Goal: Task Accomplishment & Management: Complete application form

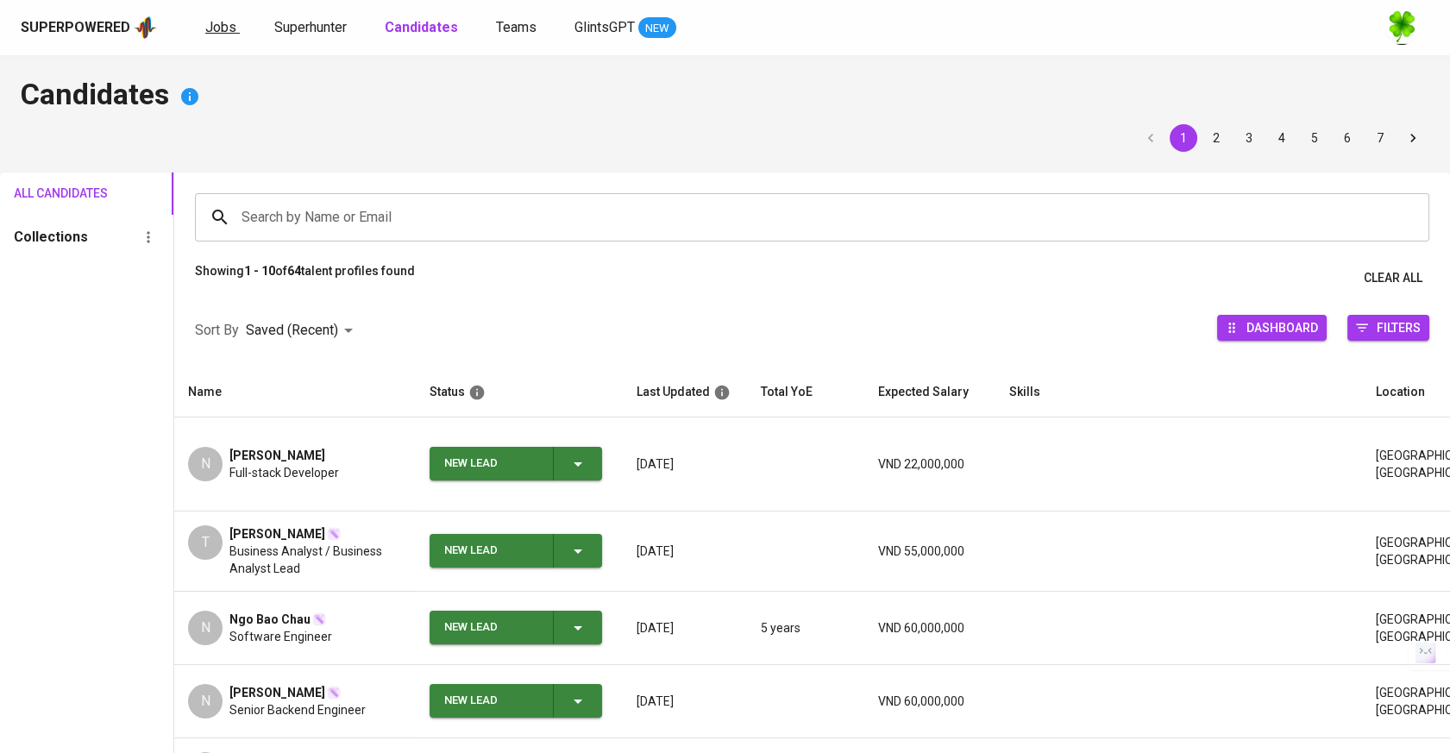
click at [217, 24] on span "Jobs" at bounding box center [220, 27] width 31 height 16
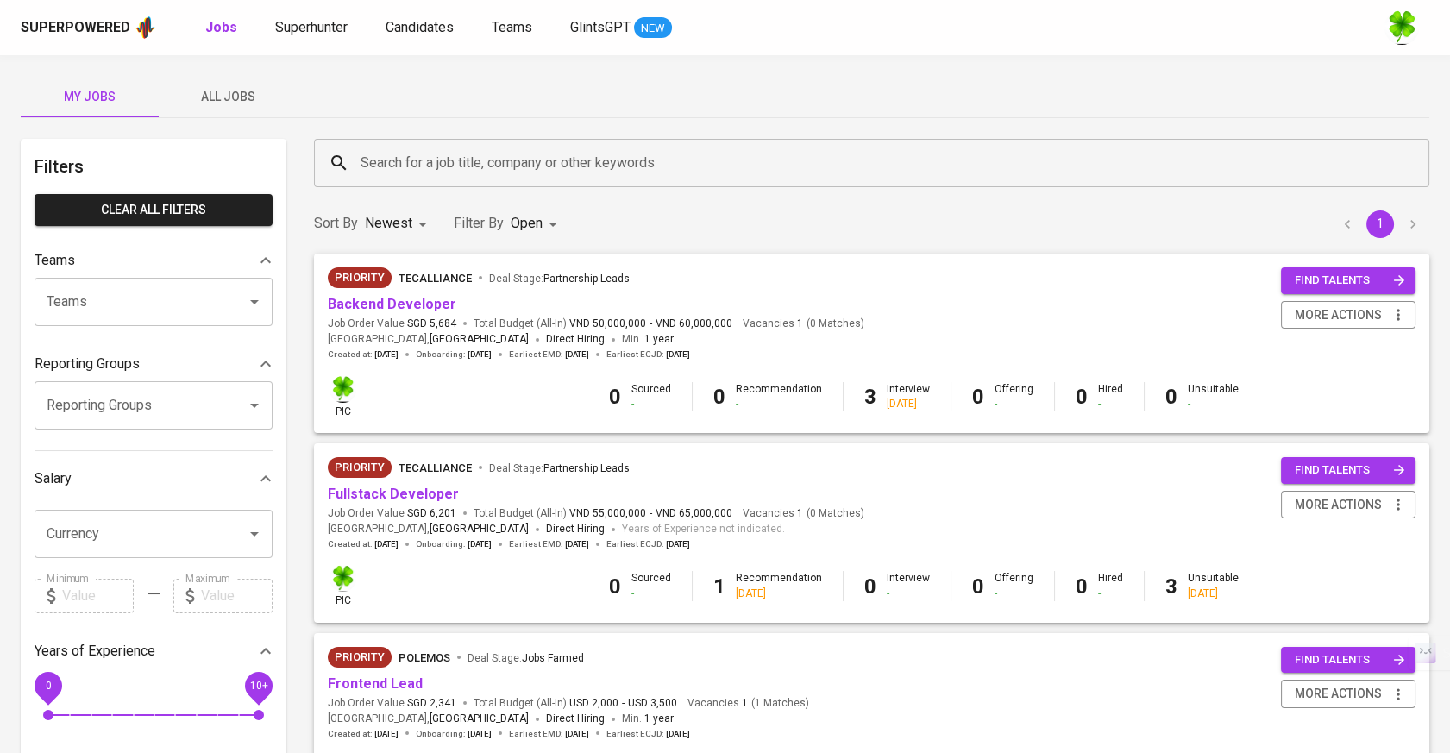
click at [229, 88] on span "All Jobs" at bounding box center [227, 97] width 117 height 22
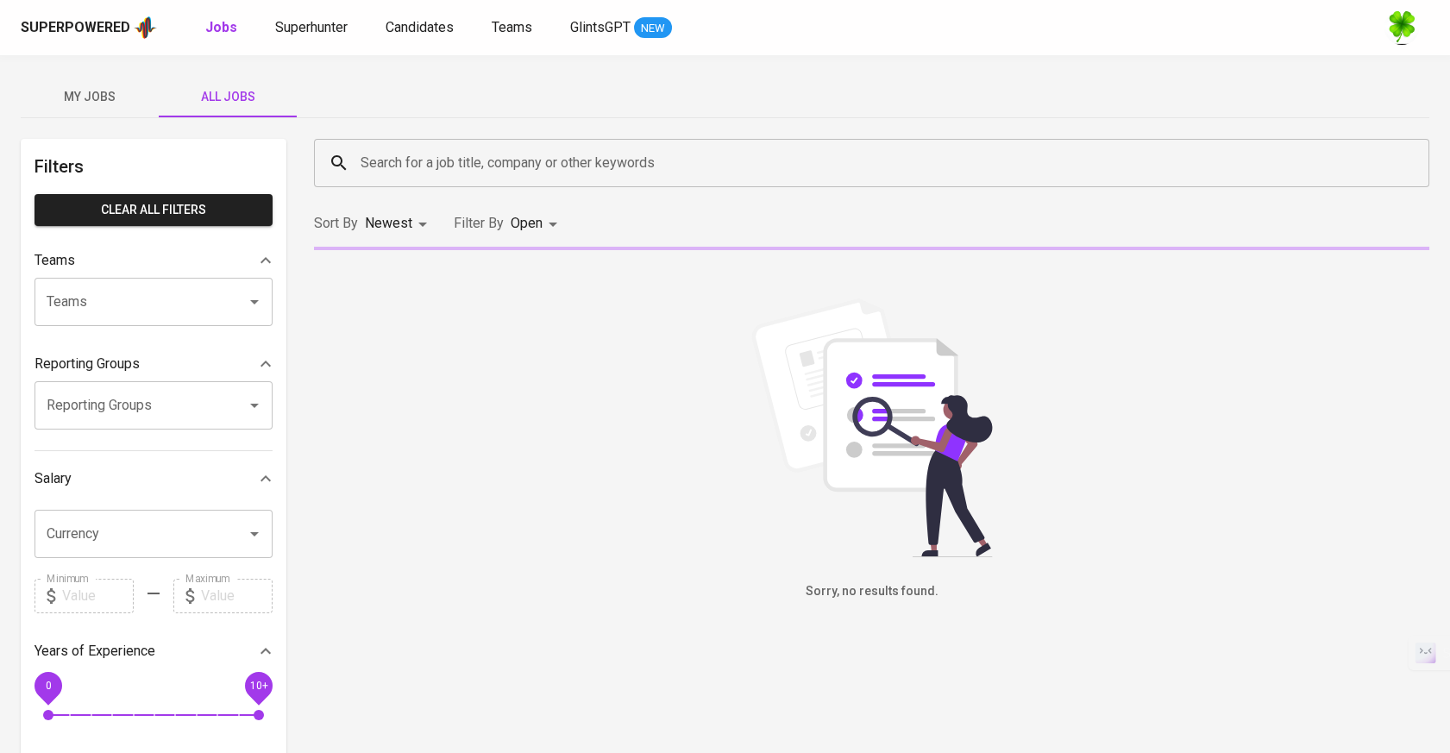
click at [442, 143] on div "Search for a job title, company or other keywords" at bounding box center [871, 163] width 1115 height 48
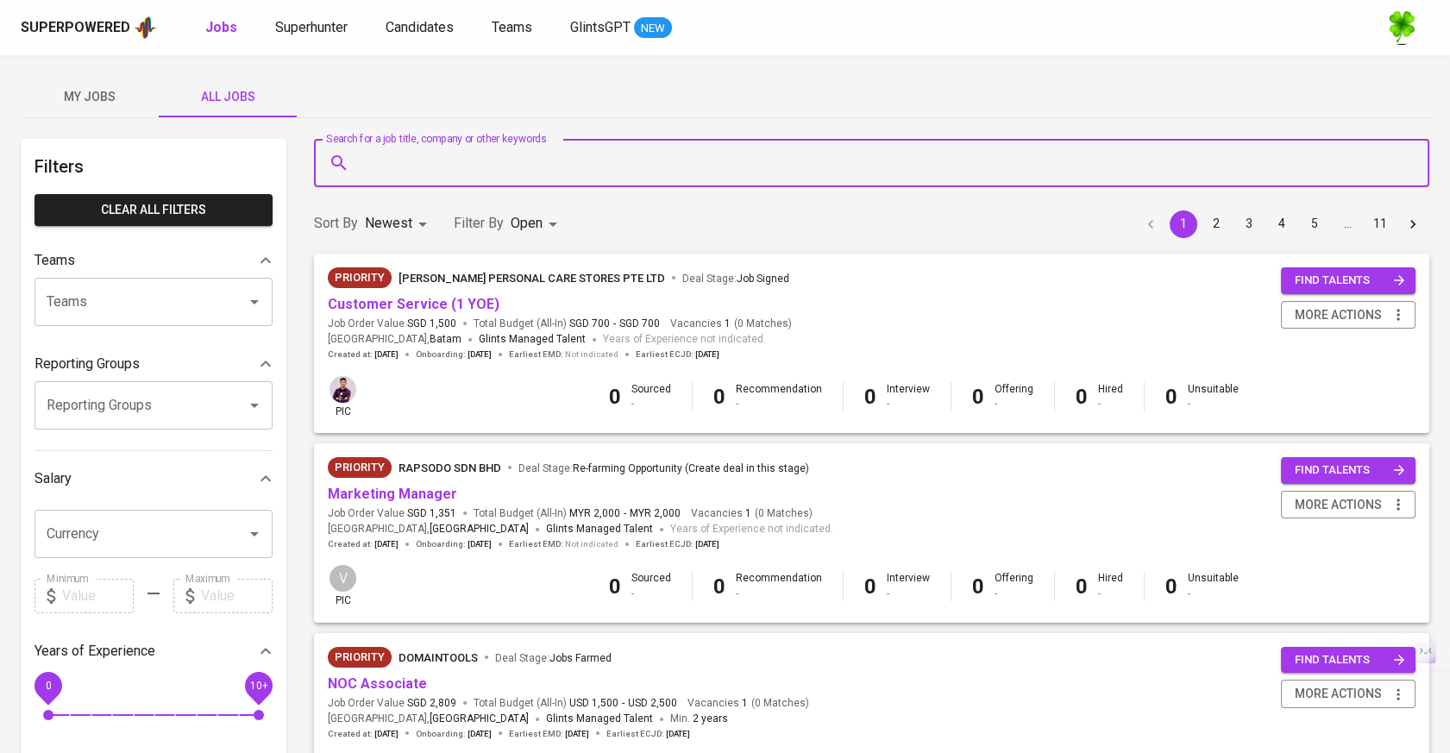
click at [443, 146] on div "Search for a job title, company or other keywords" at bounding box center [871, 163] width 1115 height 48
type input "sup"
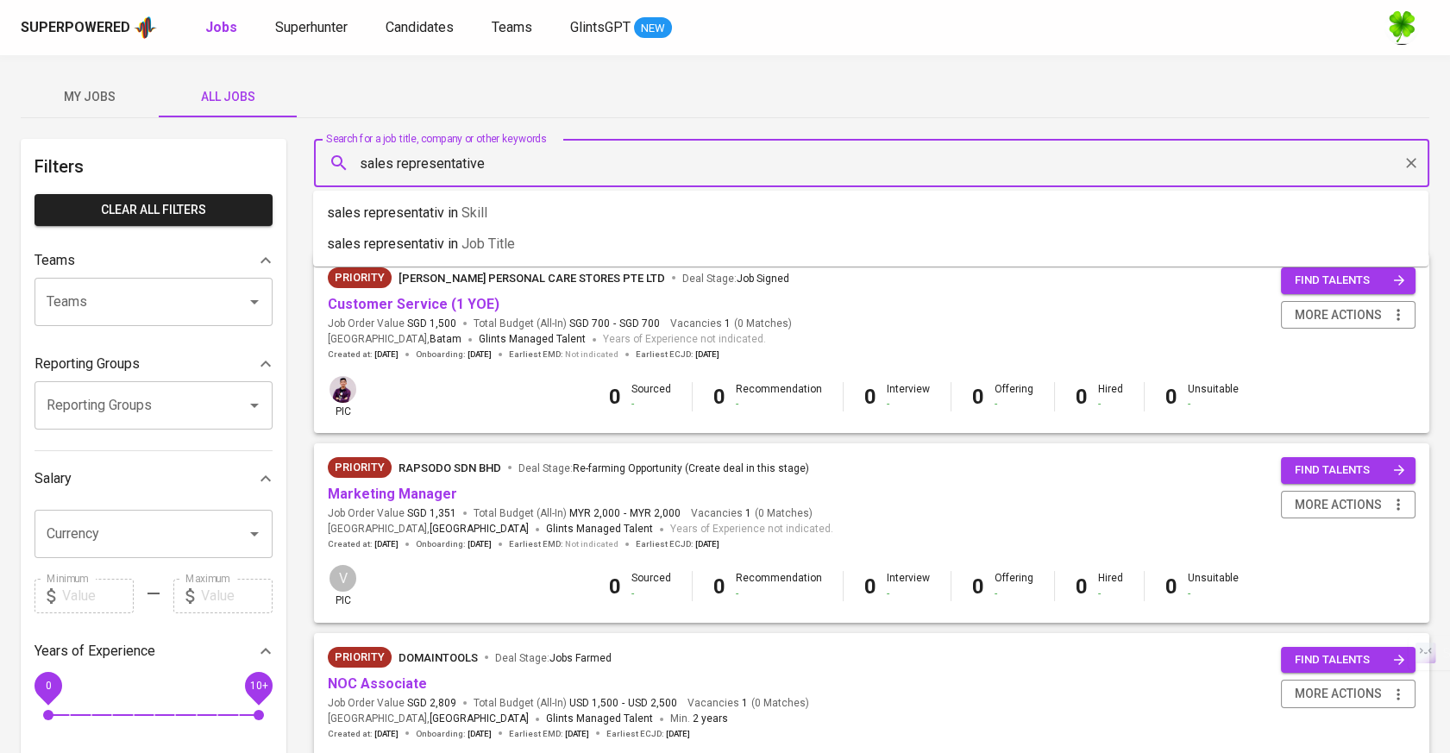
type input "sales representative"
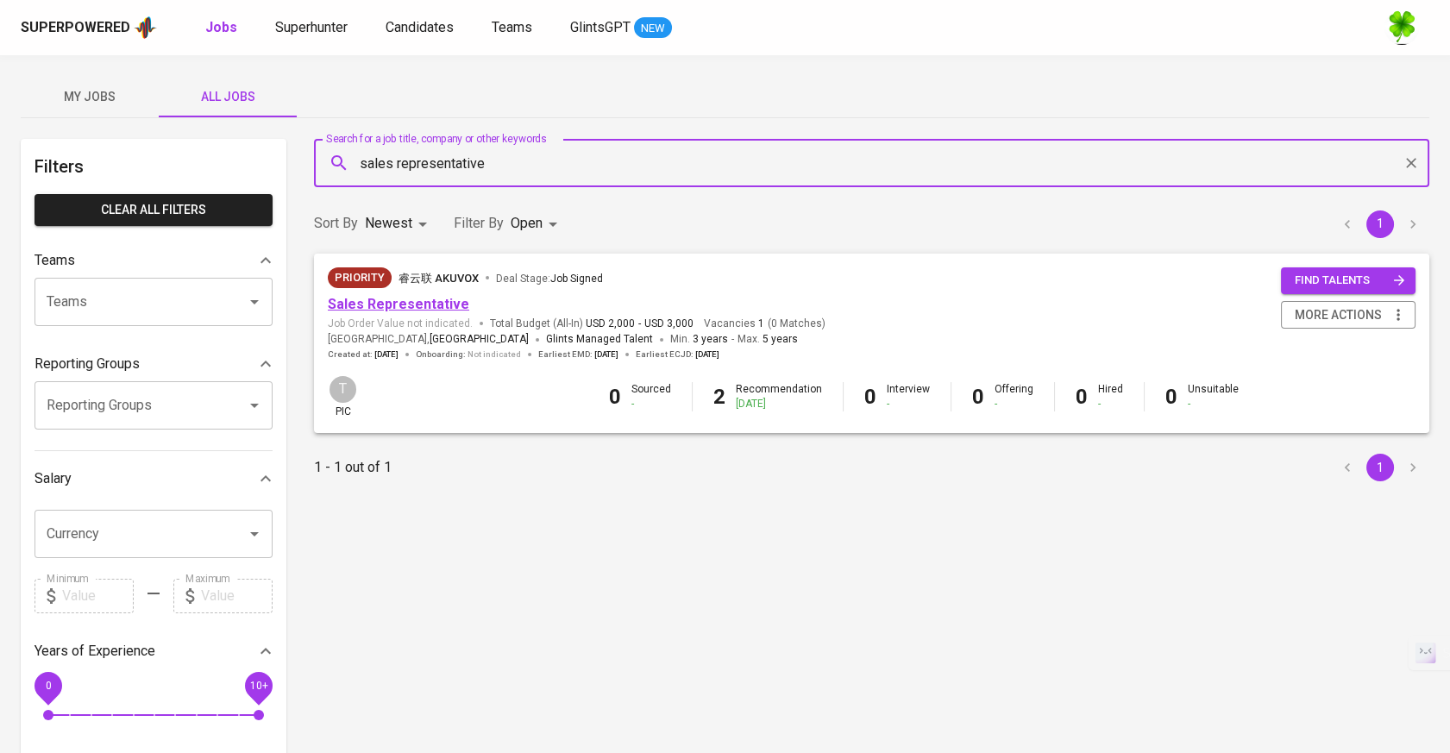
click at [423, 300] on link "Sales Representative" at bounding box center [398, 304] width 141 height 16
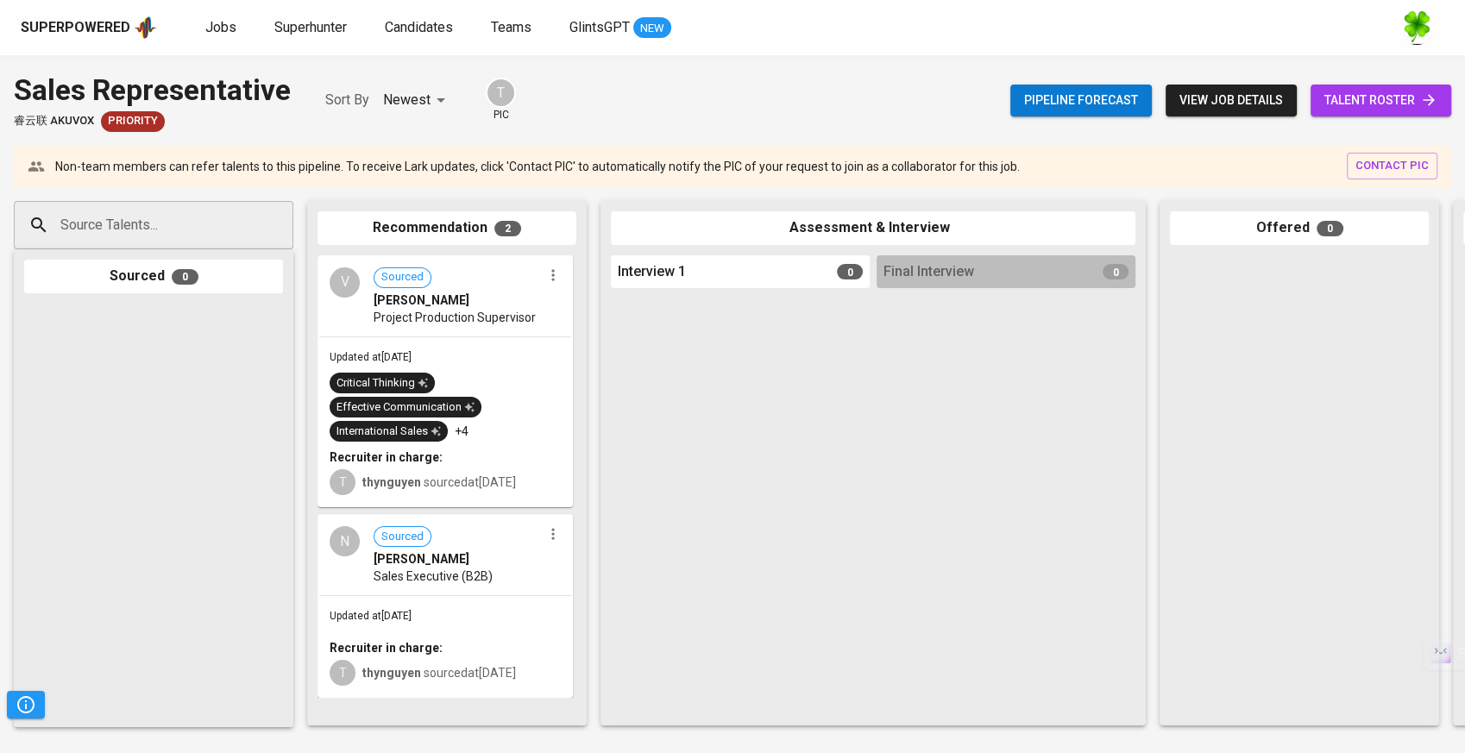
click at [273, 252] on div "Sourced 0" at bounding box center [153, 488] width 279 height 478
click at [273, 235] on div at bounding box center [273, 225] width 24 height 24
paste input "[EMAIL_ADDRESS][DOMAIN_NAME]"
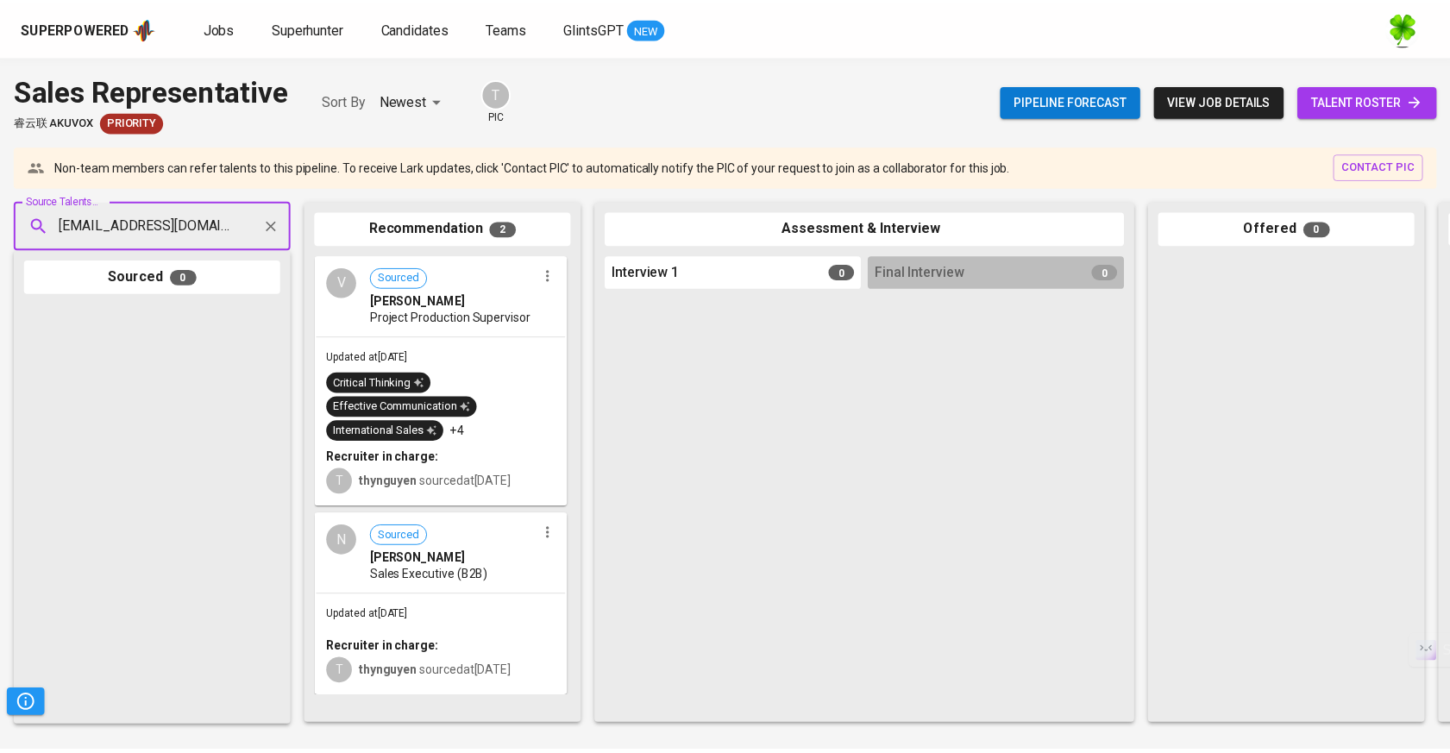
scroll to position [0, 4]
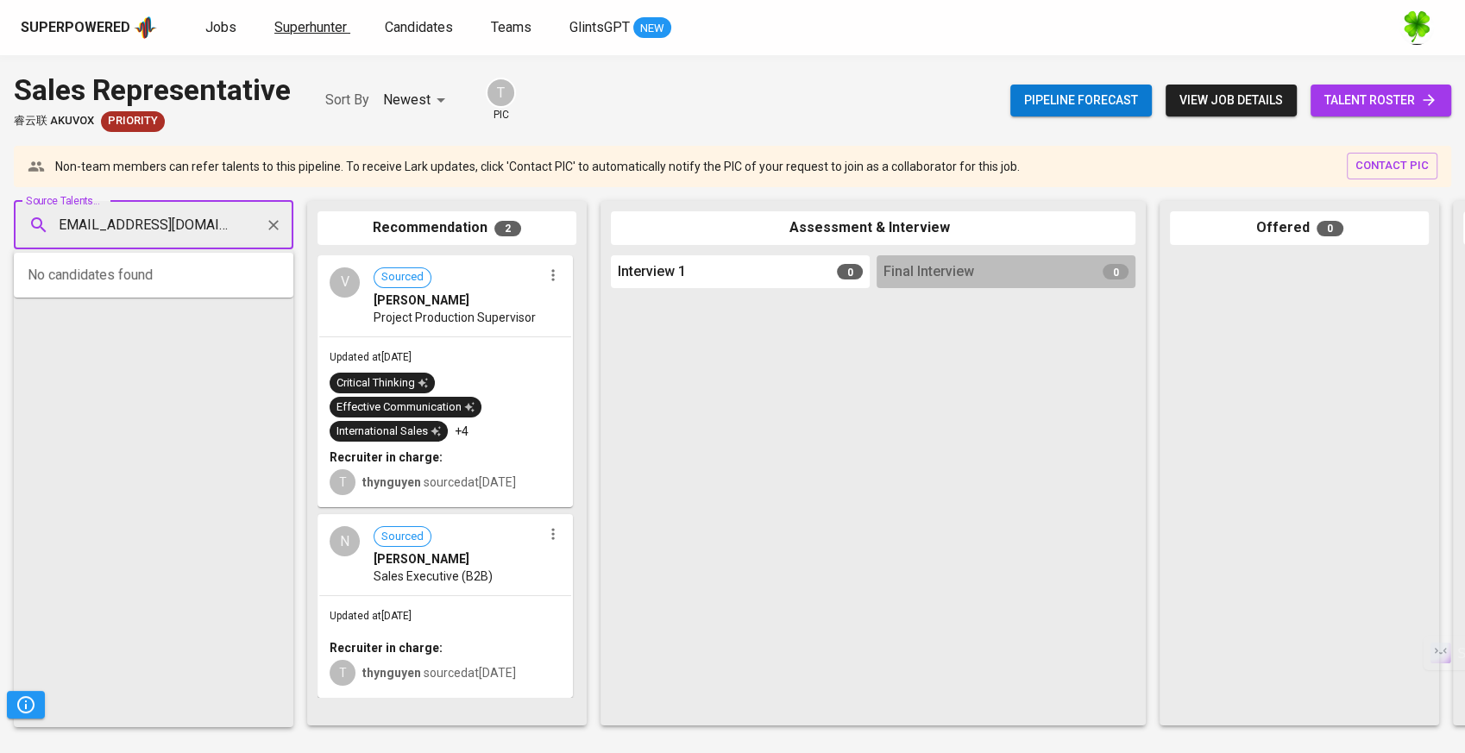
type input "[EMAIL_ADDRESS][DOMAIN_NAME]"
click at [295, 17] on link "Superhunter" at bounding box center [312, 28] width 76 height 22
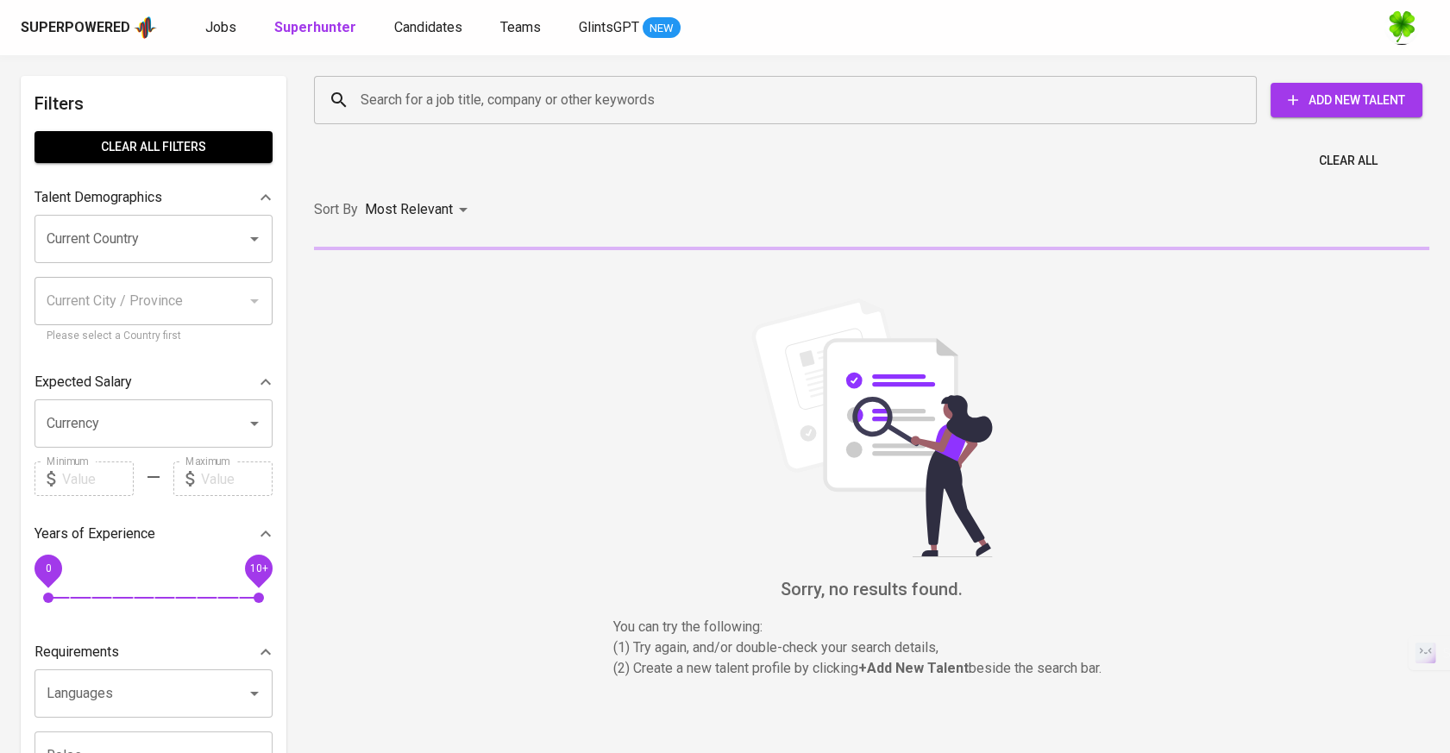
click at [538, 107] on input "Search for a job title, company or other keywords" at bounding box center [789, 100] width 867 height 33
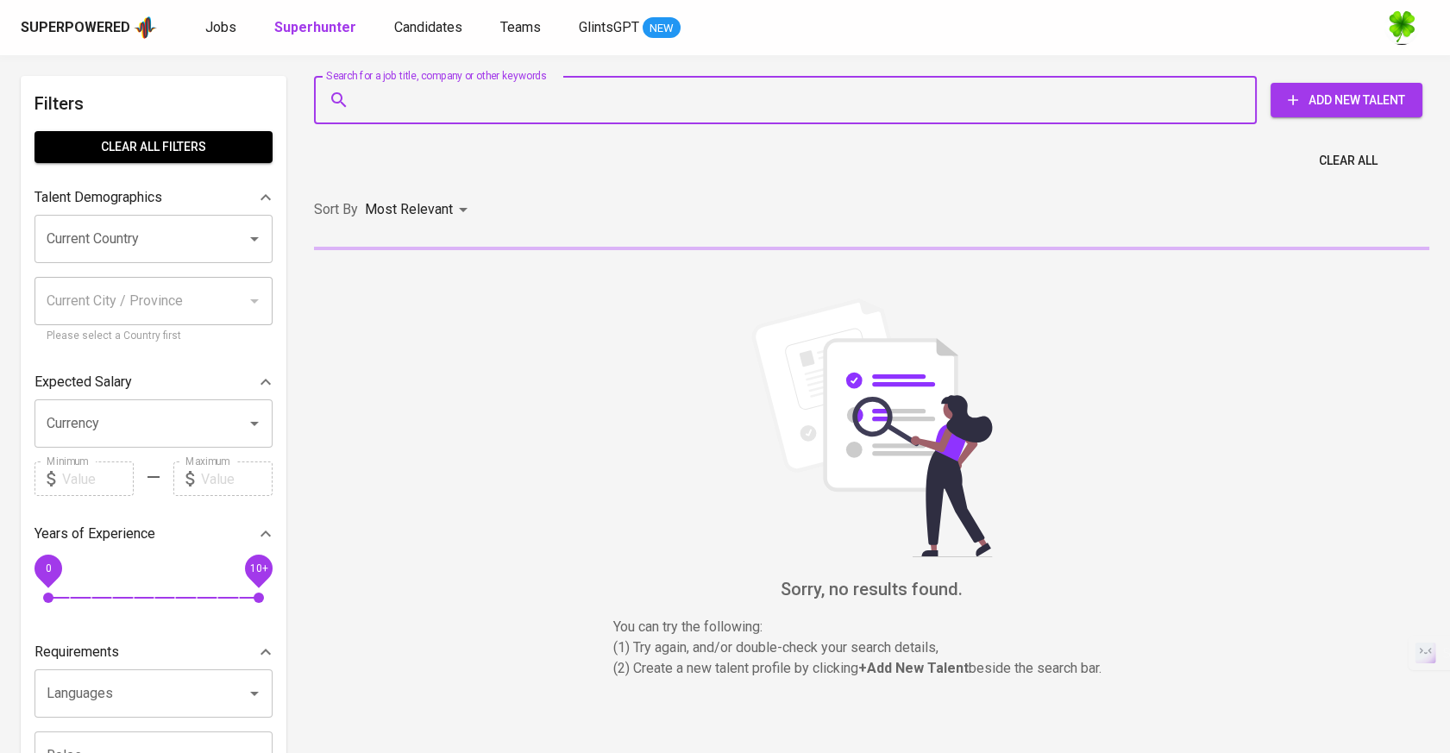
click at [1349, 85] on button "Add New Talent" at bounding box center [1347, 100] width 152 height 35
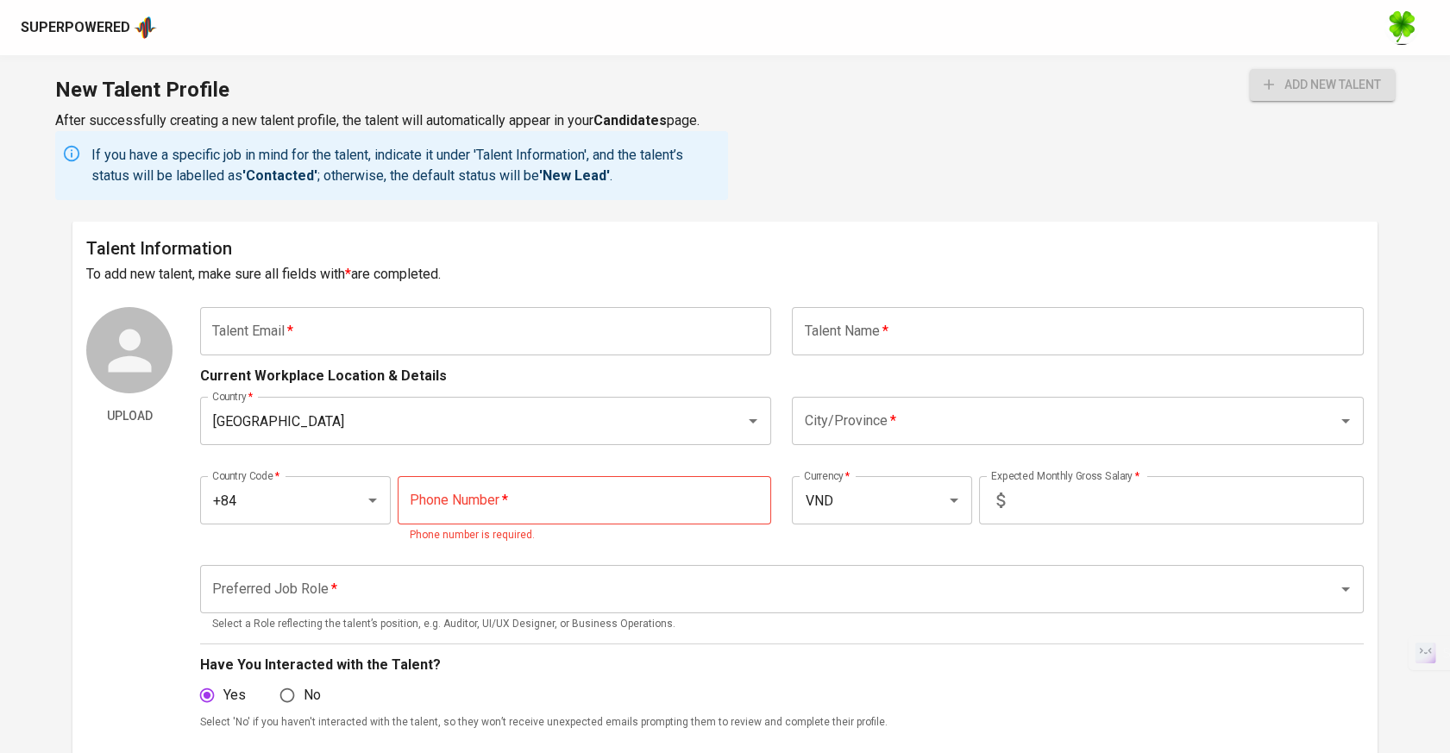
click at [505, 343] on input "text" at bounding box center [485, 331] width 571 height 48
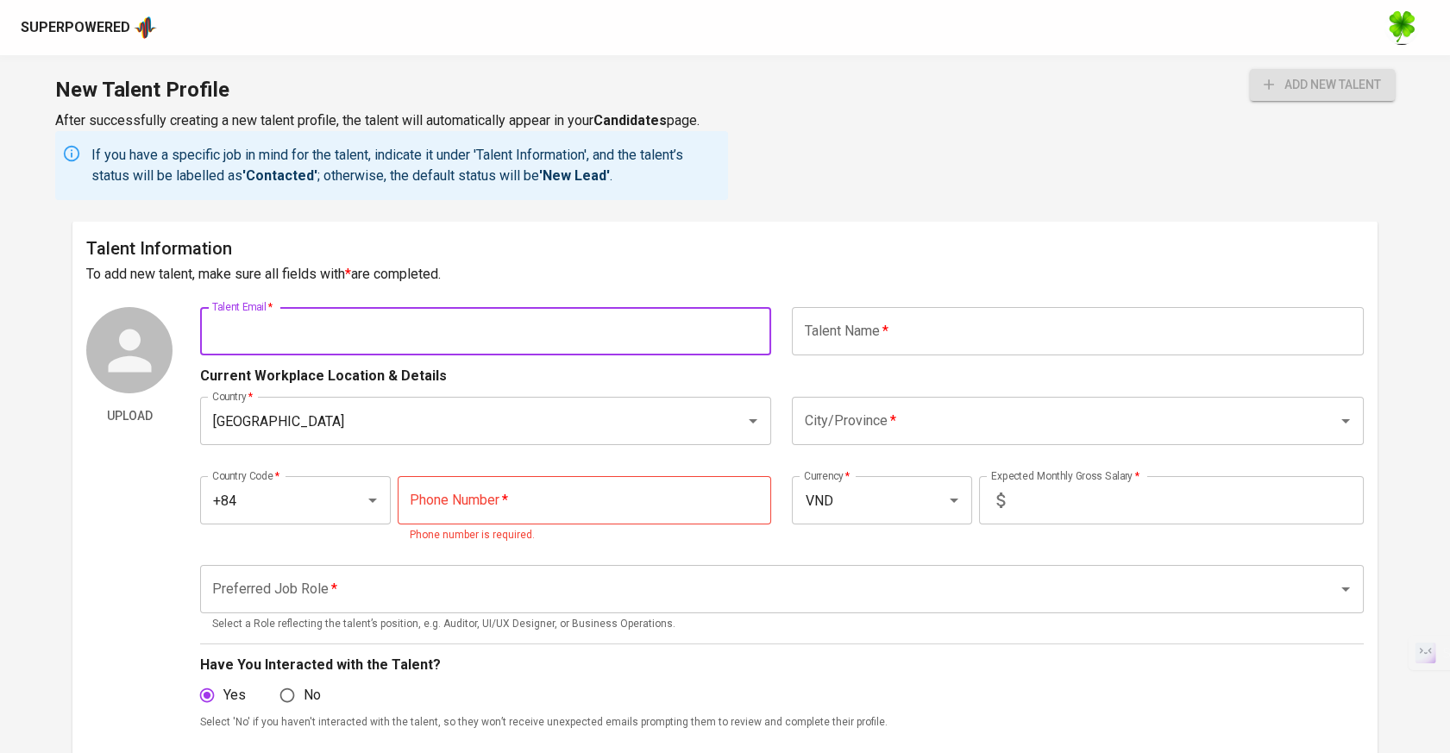
paste input "[EMAIL_ADDRESS][DOMAIN_NAME]"
type input "[EMAIL_ADDRESS][DOMAIN_NAME]"
click at [932, 335] on input "text" at bounding box center [1077, 331] width 571 height 48
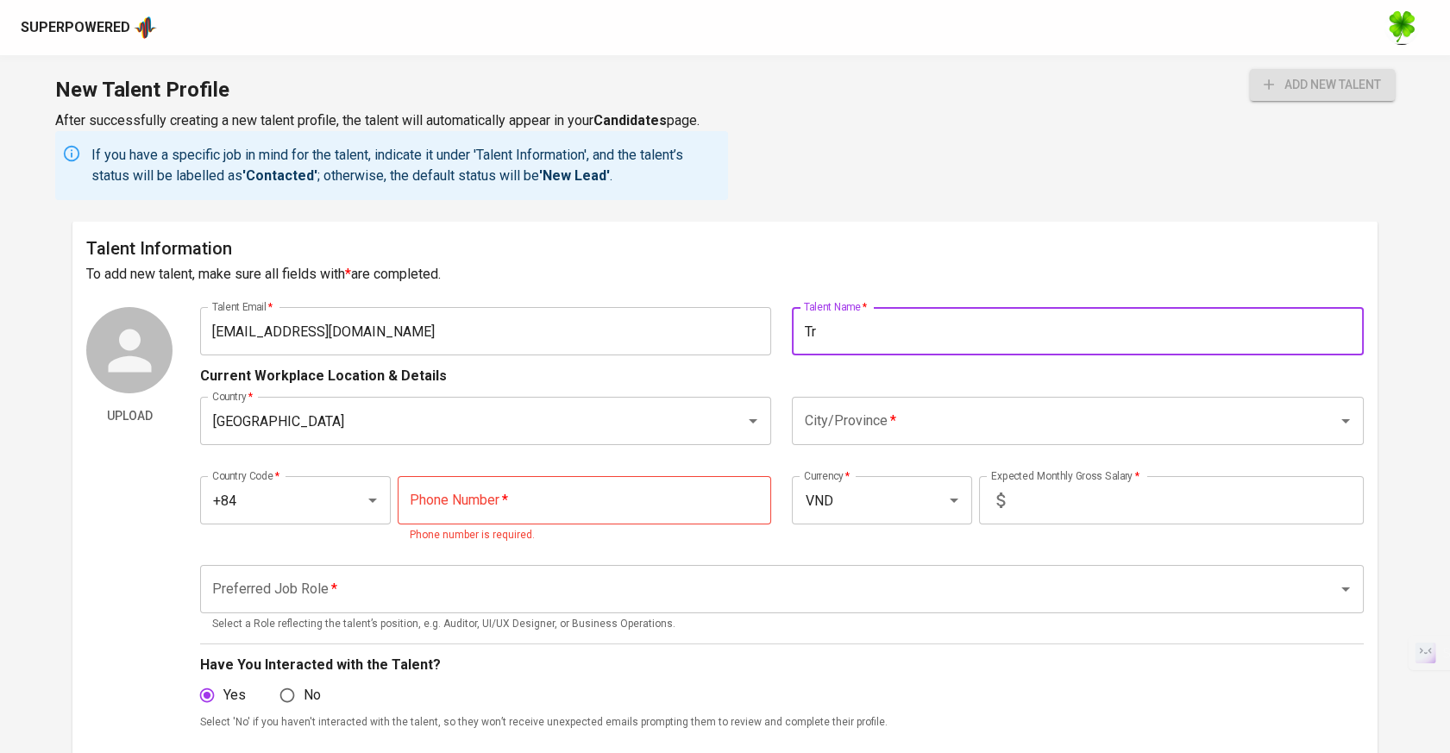
type input "T"
type input "Tran Cam Tu"
click at [877, 428] on input "City/Province   *" at bounding box center [1053, 421] width 507 height 33
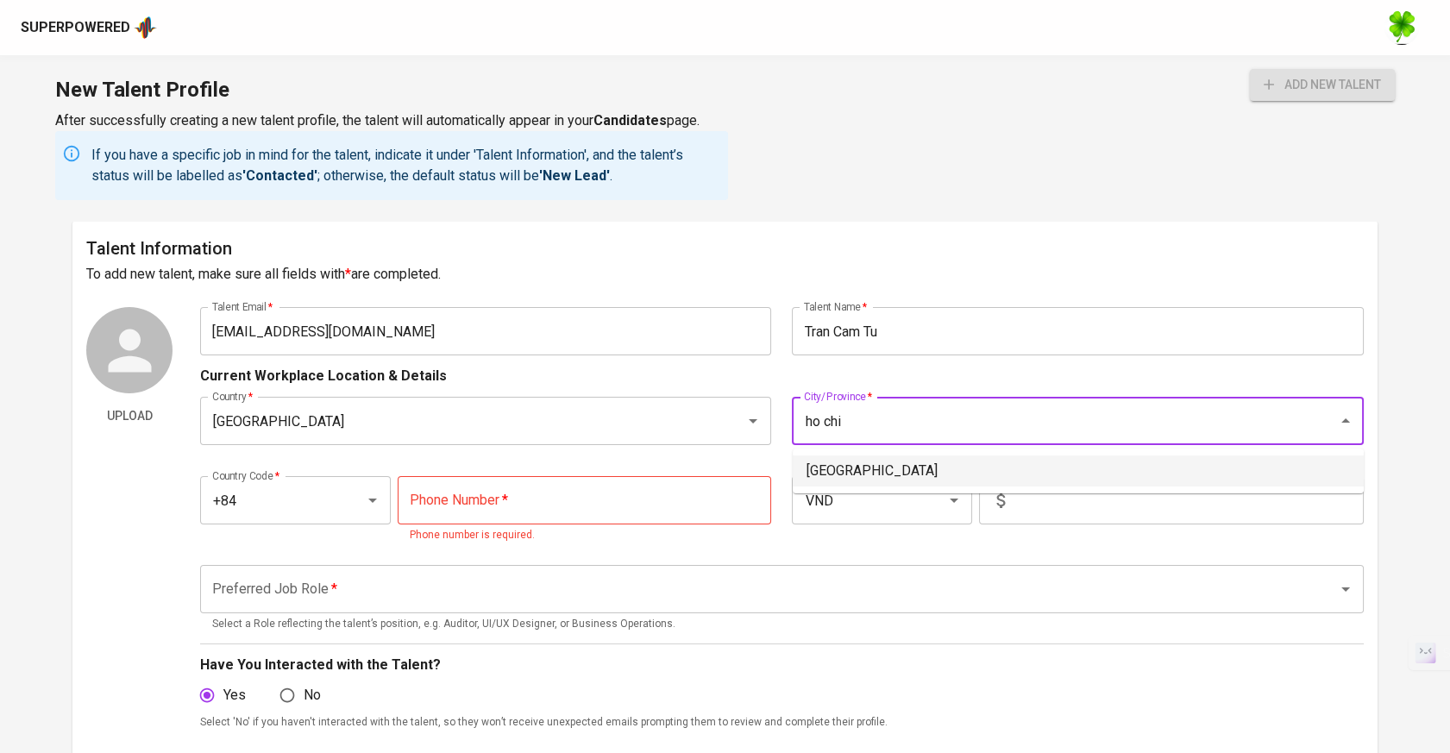
click at [888, 467] on li "Ho Chi Minh City" at bounding box center [1078, 470] width 571 height 31
type input "Ho Chi Minh City"
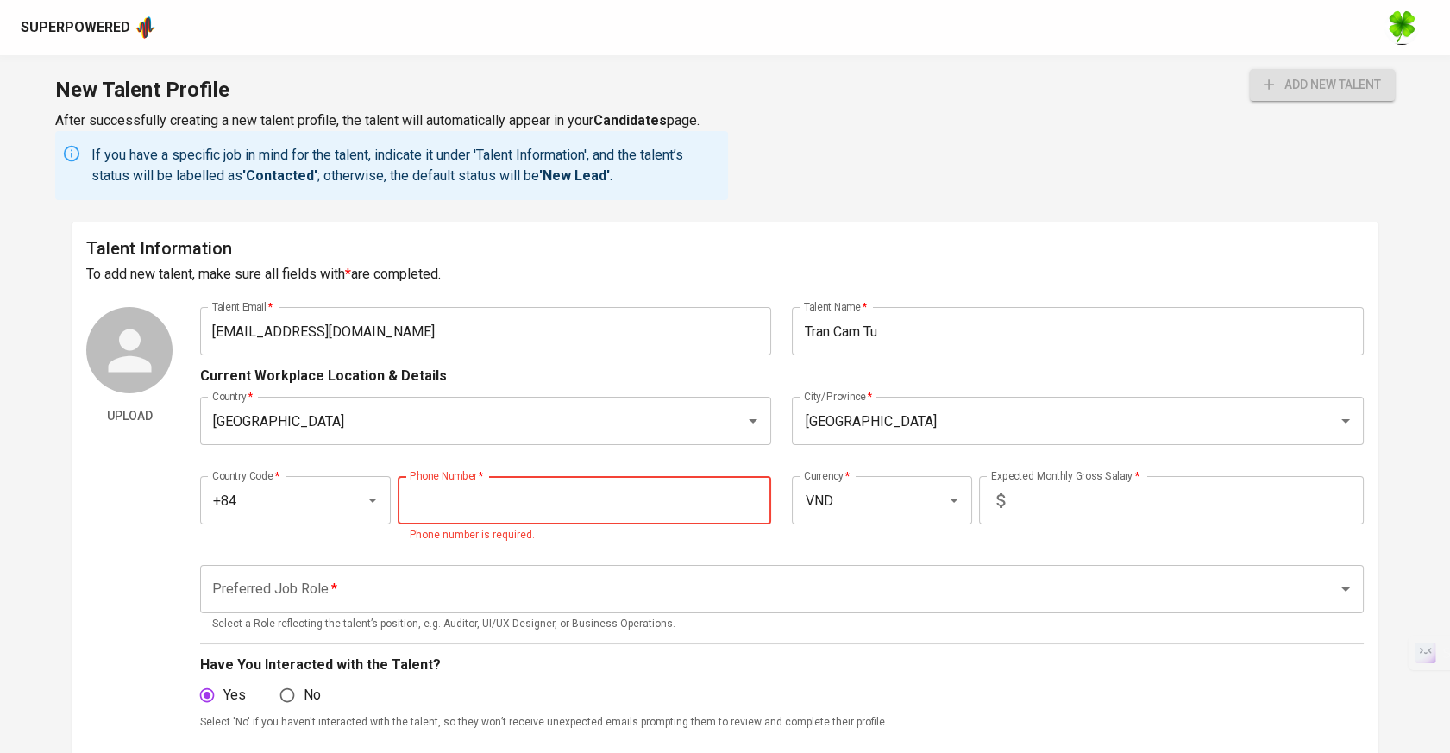
click at [651, 490] on input "tel" at bounding box center [585, 500] width 374 height 48
paste input "363-979-009"
type input "363-979-009"
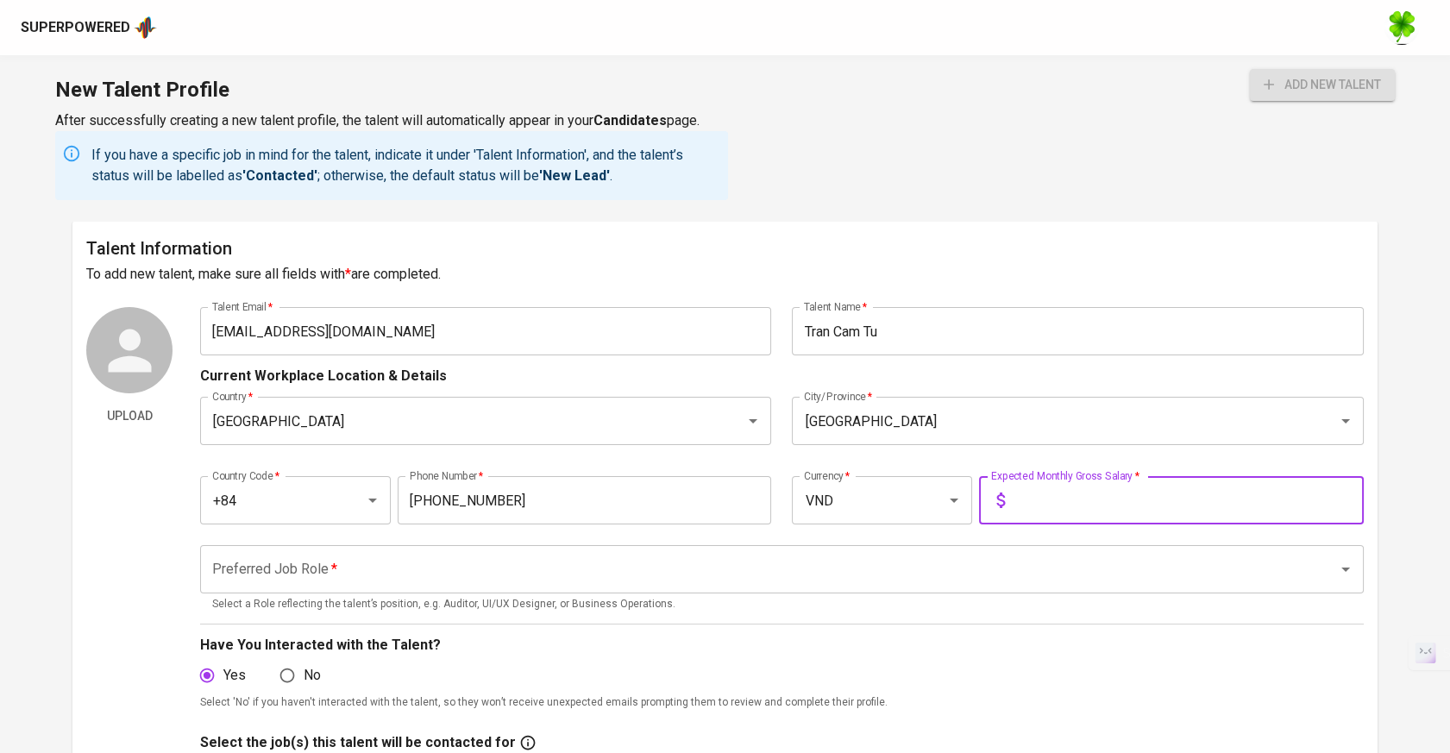
click at [1102, 505] on input "text" at bounding box center [1188, 500] width 352 height 48
click at [901, 516] on div "VND Currency *" at bounding box center [882, 500] width 180 height 48
type input "2,500"
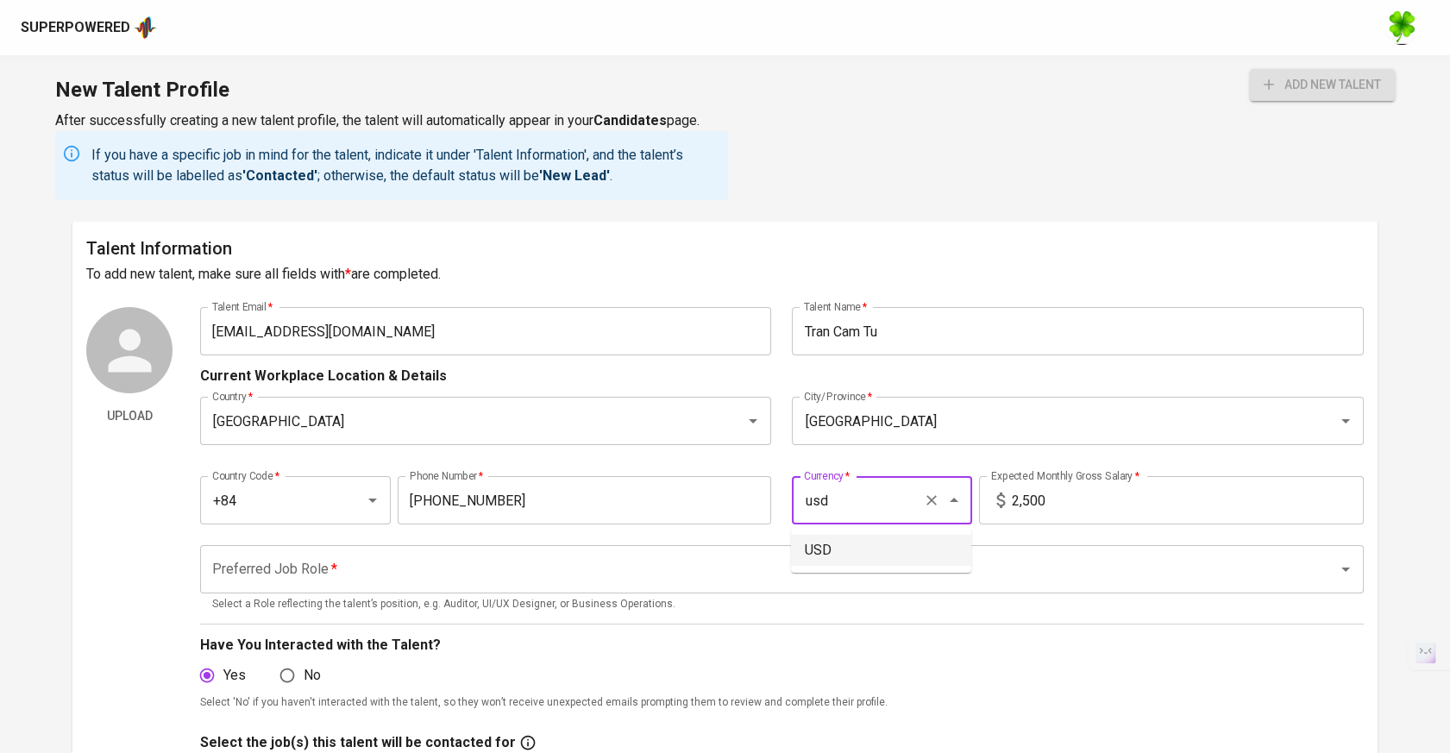
click at [877, 536] on li "USD" at bounding box center [881, 550] width 180 height 31
type input "USD"
click at [718, 563] on input "Preferred Job Role   *" at bounding box center [758, 569] width 1100 height 33
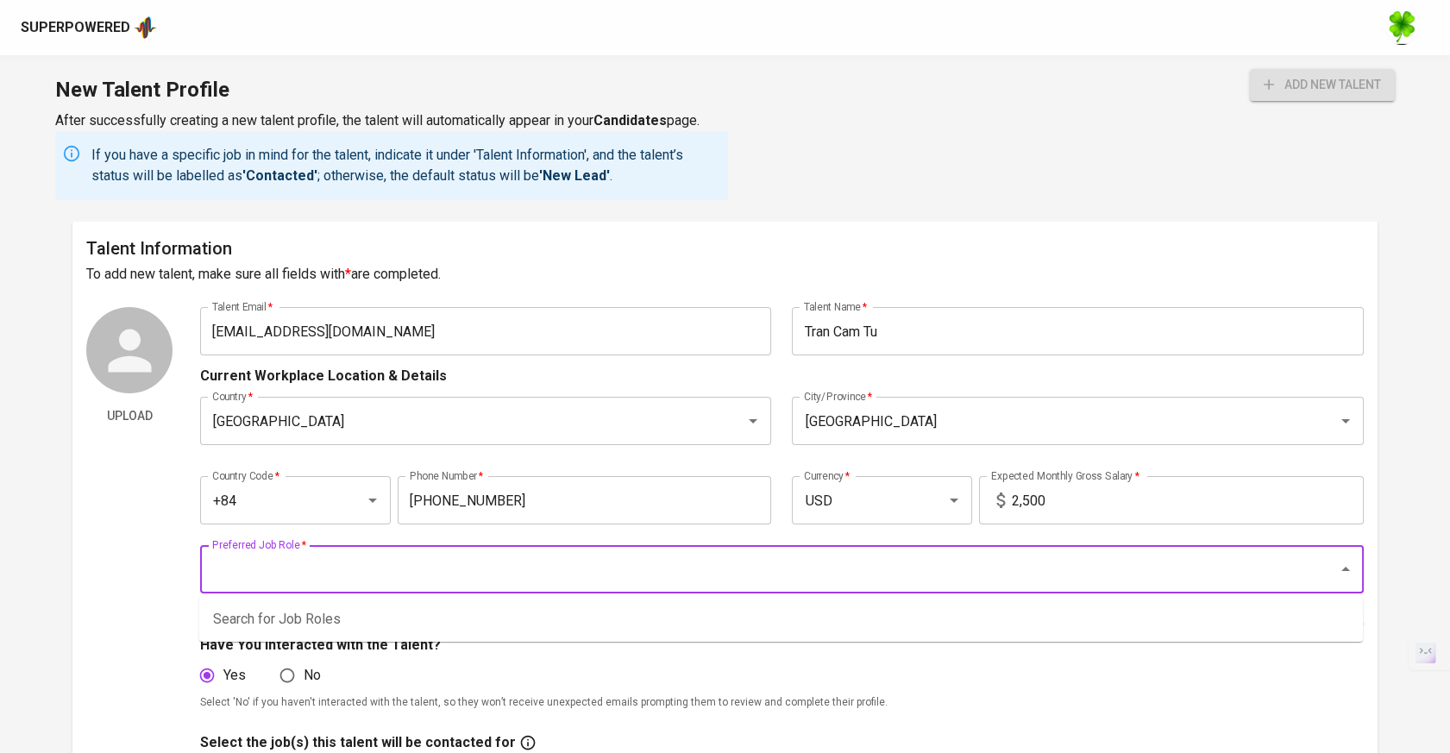
type input "b"
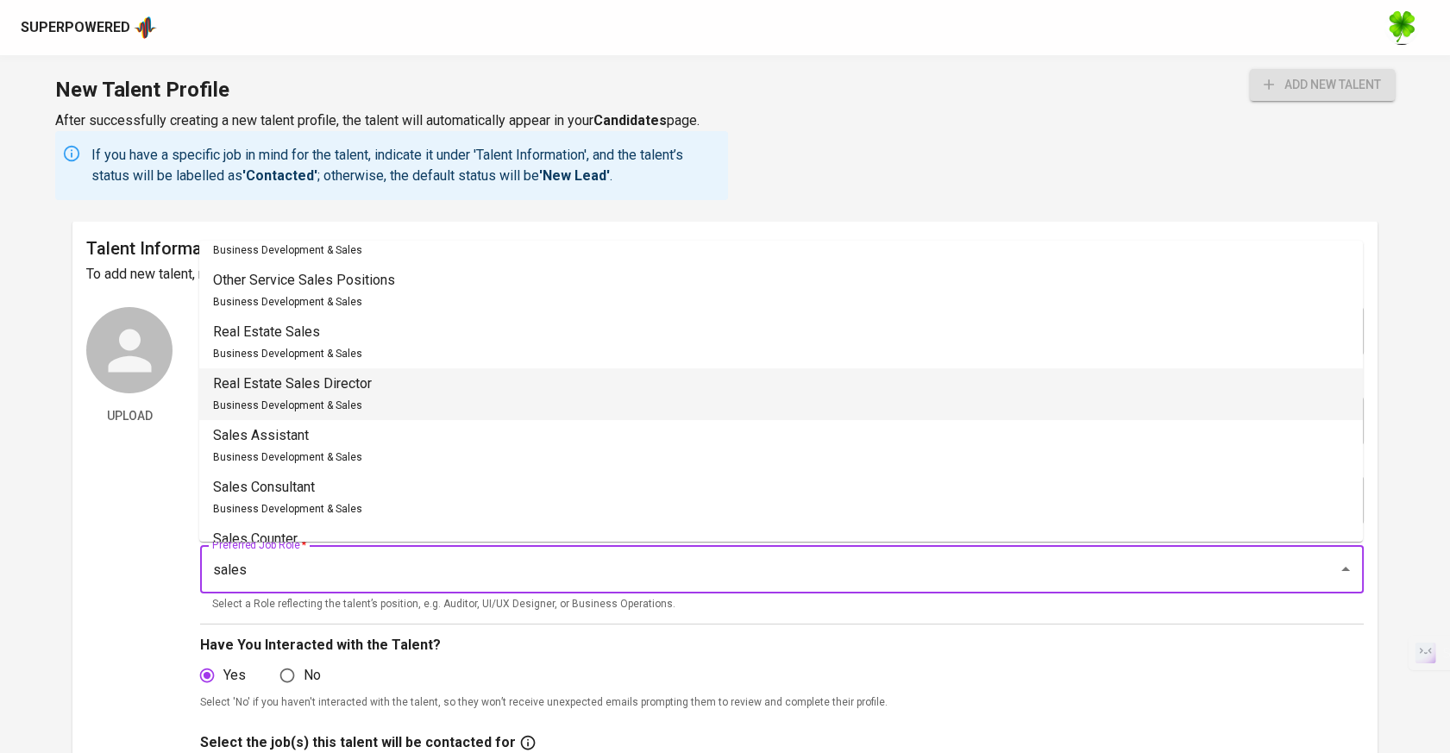
scroll to position [766, 0]
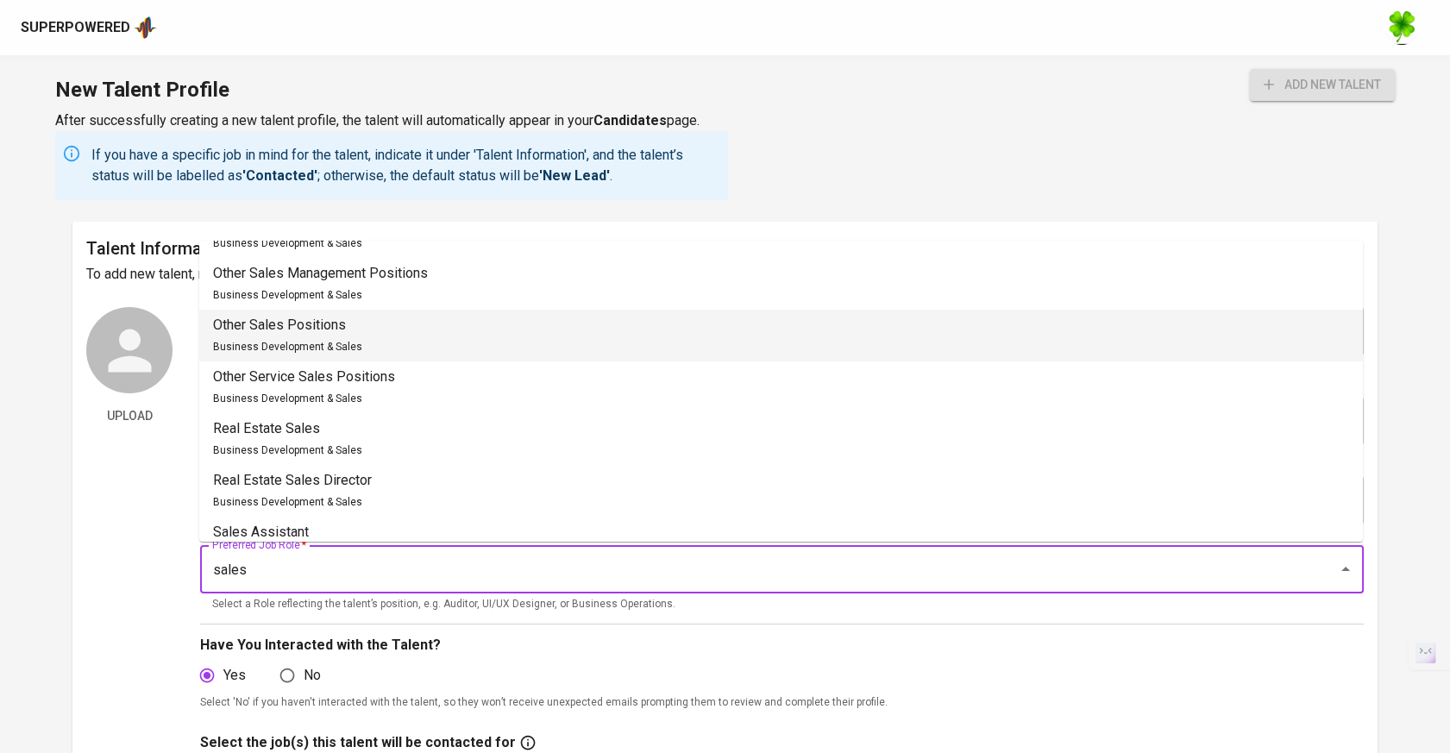
click at [387, 340] on li "Other Sales Positions Business Development & Sales" at bounding box center [781, 336] width 1164 height 52
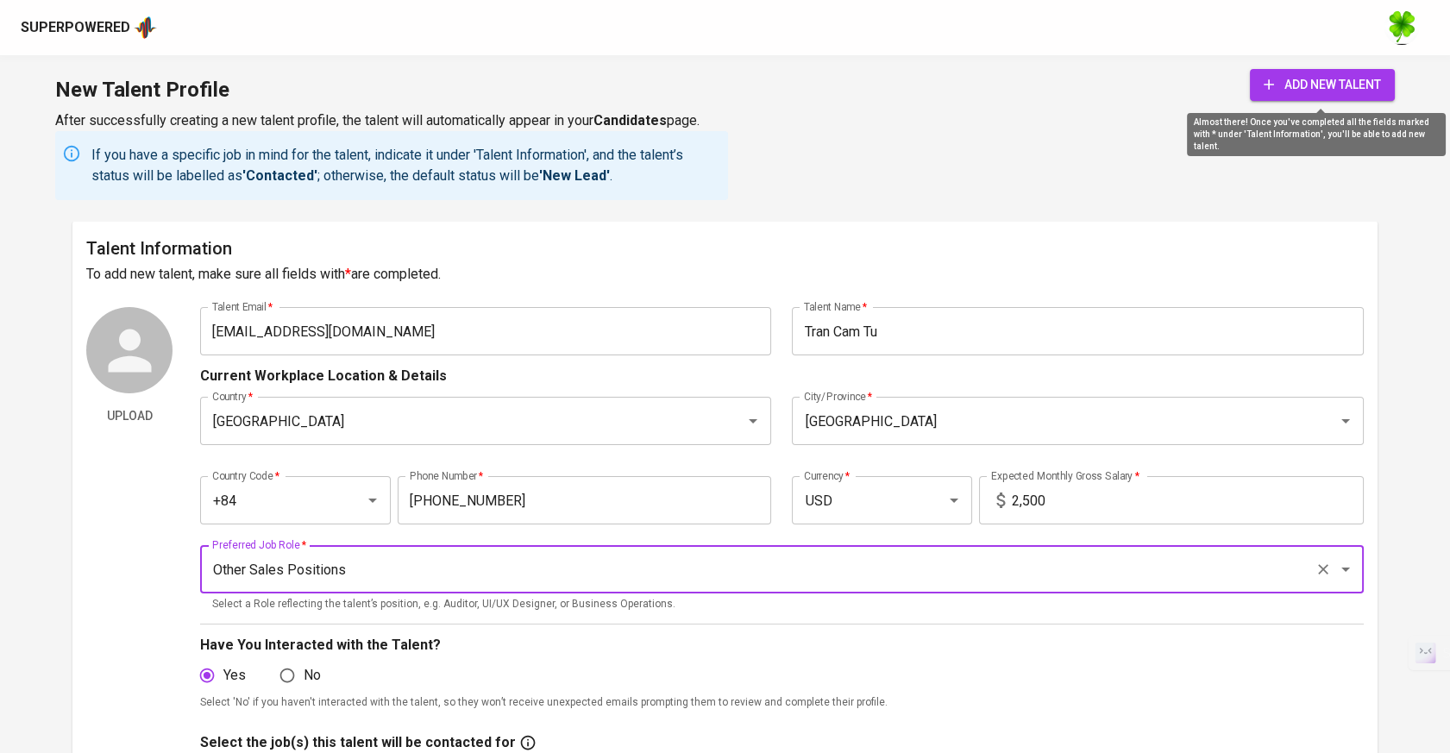
type input "Other Sales Positions"
click at [1359, 86] on span "add new talent" at bounding box center [1322, 85] width 117 height 22
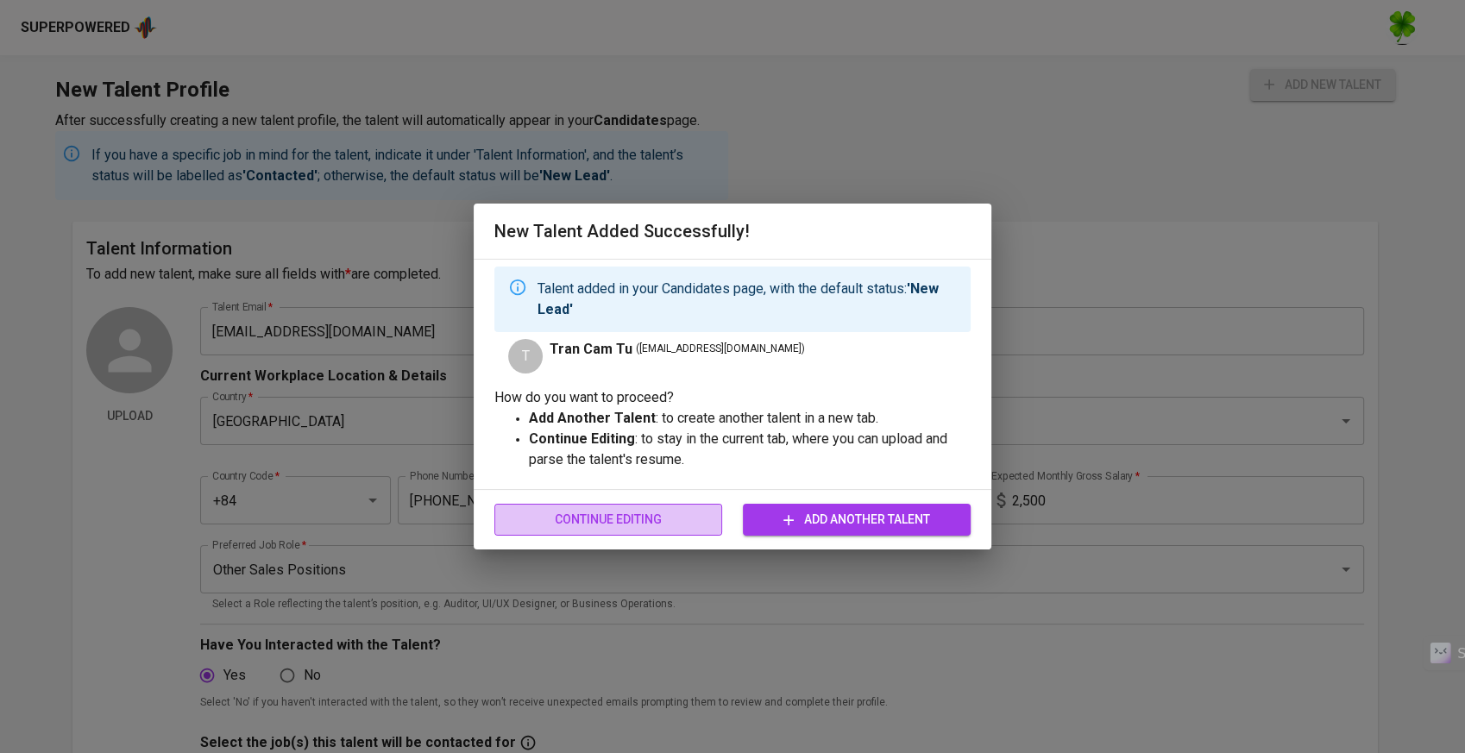
click at [669, 525] on span "Continue Editing" at bounding box center [608, 520] width 200 height 22
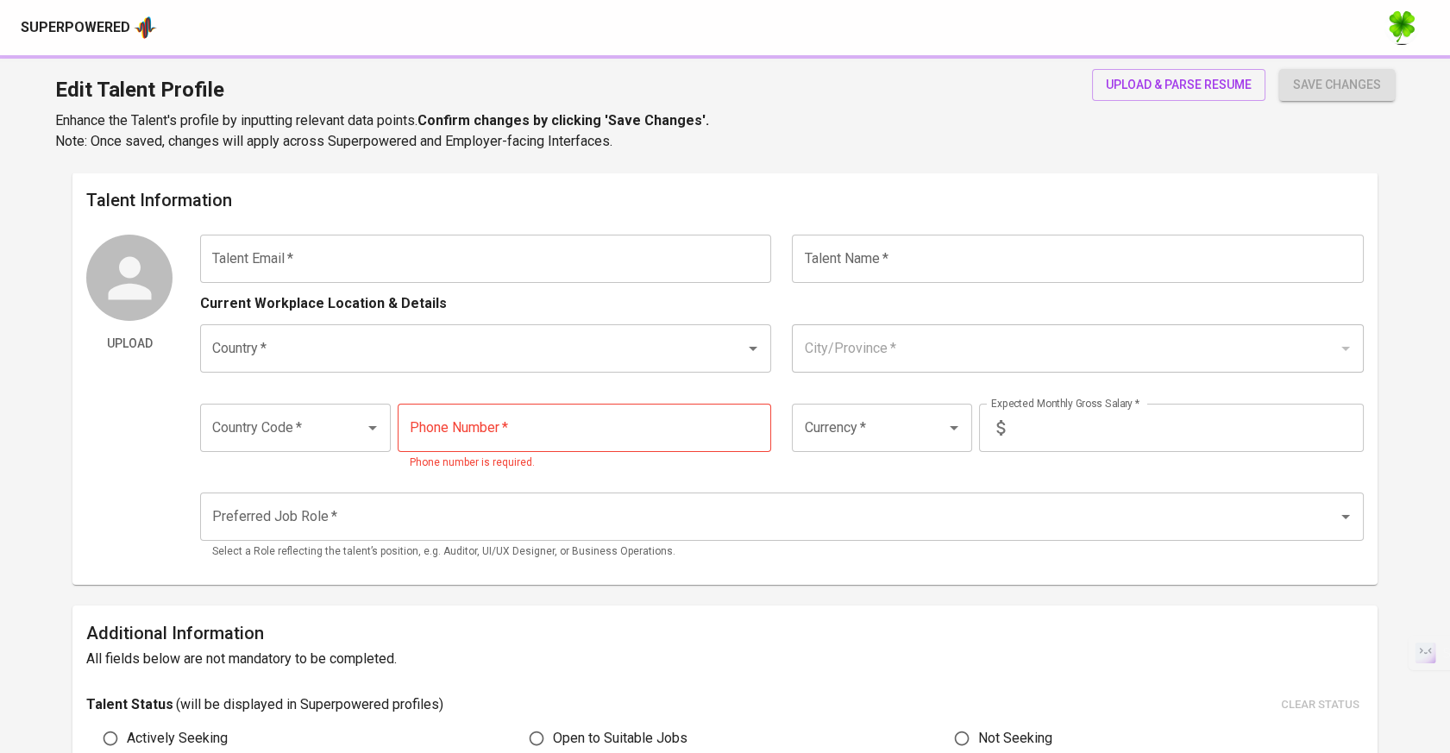
type input "trancamtu22493@gmail.com"
type input "Tran Cam Tu"
type input "Vietnam"
type input "Ho Chi Minh City"
type input "+84"
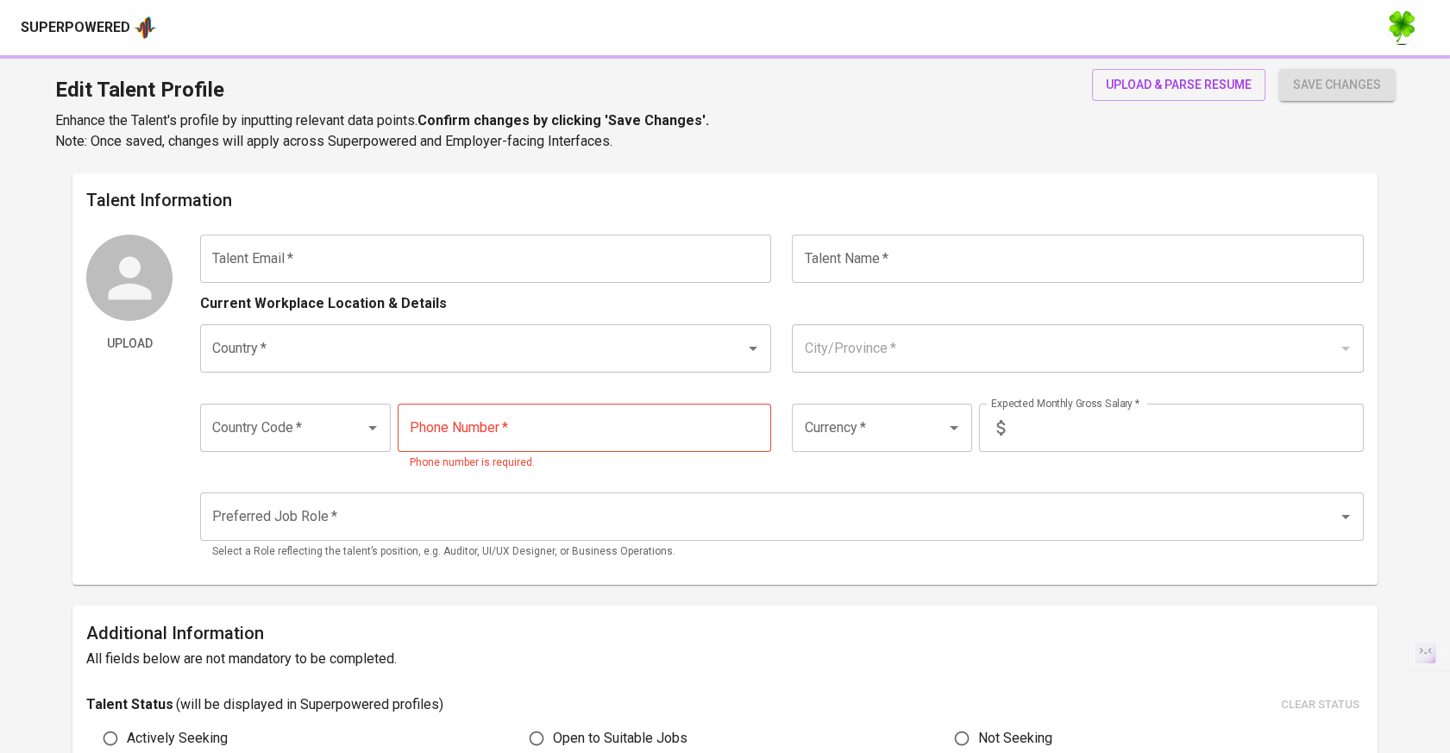
type input "363-979-009"
type input "USD"
type input "2,500"
type input "Other Sales Positions"
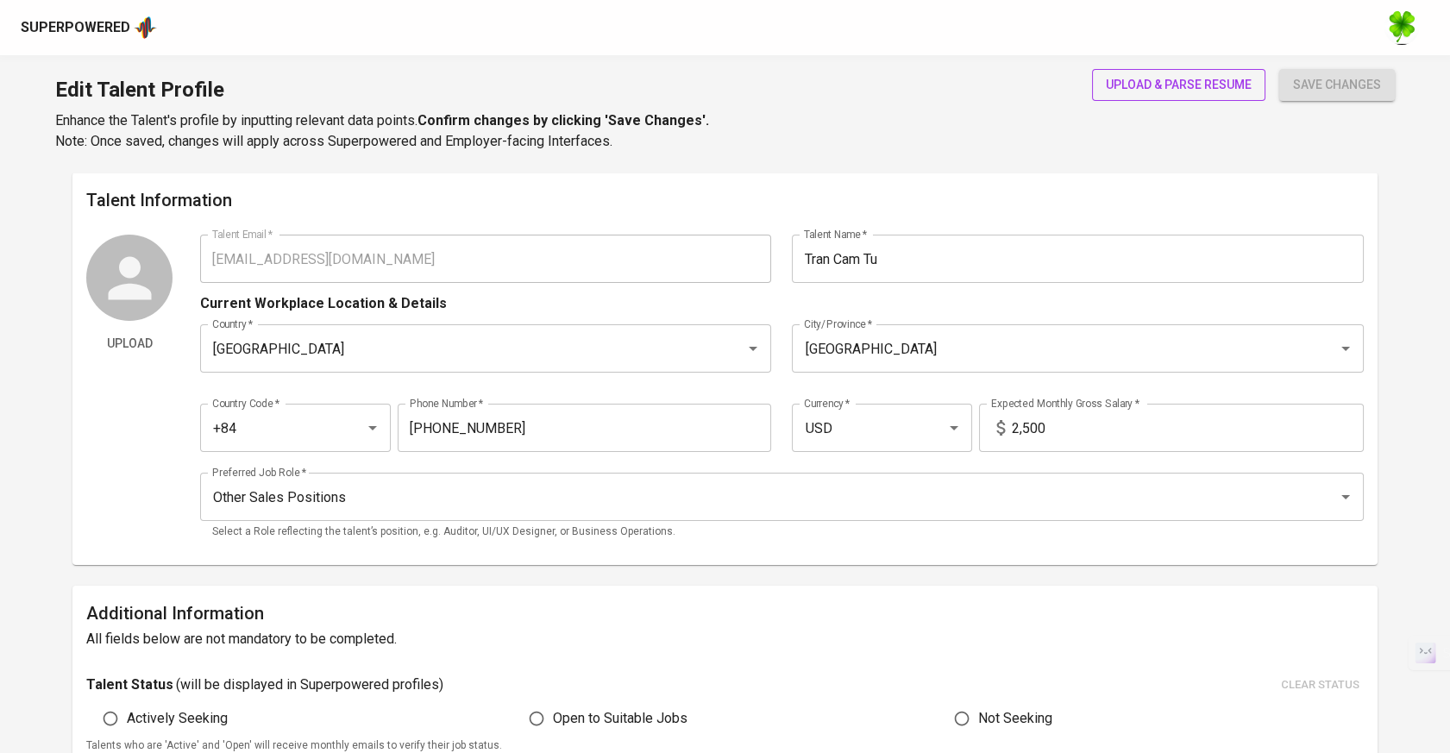
click at [1193, 78] on span "upload & parse resume" at bounding box center [1179, 85] width 146 height 22
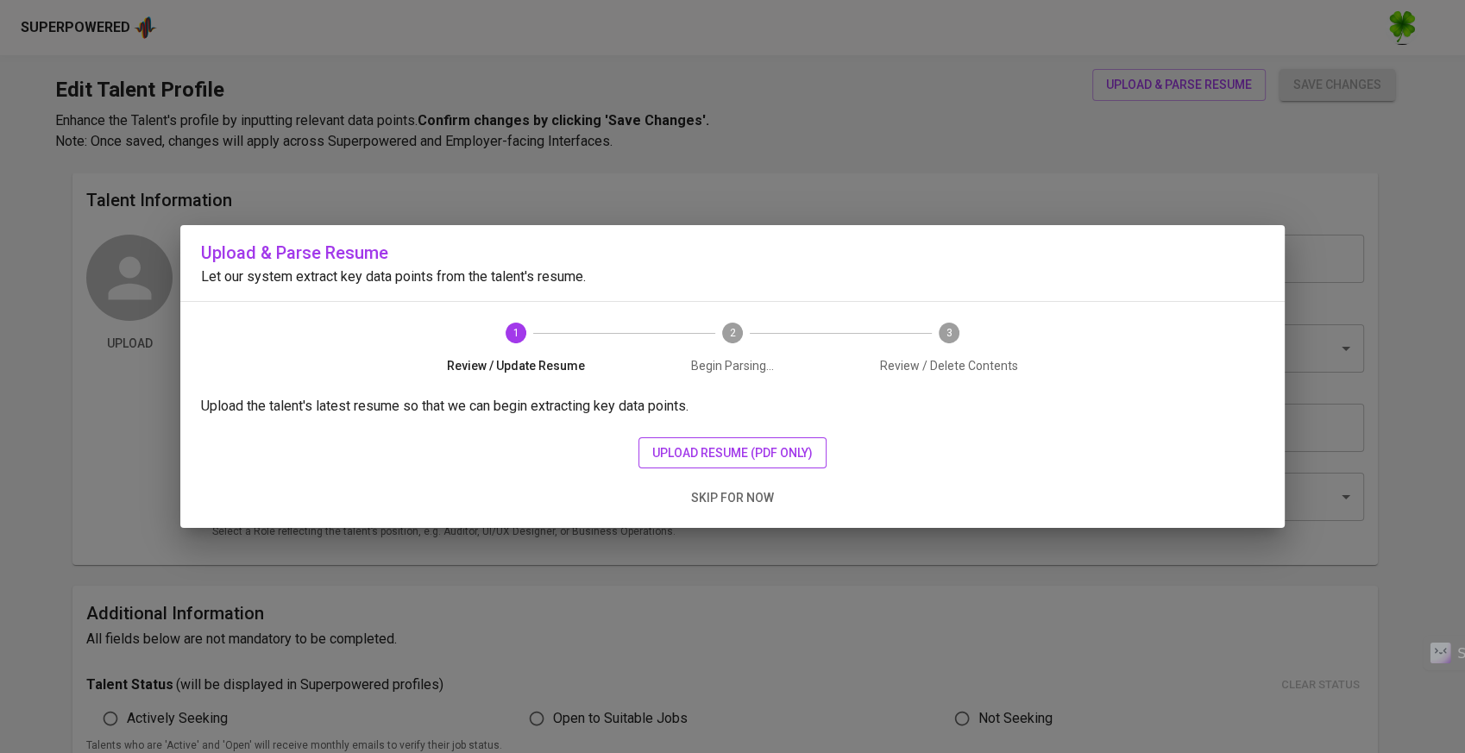
click at [682, 452] on span "upload resume (pdf only)" at bounding box center [732, 454] width 160 height 22
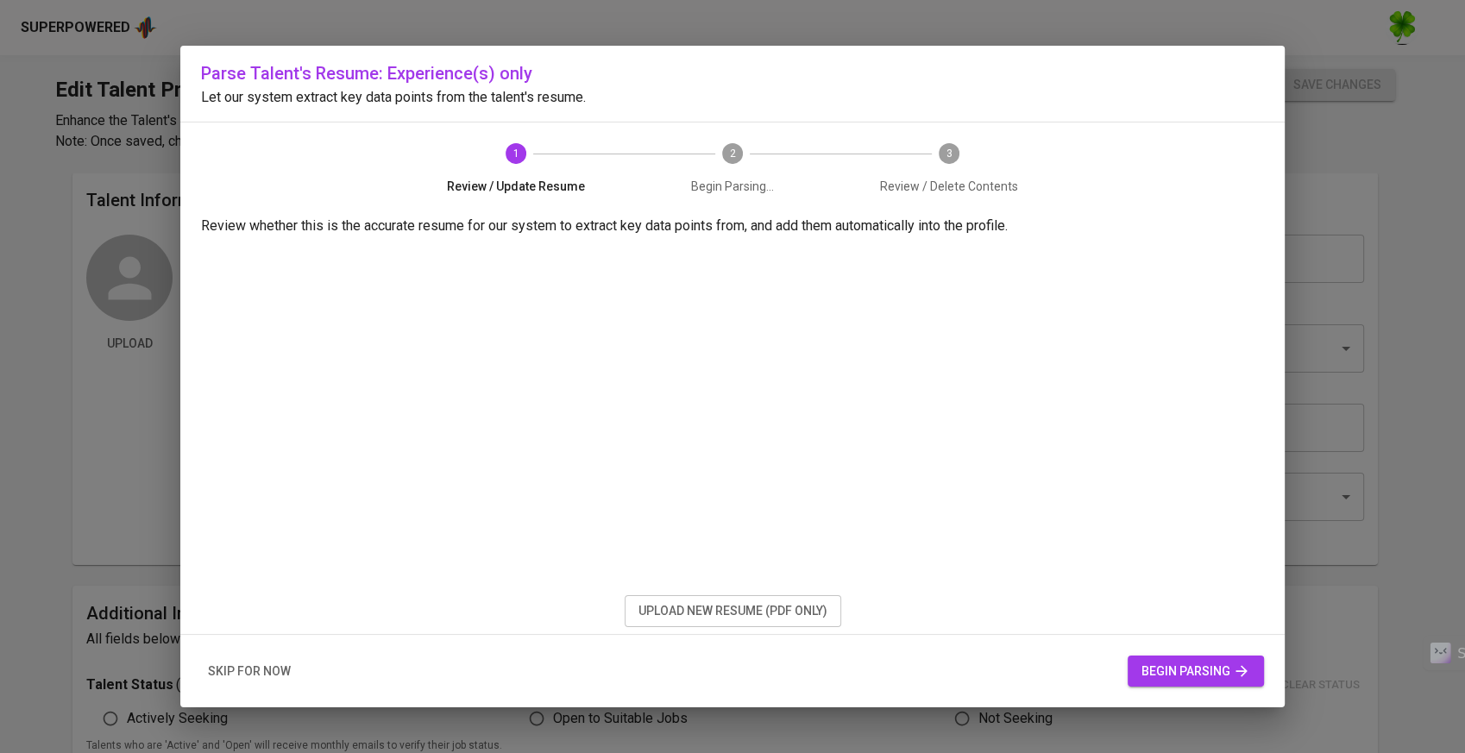
click at [1205, 672] on span "begin parsing" at bounding box center [1195, 672] width 109 height 22
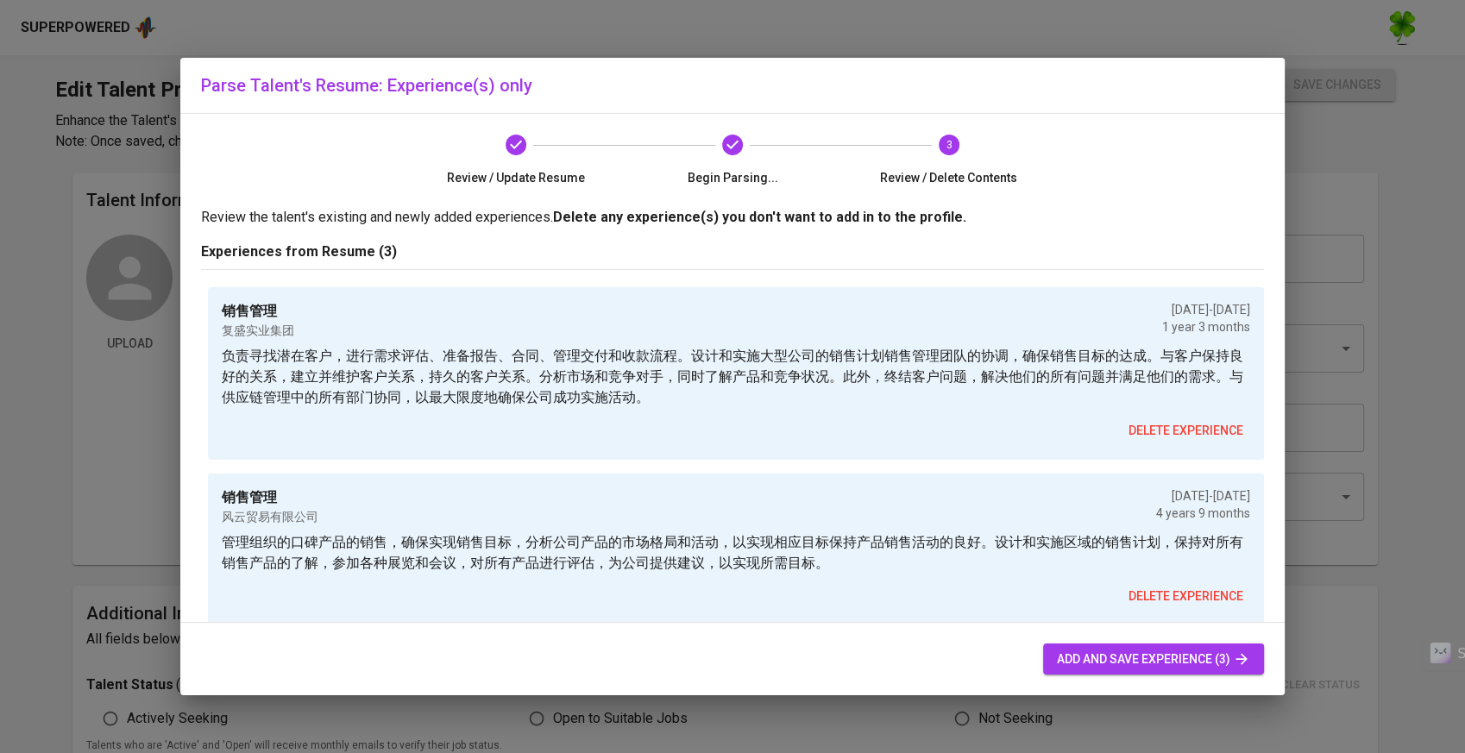
click at [1201, 658] on span "add and save experience (3)" at bounding box center [1153, 660] width 193 height 22
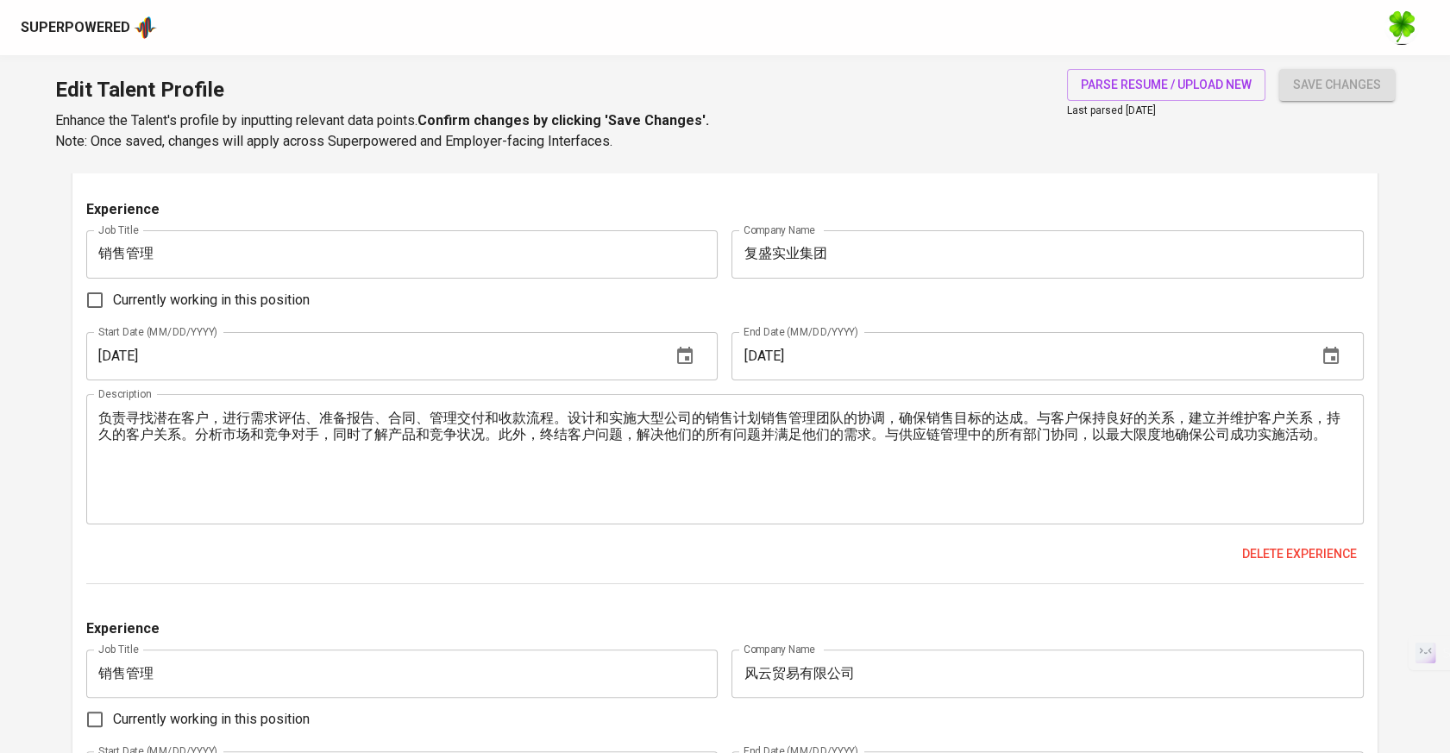
scroll to position [479, 0]
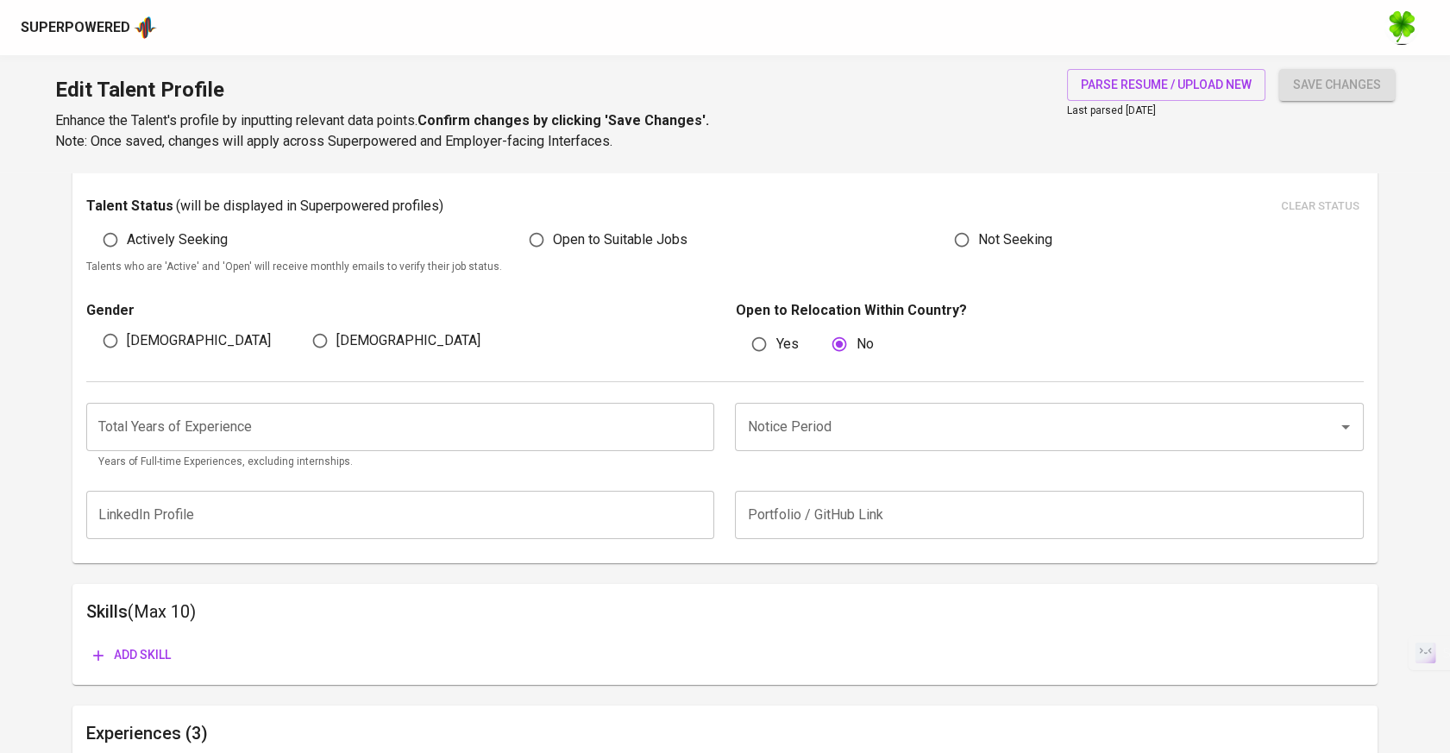
click at [573, 229] on span "Open to Suitable Jobs" at bounding box center [620, 239] width 135 height 21
click at [553, 229] on input "Open to Suitable Jobs" at bounding box center [536, 239] width 33 height 33
radio input "true"
click at [1347, 87] on span "save changes" at bounding box center [1337, 85] width 88 height 22
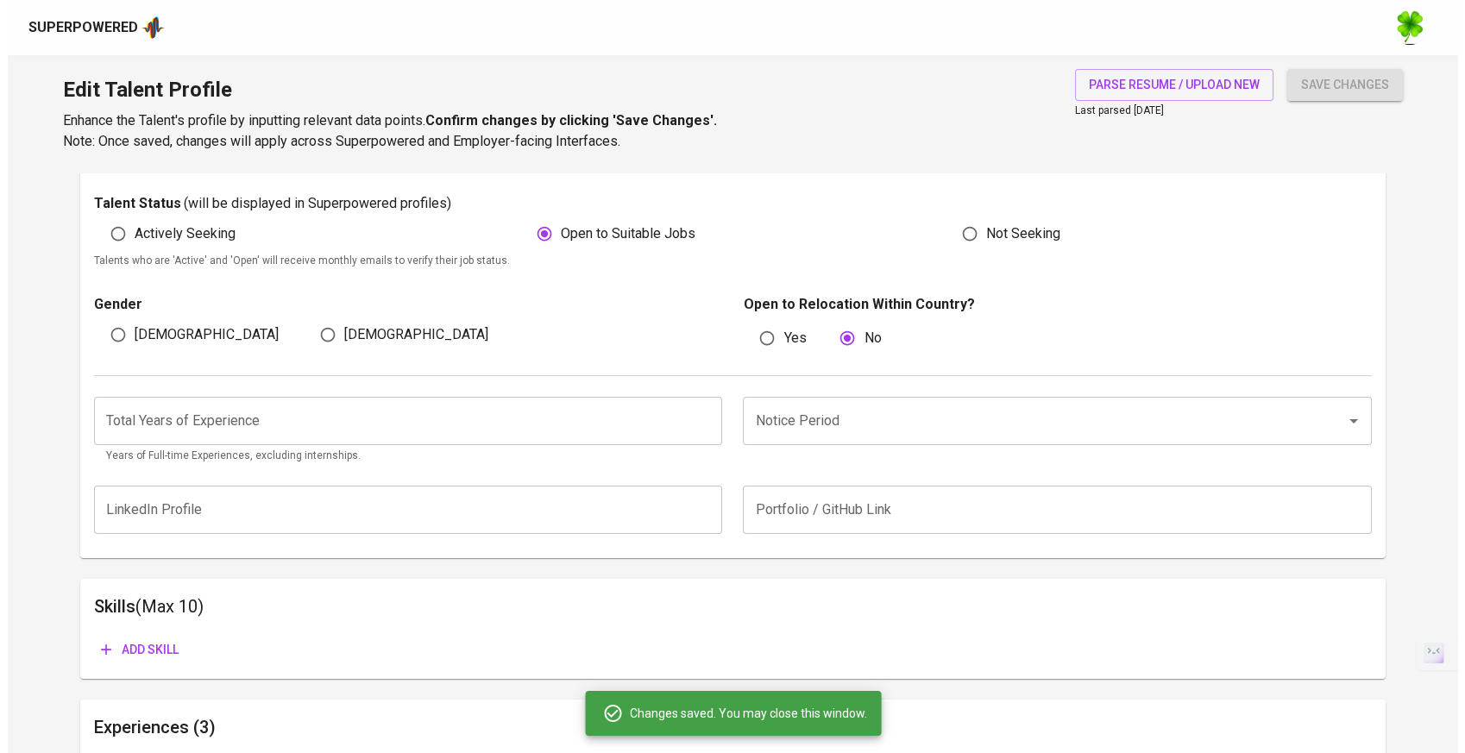
scroll to position [0, 0]
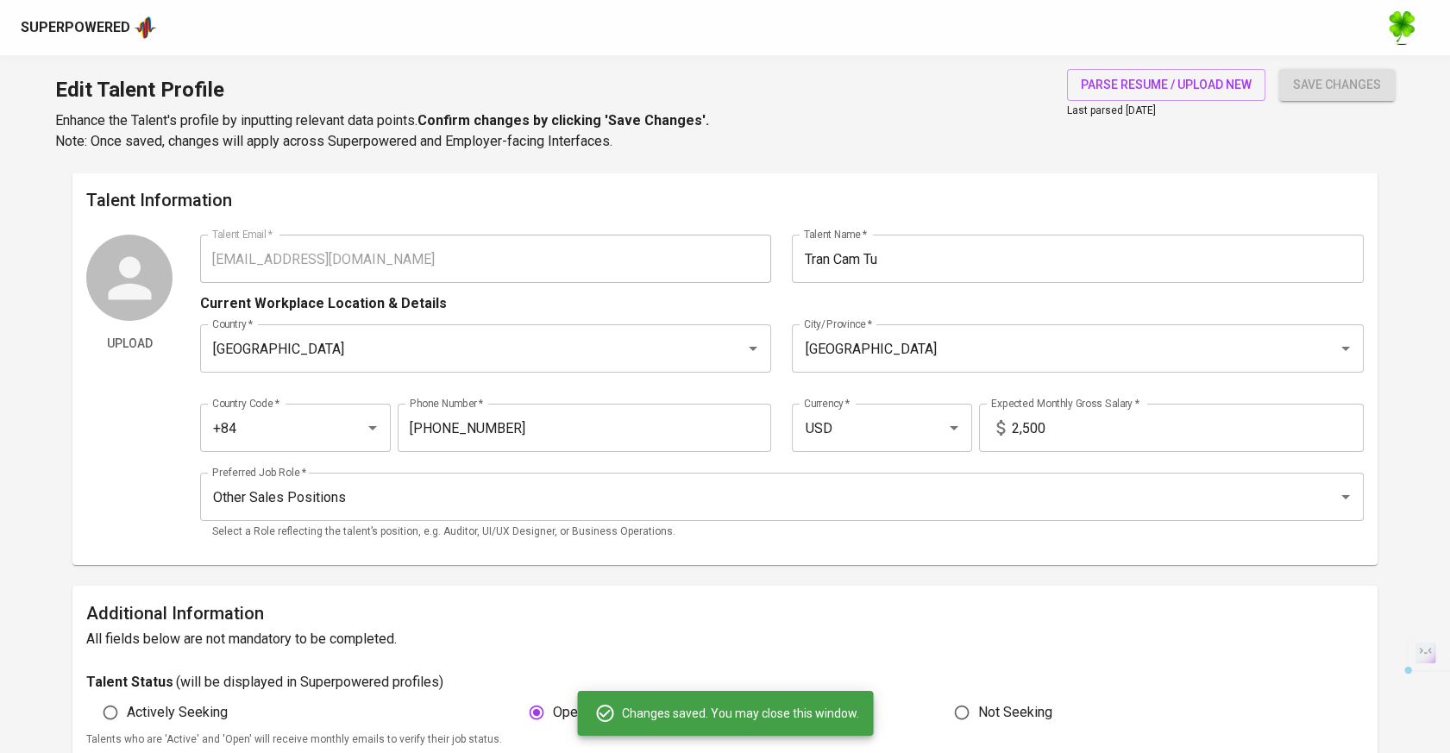
click at [143, 228] on div "Talent Information Upload Talent Email   * trancamtu22493@gmail.com Talent Emai…" at bounding box center [724, 369] width 1305 height 392
click at [65, 31] on div "Superpowered" at bounding box center [76, 28] width 110 height 20
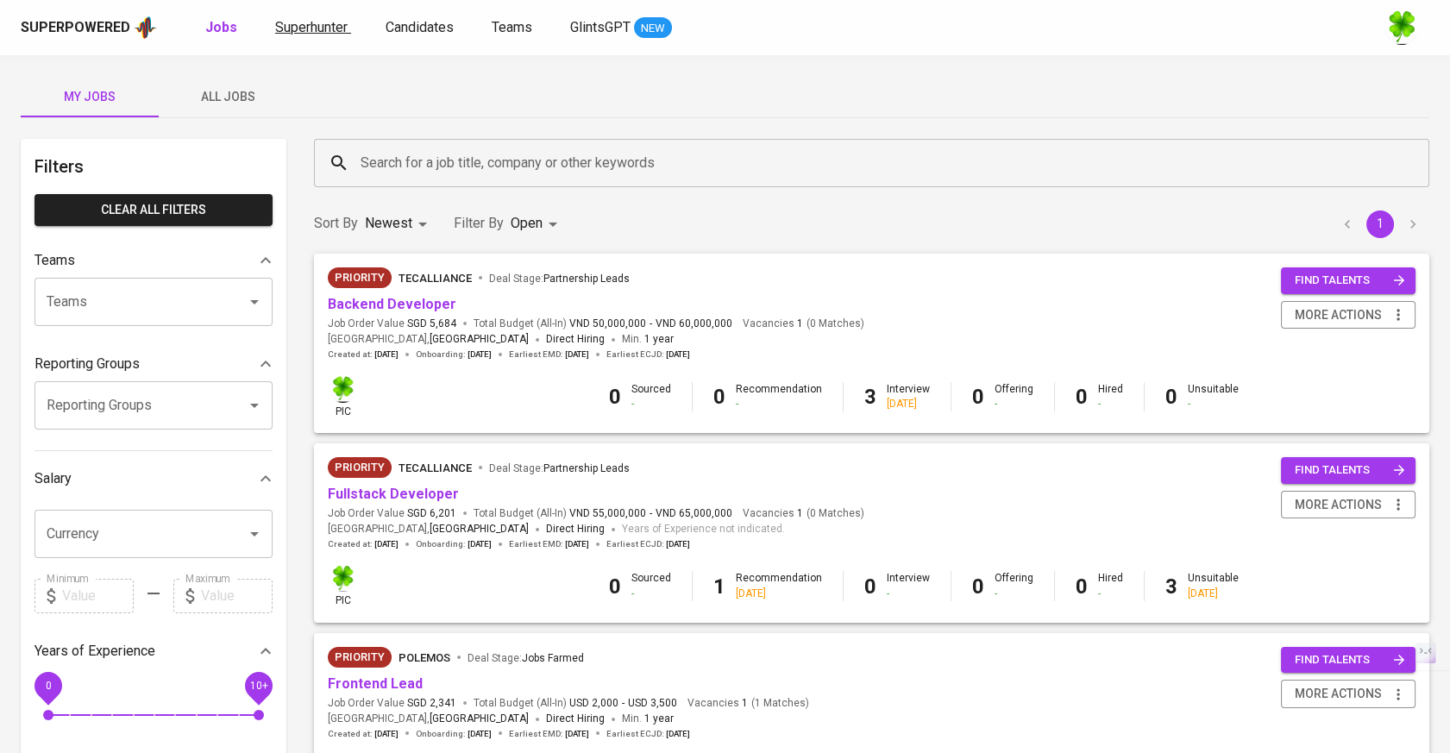
click at [313, 21] on span "Superhunter" at bounding box center [311, 27] width 72 height 16
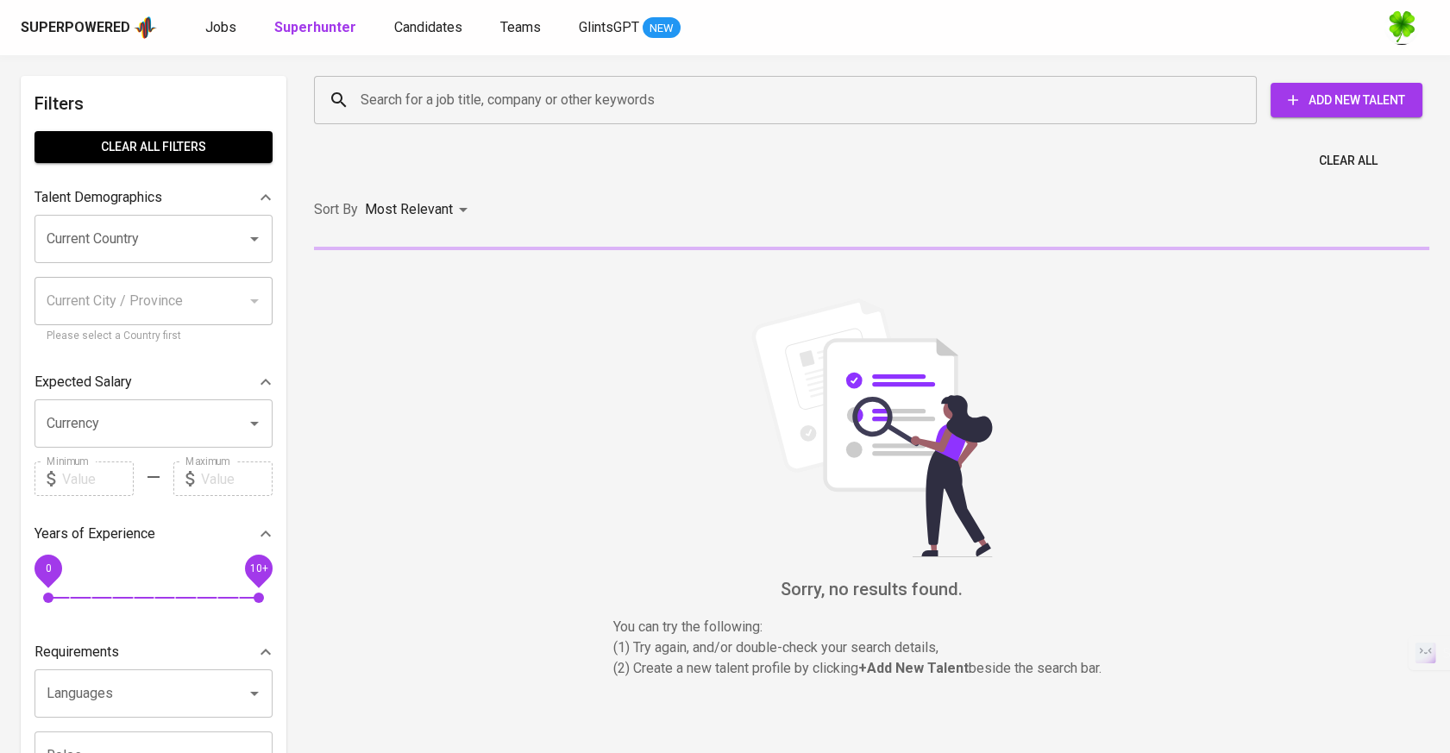
click at [420, 96] on input "Search for a job title, company or other keywords" at bounding box center [789, 100] width 867 height 33
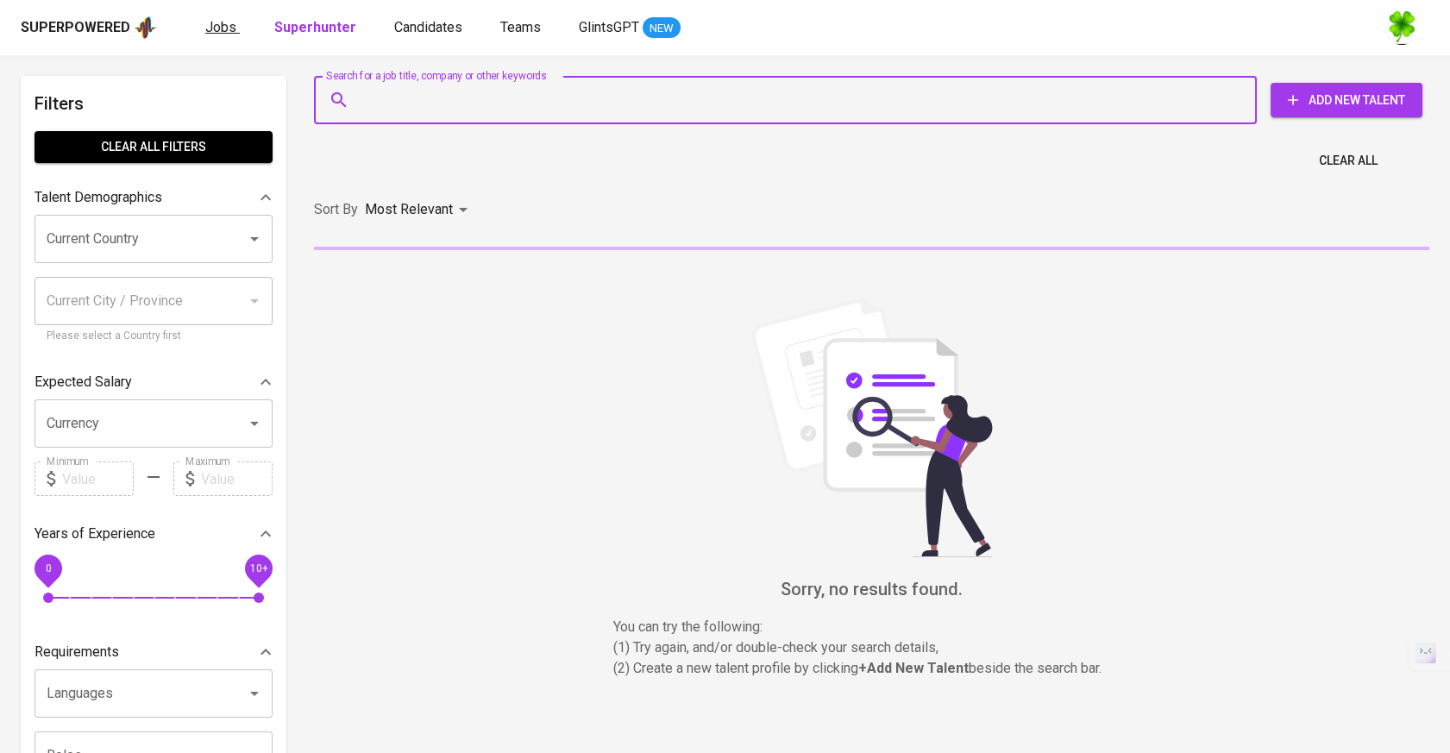
click at [229, 24] on span "Jobs" at bounding box center [220, 27] width 31 height 16
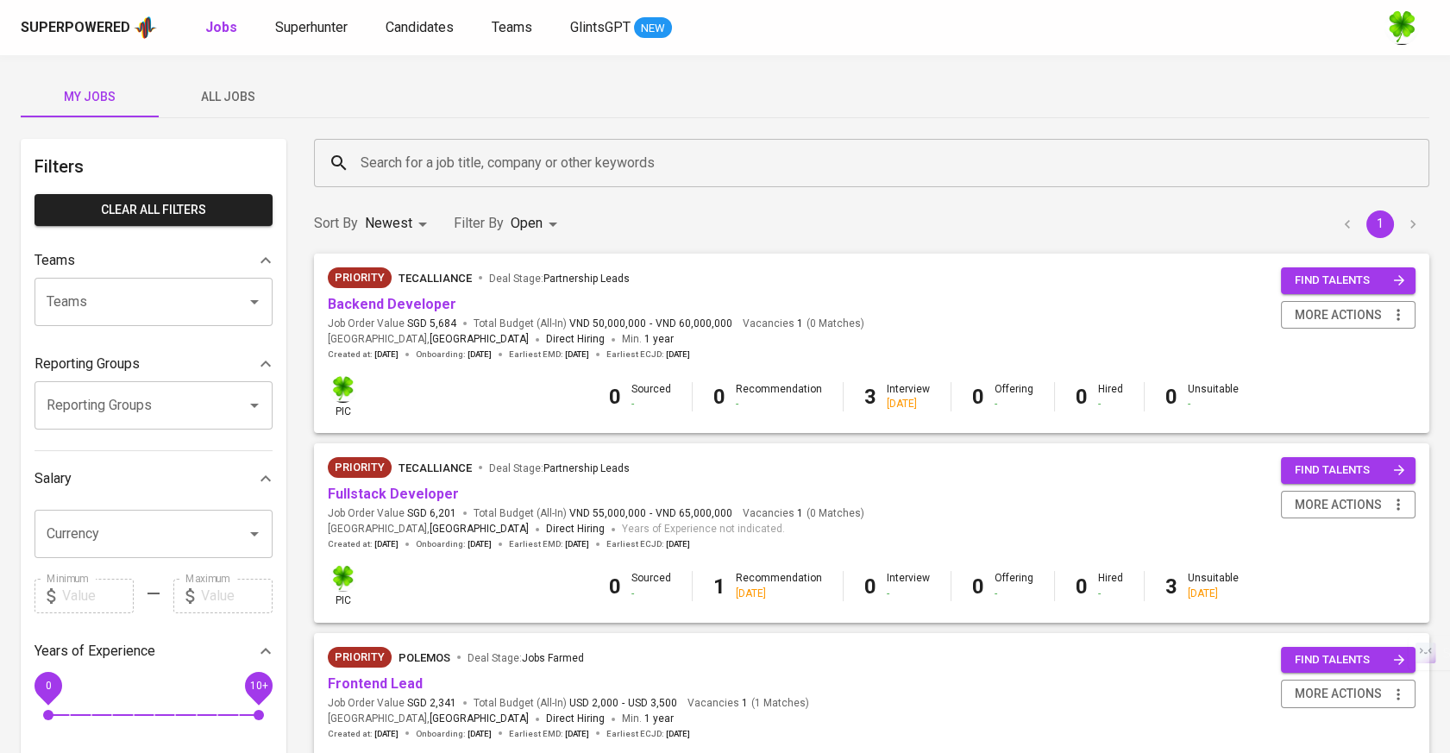
click at [231, 107] on span "All Jobs" at bounding box center [227, 97] width 117 height 22
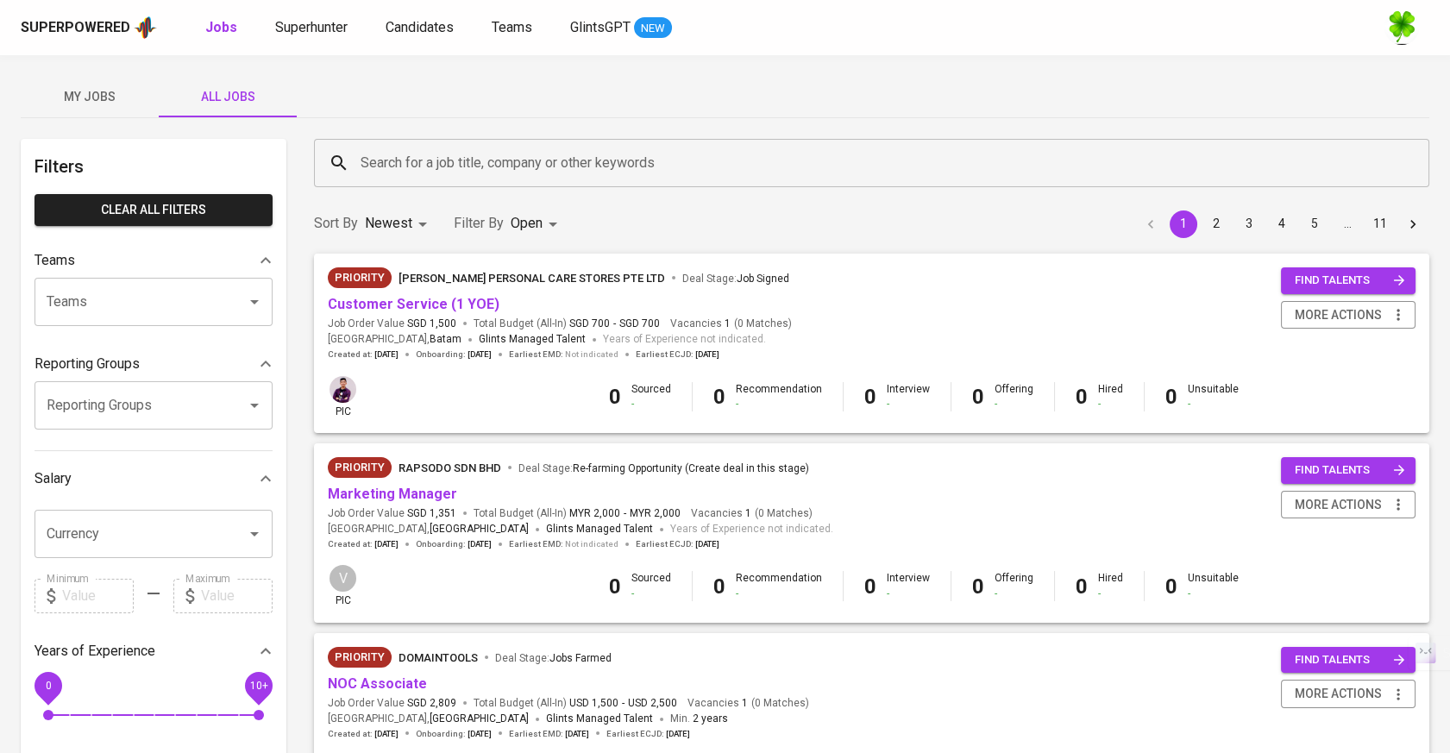
click at [462, 170] on input "Search for a job title, company or other keywords" at bounding box center [875, 163] width 1039 height 33
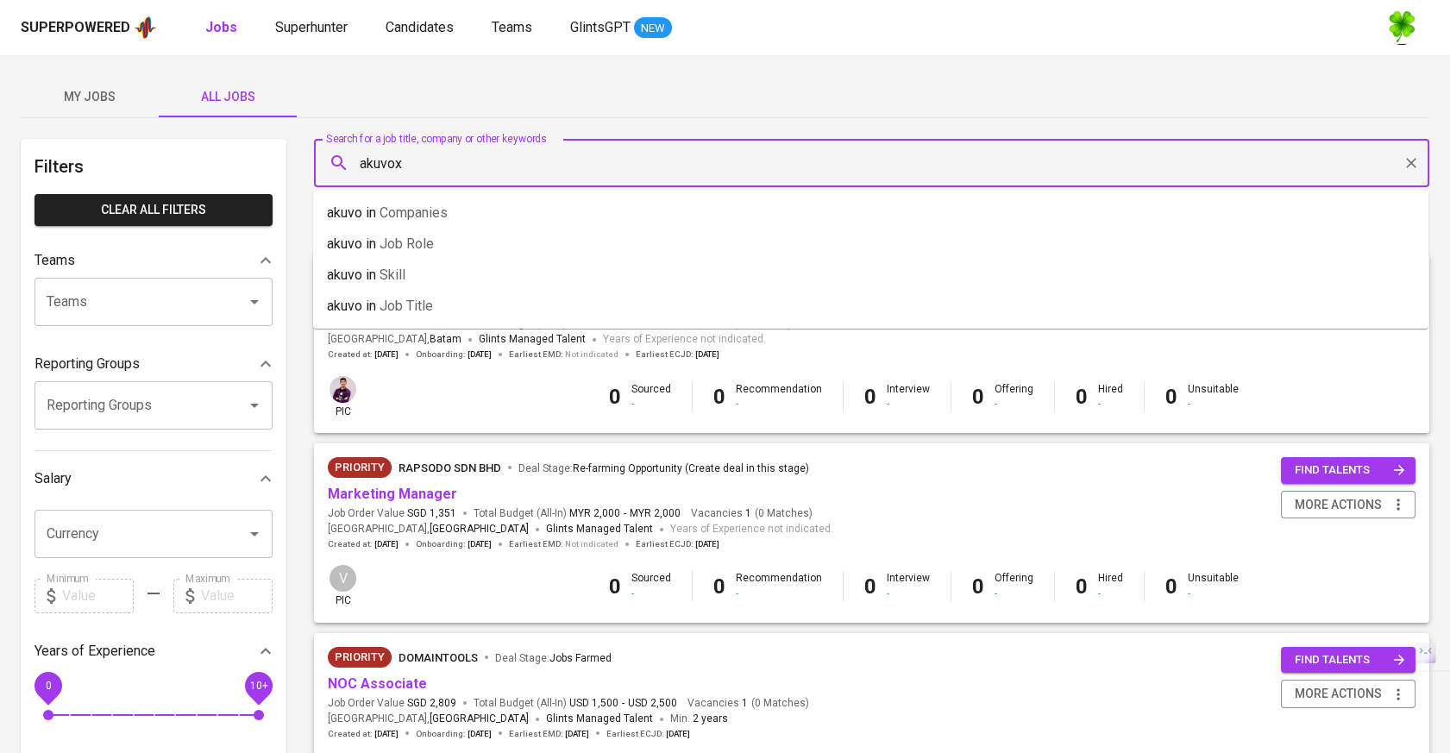
type input "akuvox"
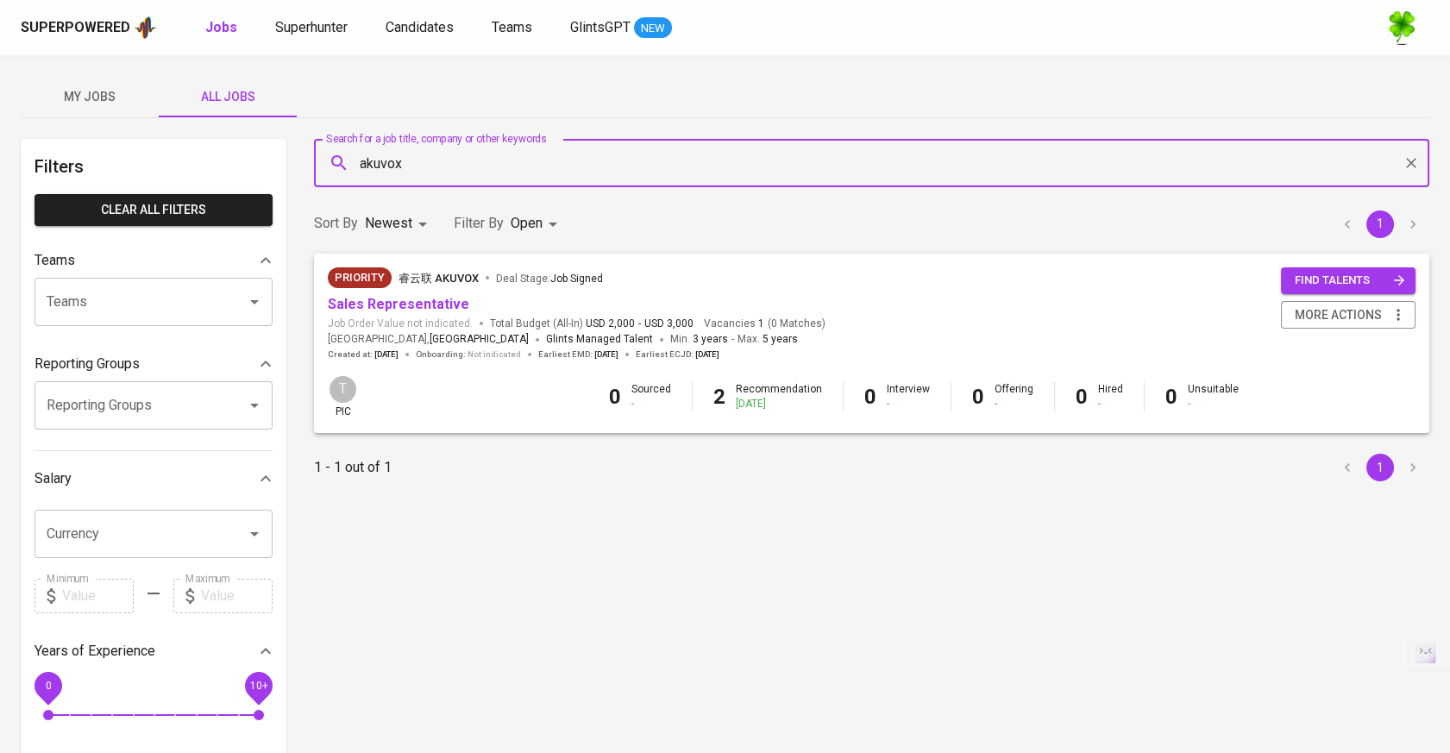
click at [373, 317] on span "Job Order Value not indicated." at bounding box center [400, 324] width 145 height 15
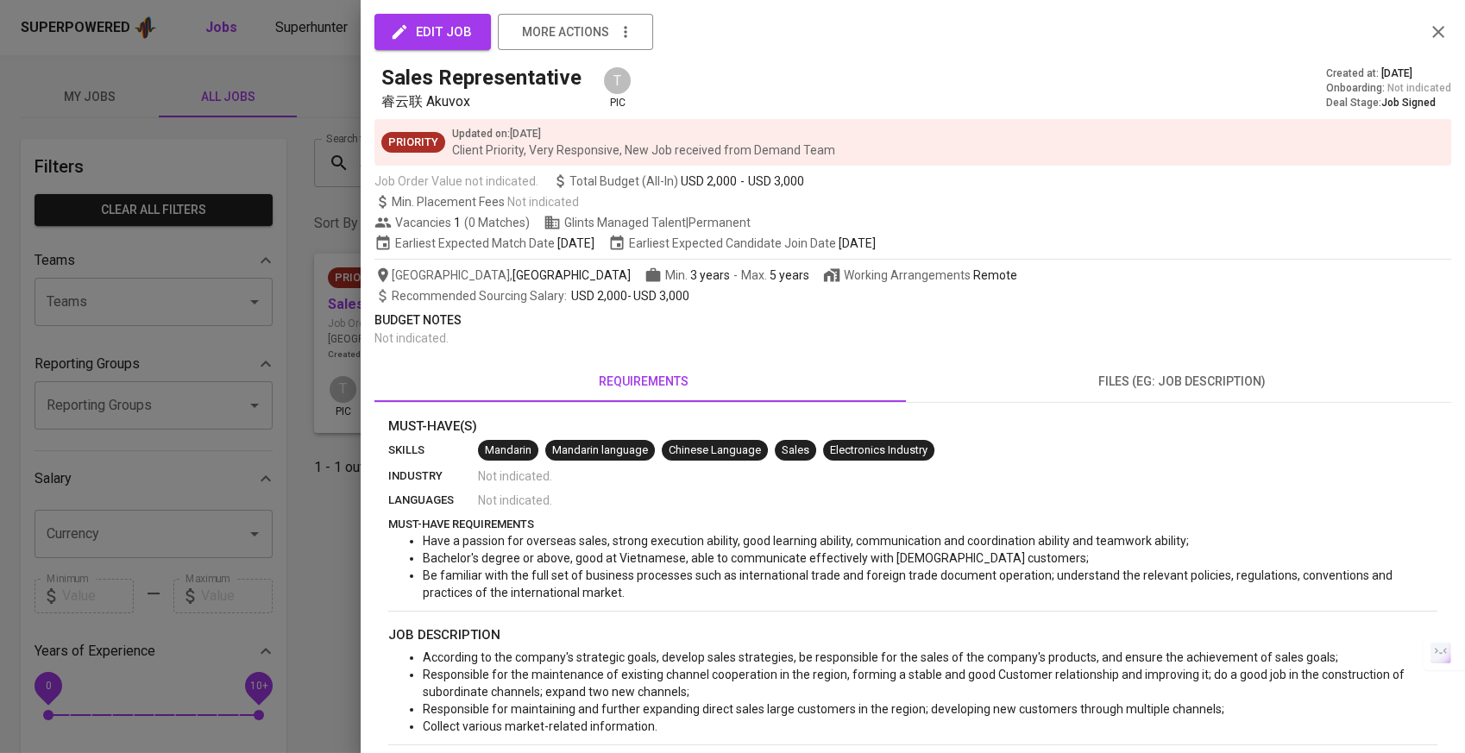
click at [306, 339] on div at bounding box center [732, 376] width 1465 height 753
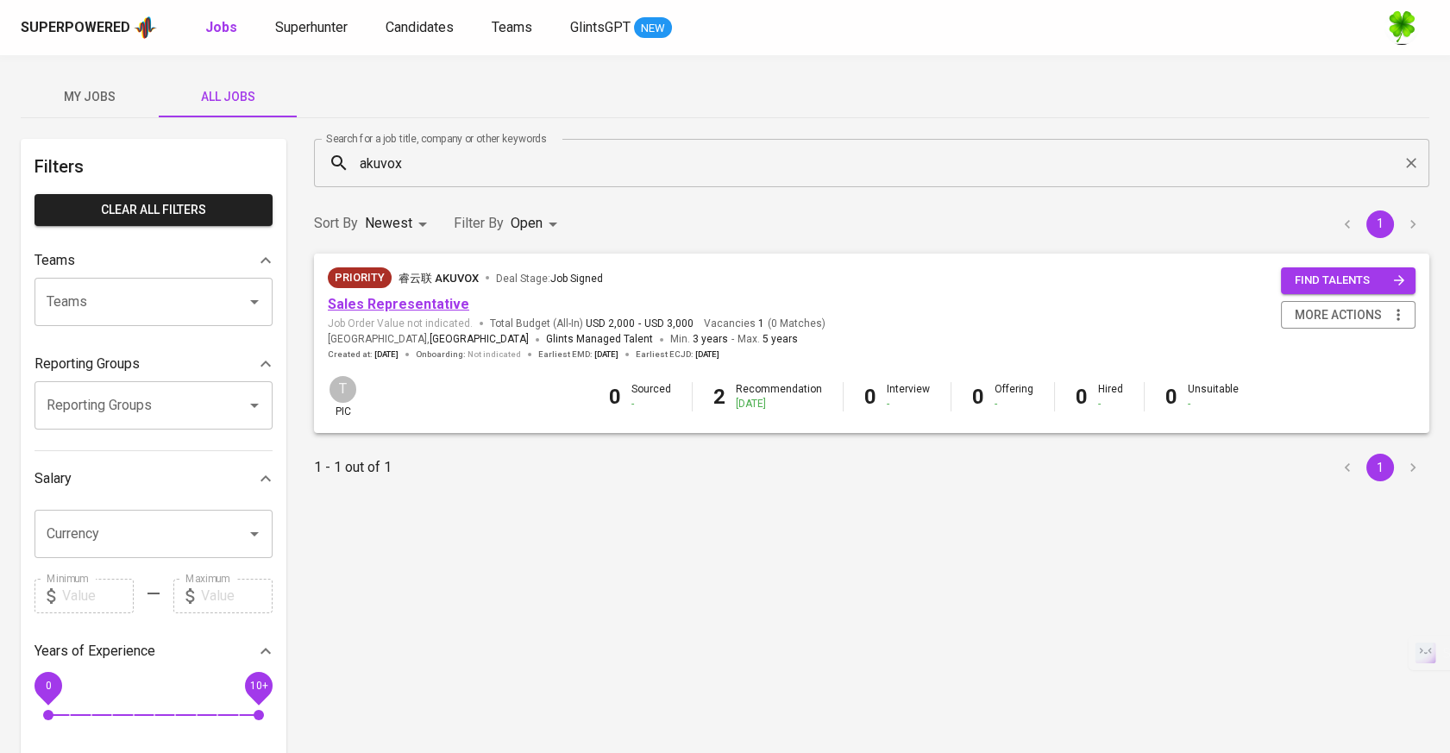
click at [359, 298] on link "Sales Representative" at bounding box center [398, 304] width 141 height 16
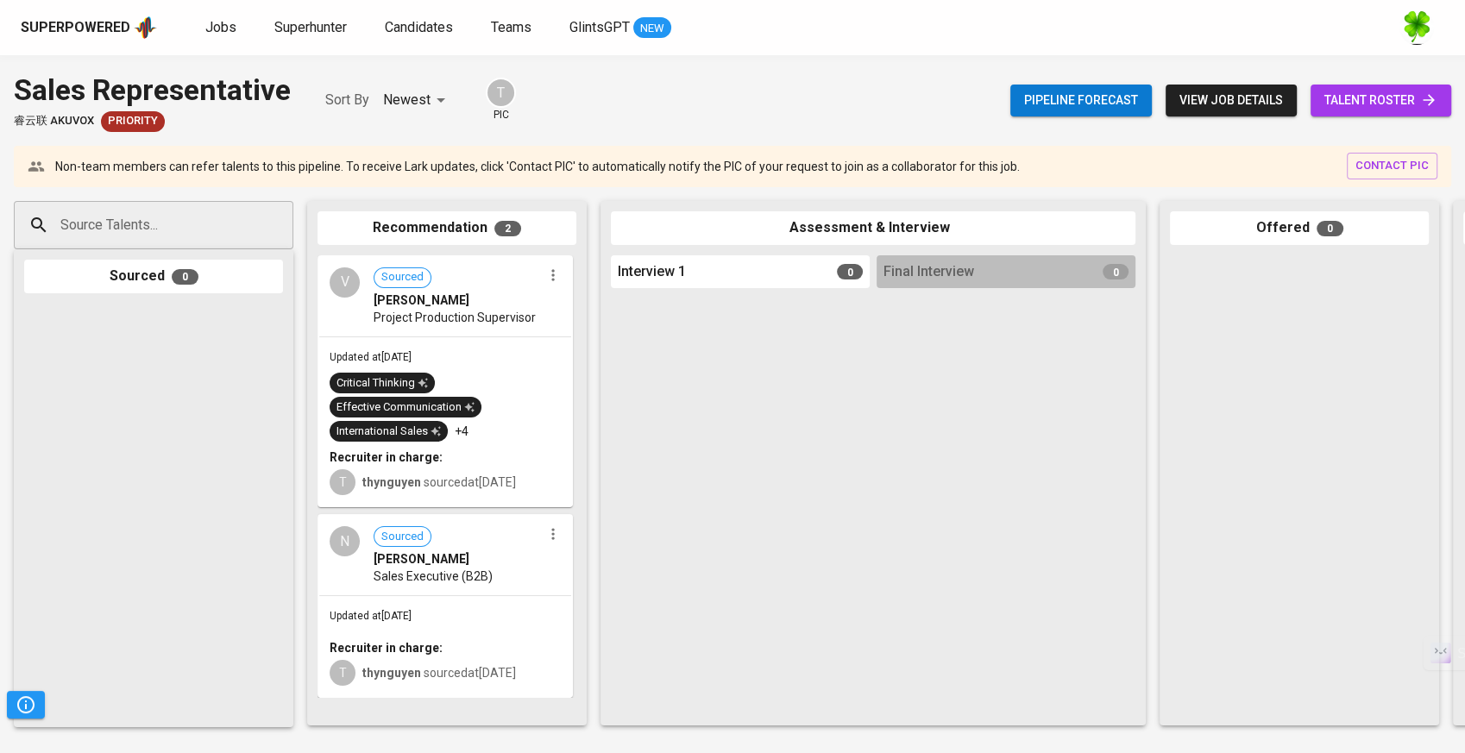
click at [136, 235] on input "Source Talents..." at bounding box center [146, 225] width 181 height 33
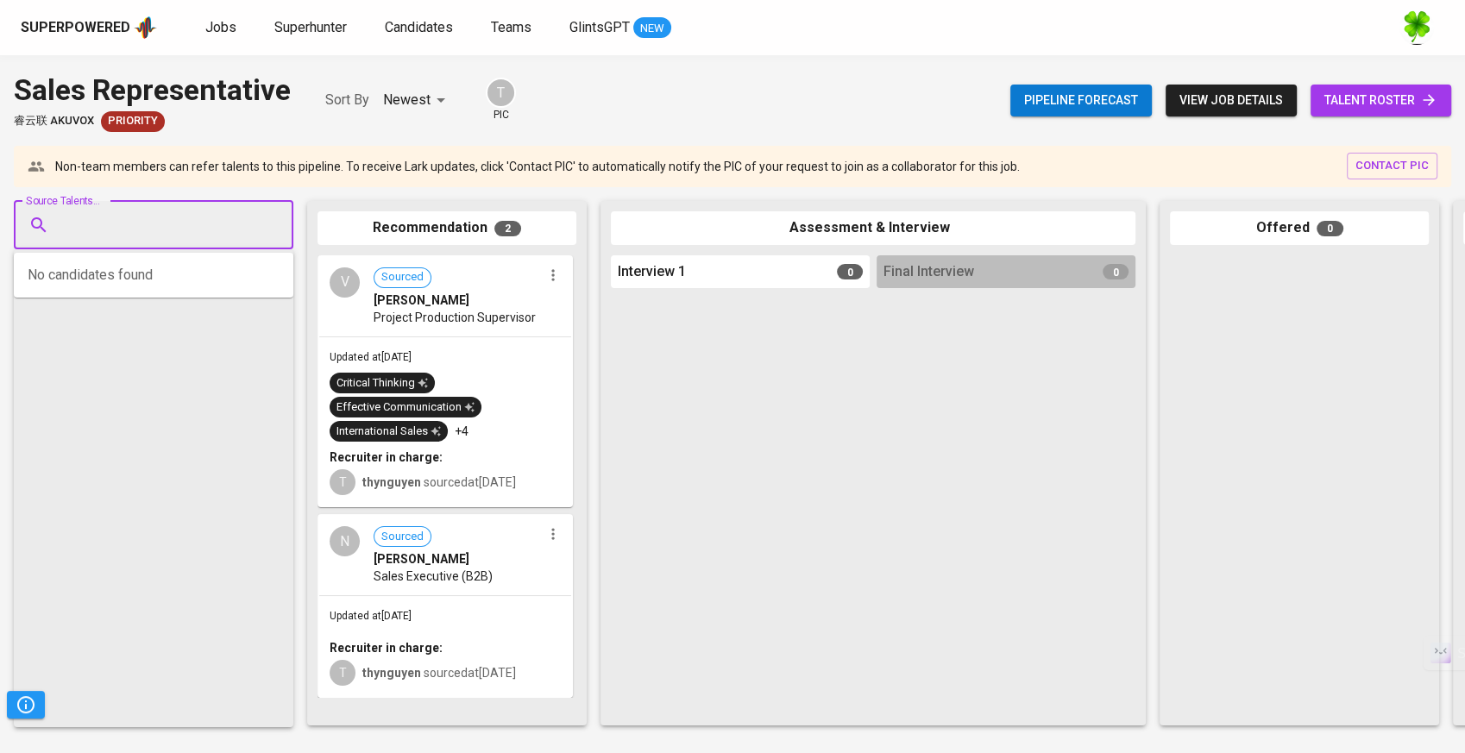
paste input "trancamtu22493@gmail.com"
type input "trancamtu22493@gmail.com"
click at [139, 273] on div "Tran Cam Tu" at bounding box center [114, 273] width 85 height 17
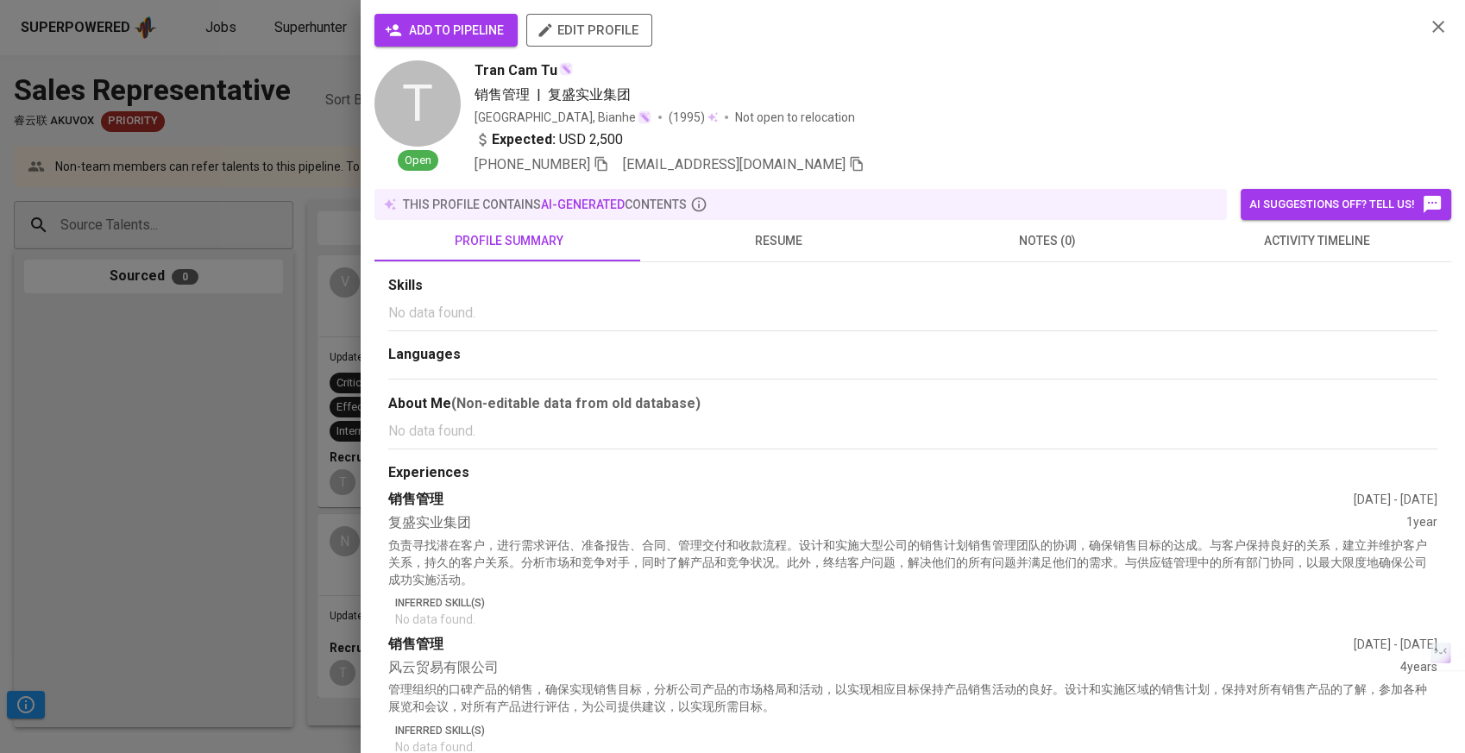
click at [459, 42] on button "add to pipeline" at bounding box center [445, 30] width 143 height 33
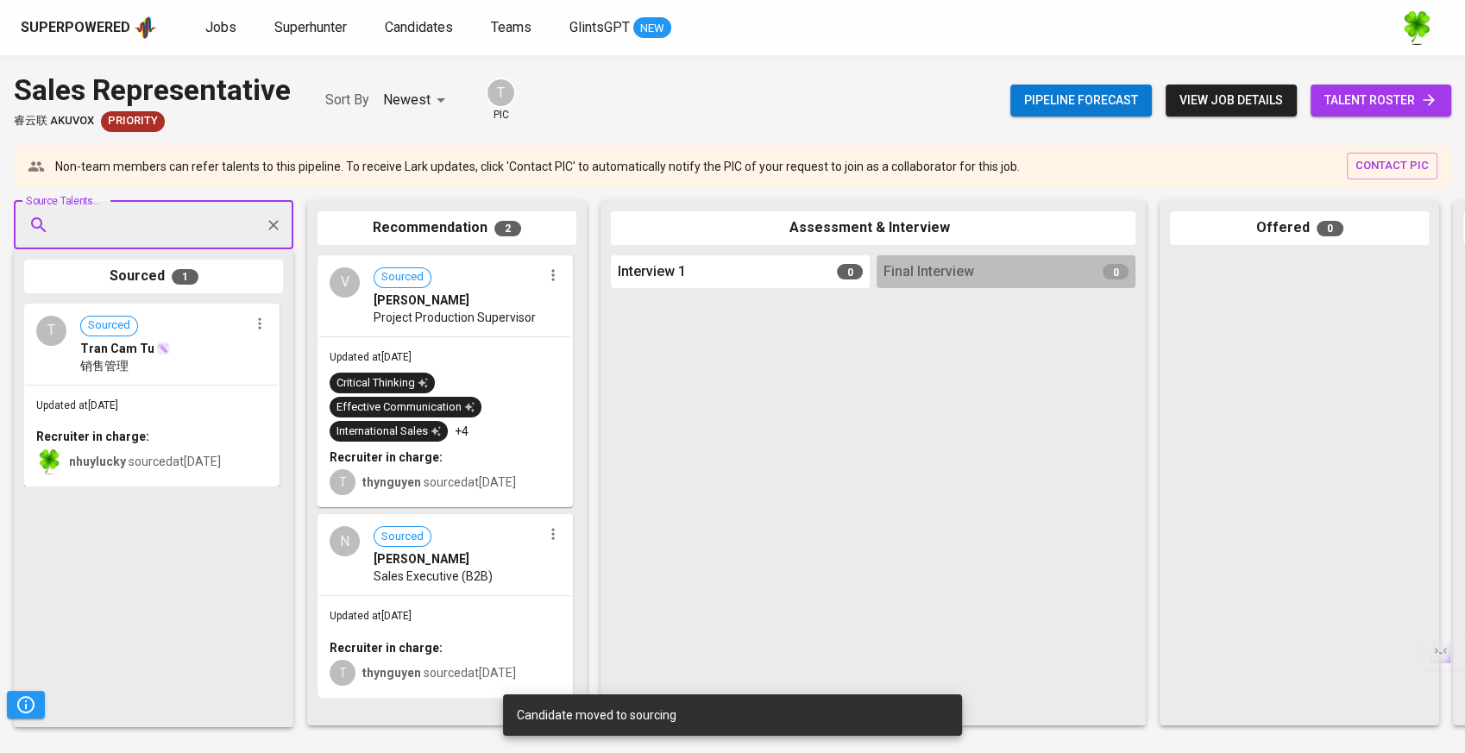
click at [214, 369] on div "销售管理" at bounding box center [164, 365] width 168 height 17
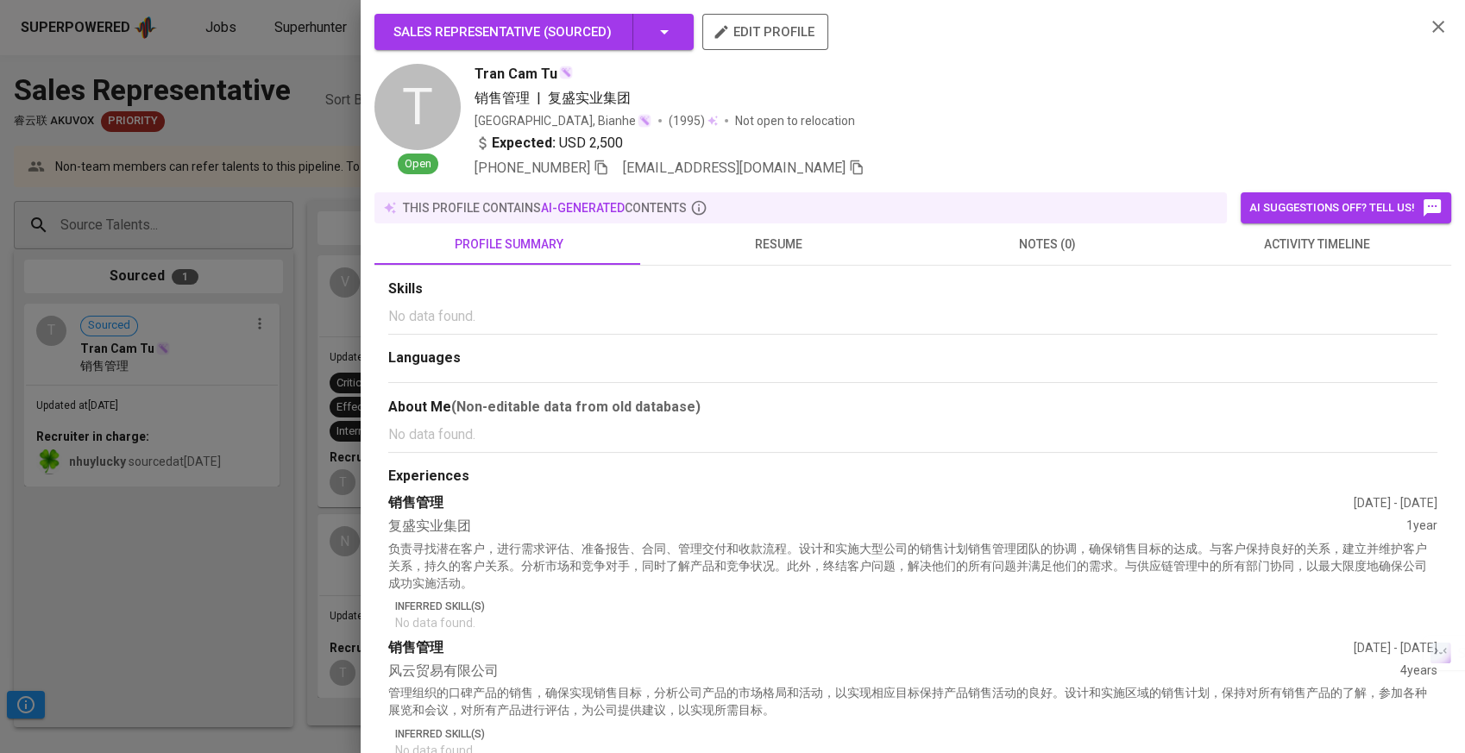
click at [804, 250] on span "resume" at bounding box center [778, 245] width 248 height 22
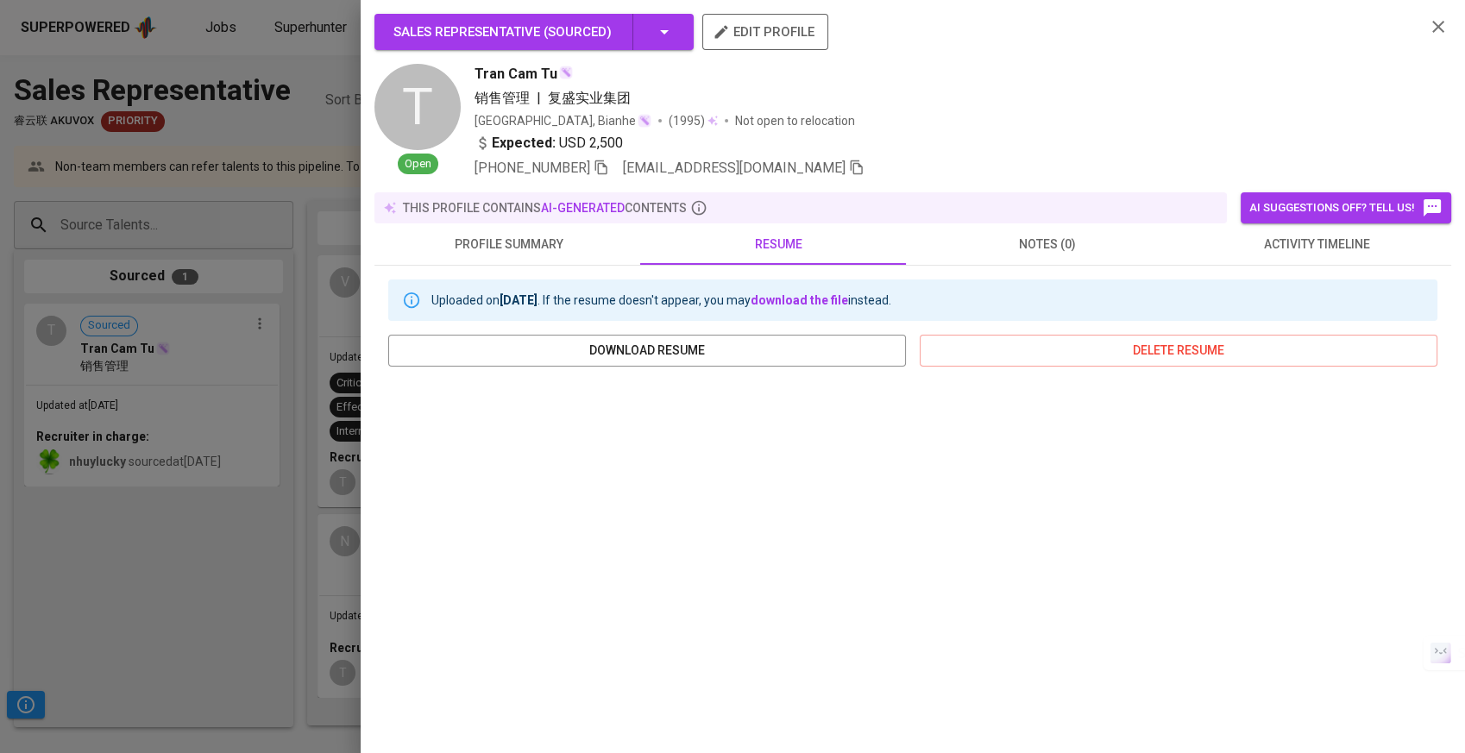
scroll to position [173, 0]
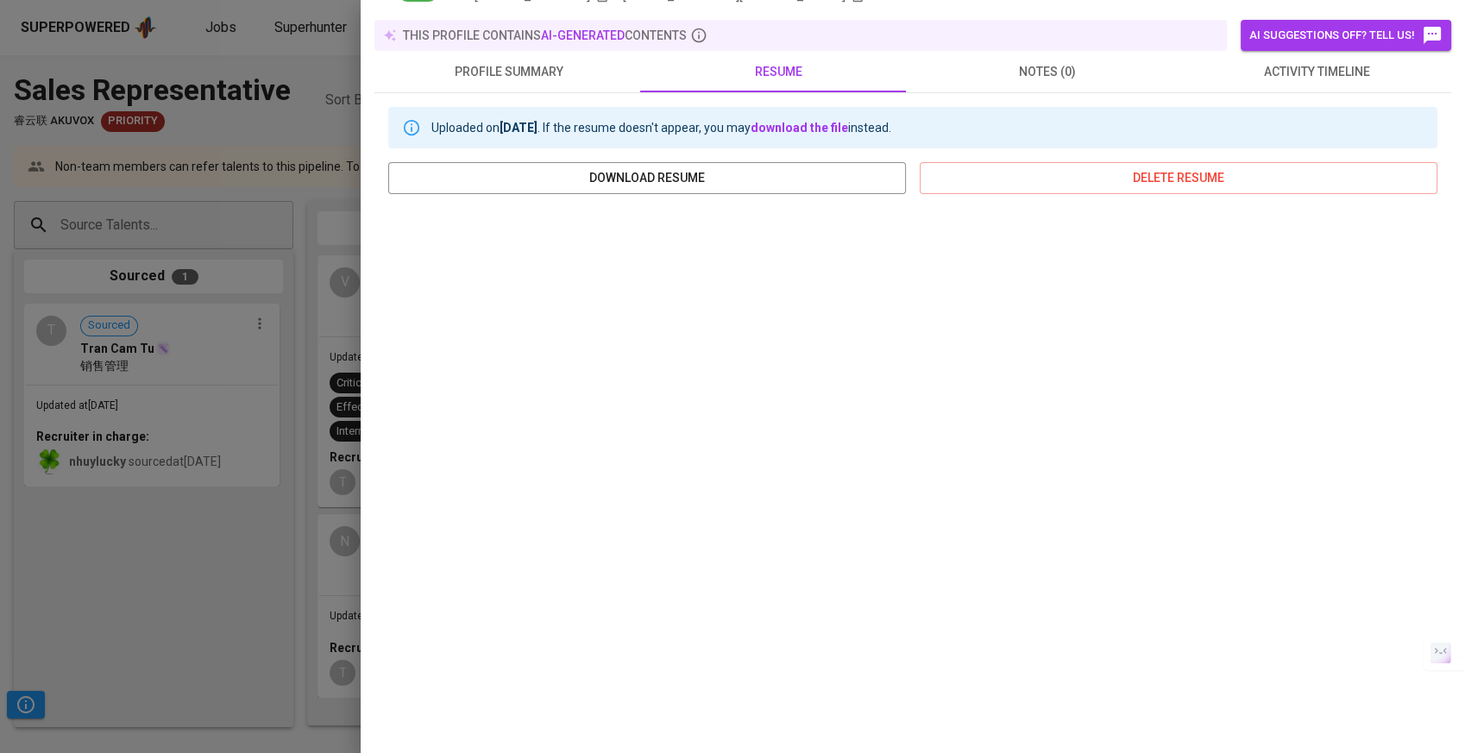
click at [229, 392] on div at bounding box center [732, 376] width 1465 height 753
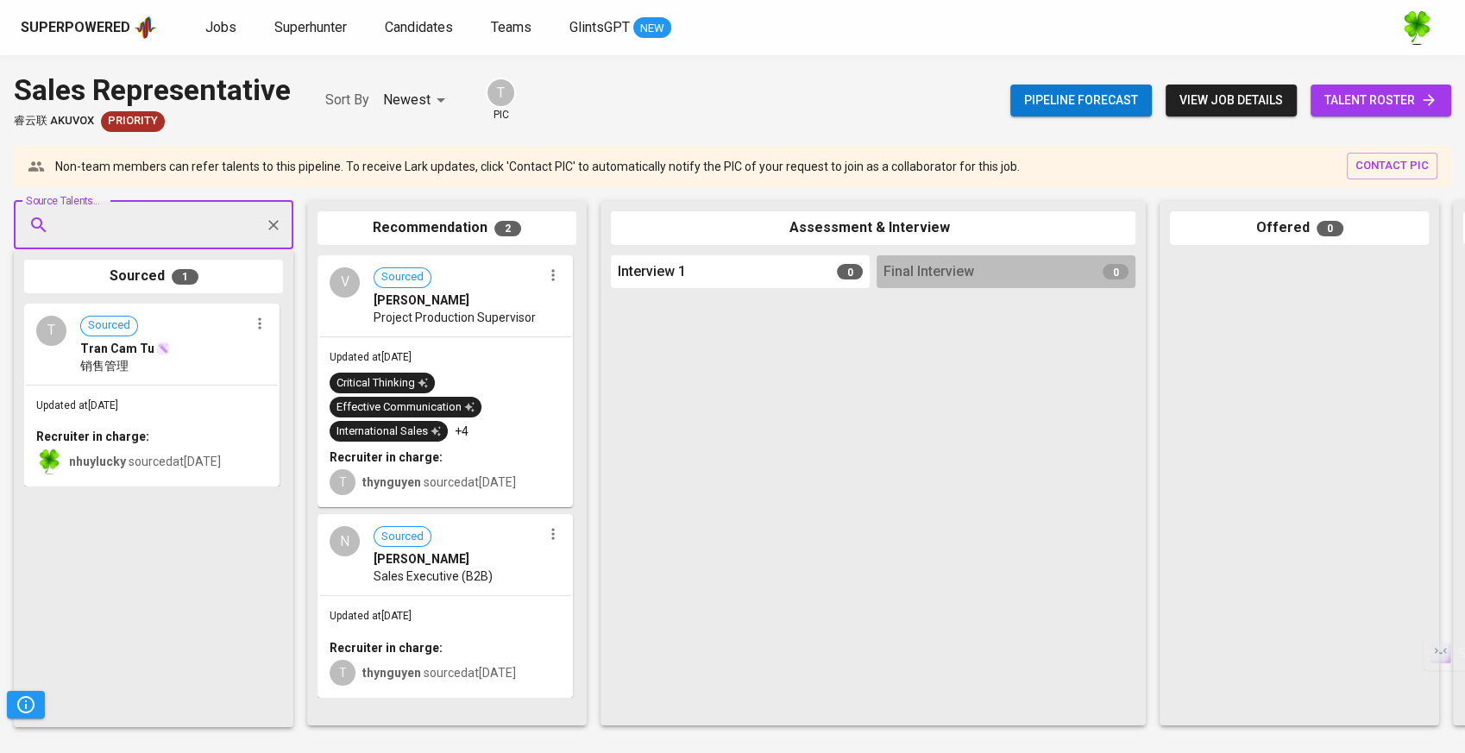
click at [110, 20] on div "Superpowered" at bounding box center [76, 28] width 110 height 20
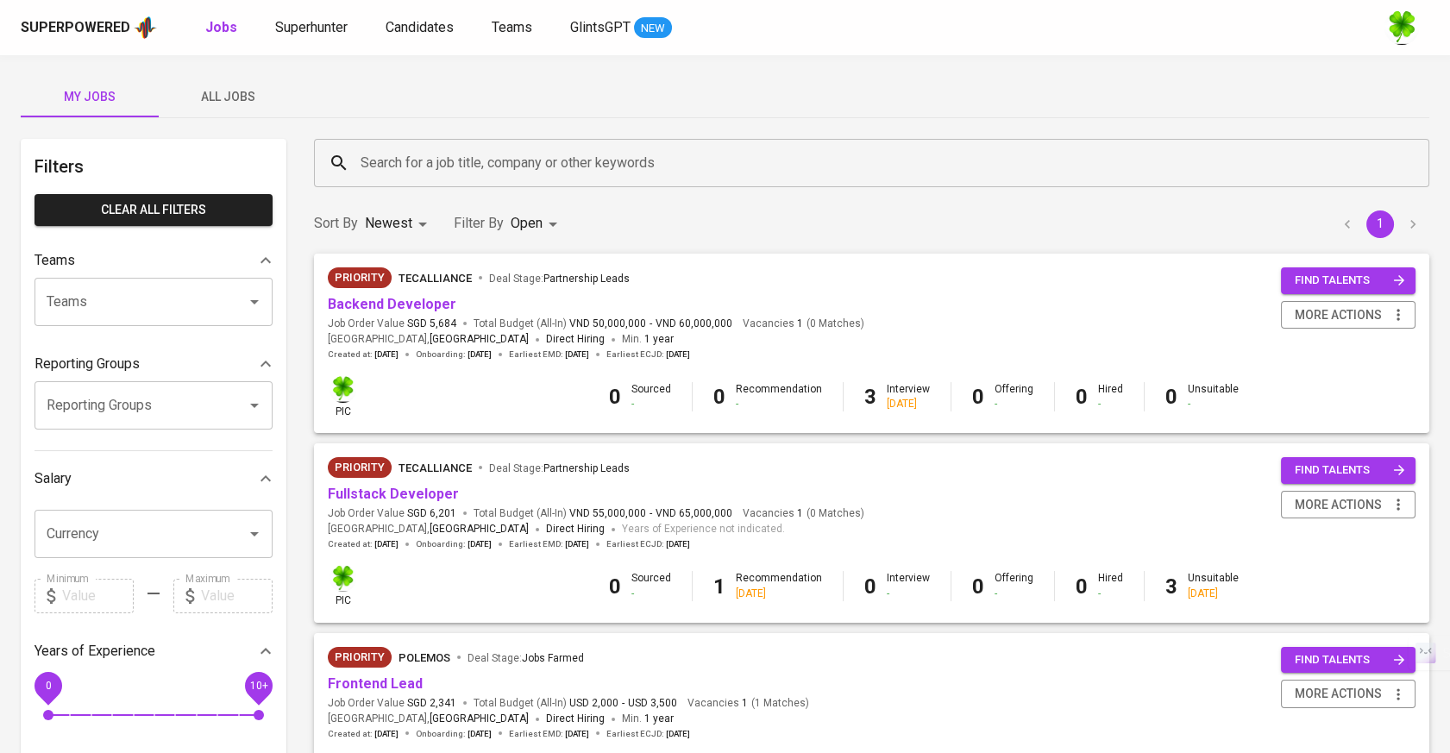
drag, startPoint x: 237, startPoint y: 82, endPoint x: 533, endPoint y: 158, distance: 305.4
click at [237, 82] on button "All Jobs" at bounding box center [228, 96] width 138 height 41
click at [533, 158] on input "Search for a job title, company or other keywords" at bounding box center [875, 163] width 1039 height 33
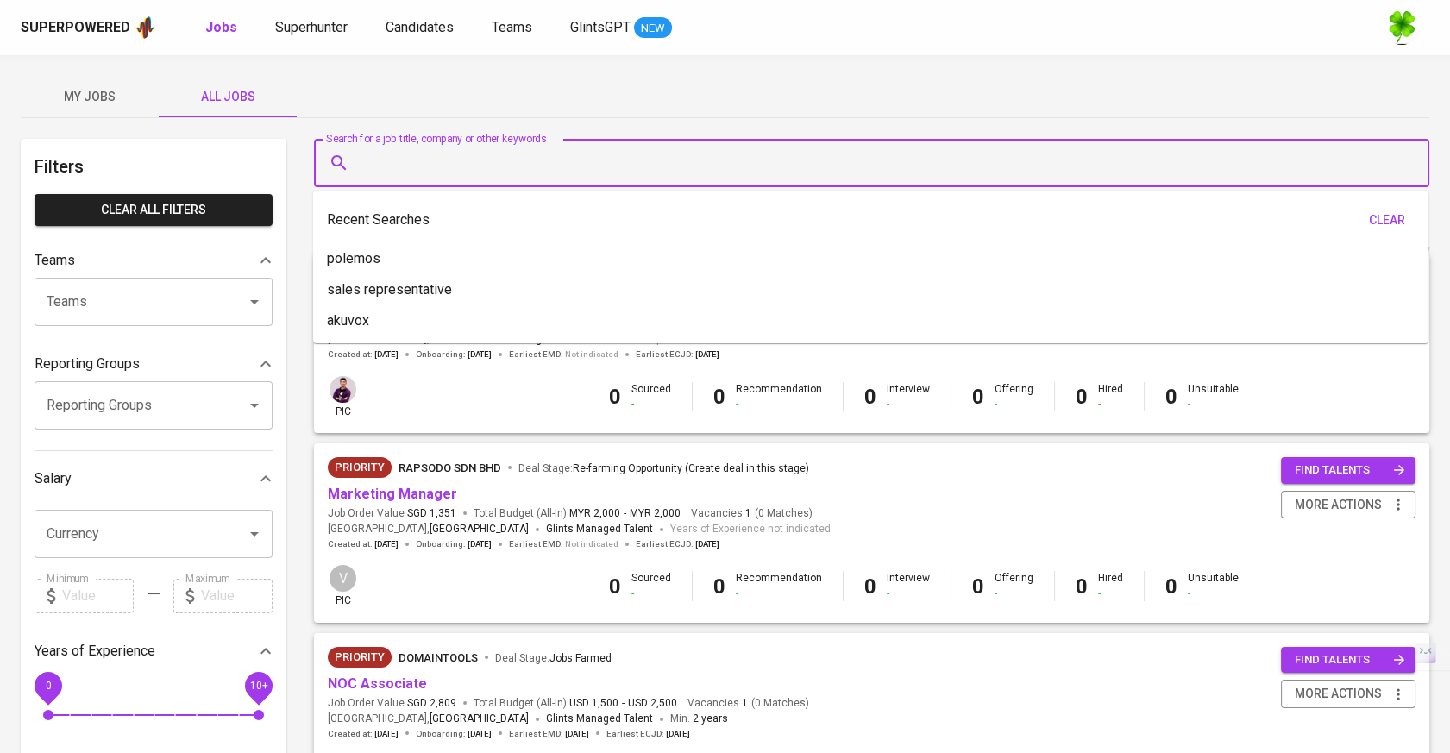
click at [550, 160] on input "Search for a job title, company or other keywords" at bounding box center [875, 163] width 1039 height 33
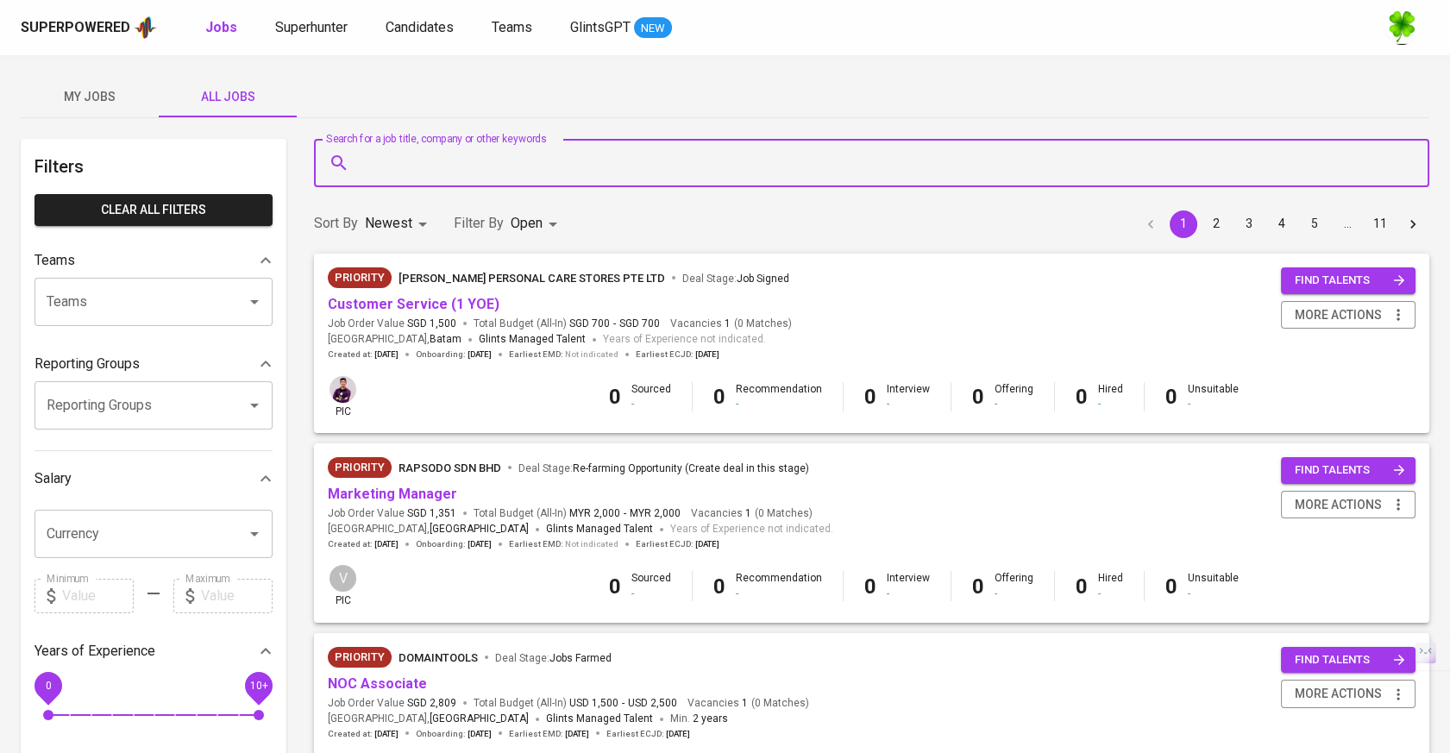
type input "b"
type input "lnp"
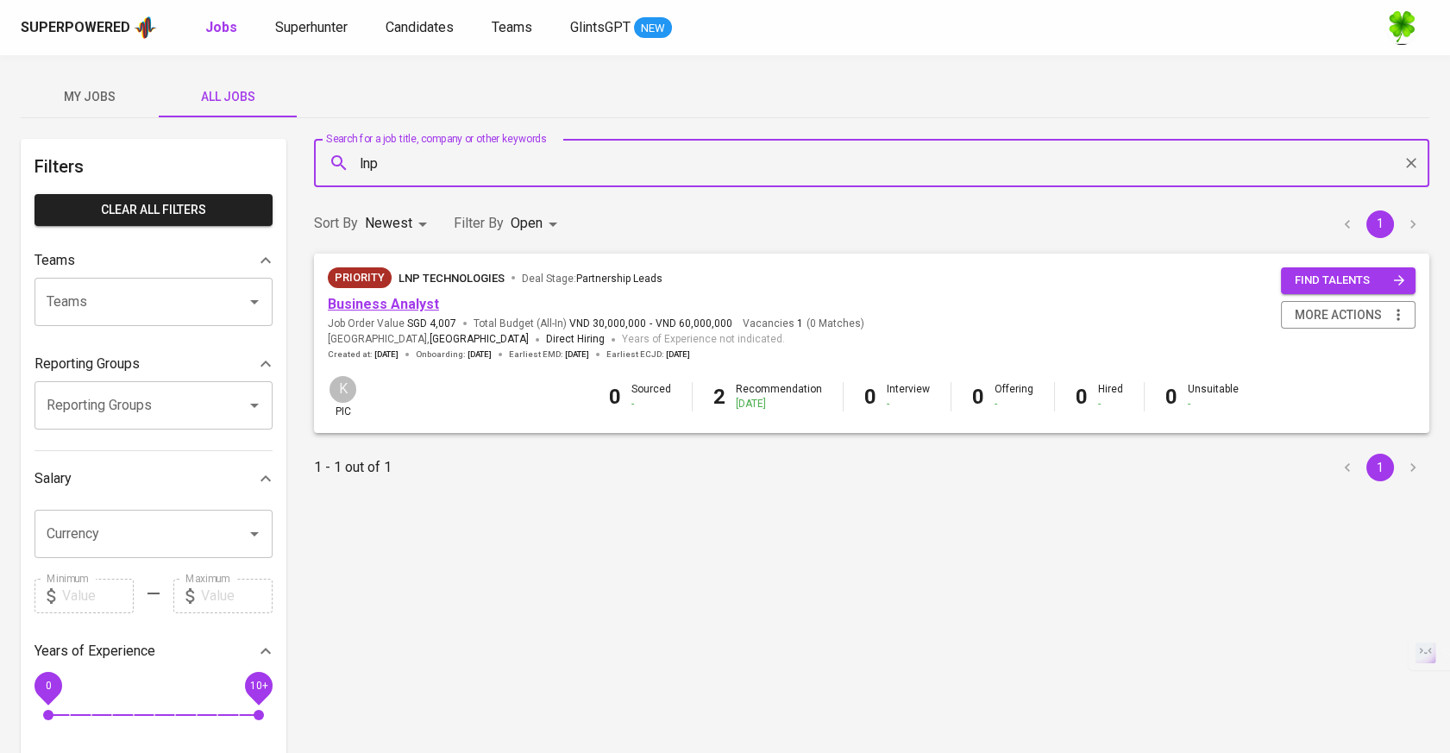
click at [386, 310] on link "Business Analyst" at bounding box center [383, 304] width 111 height 16
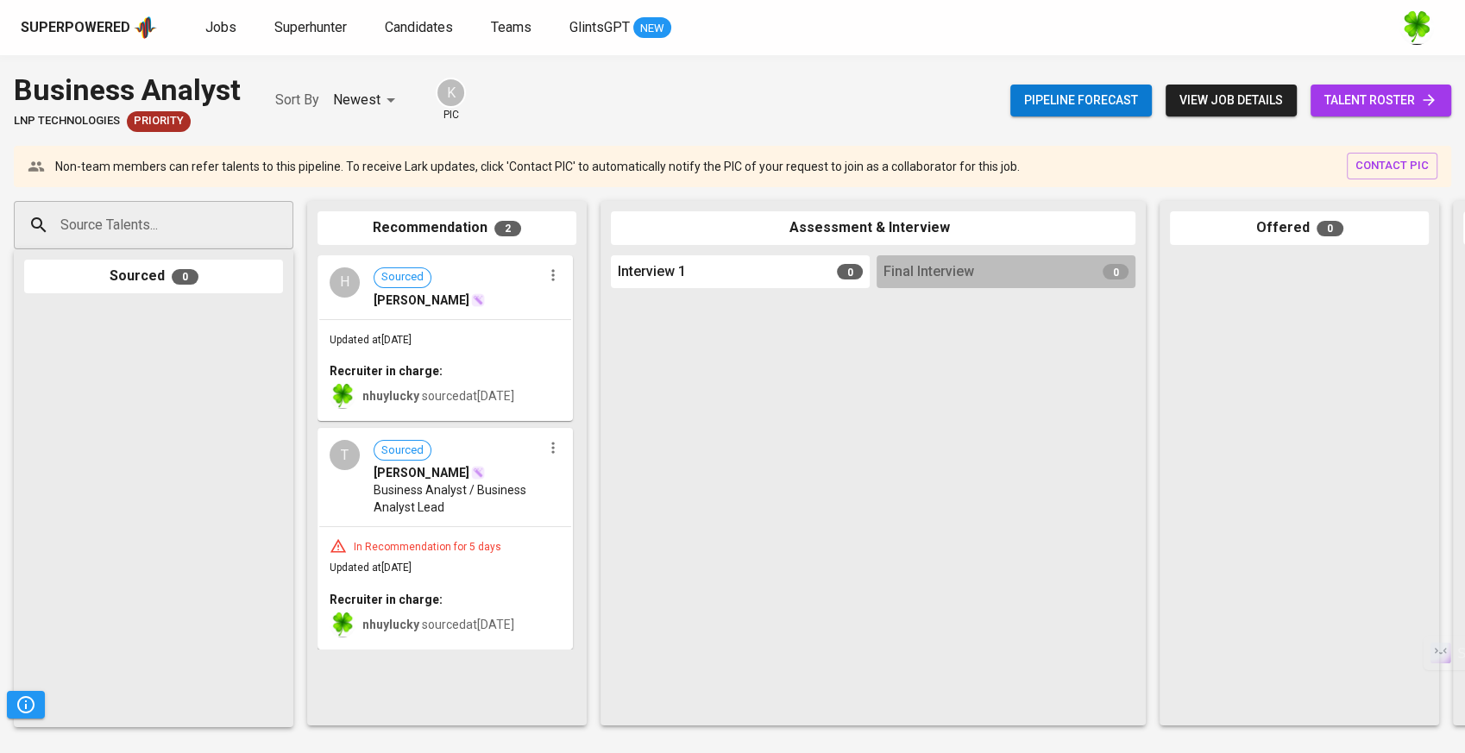
click at [210, 203] on div "Source Talents..." at bounding box center [153, 225] width 279 height 48
paste input "phuthikimchi.jp@gmail.com"
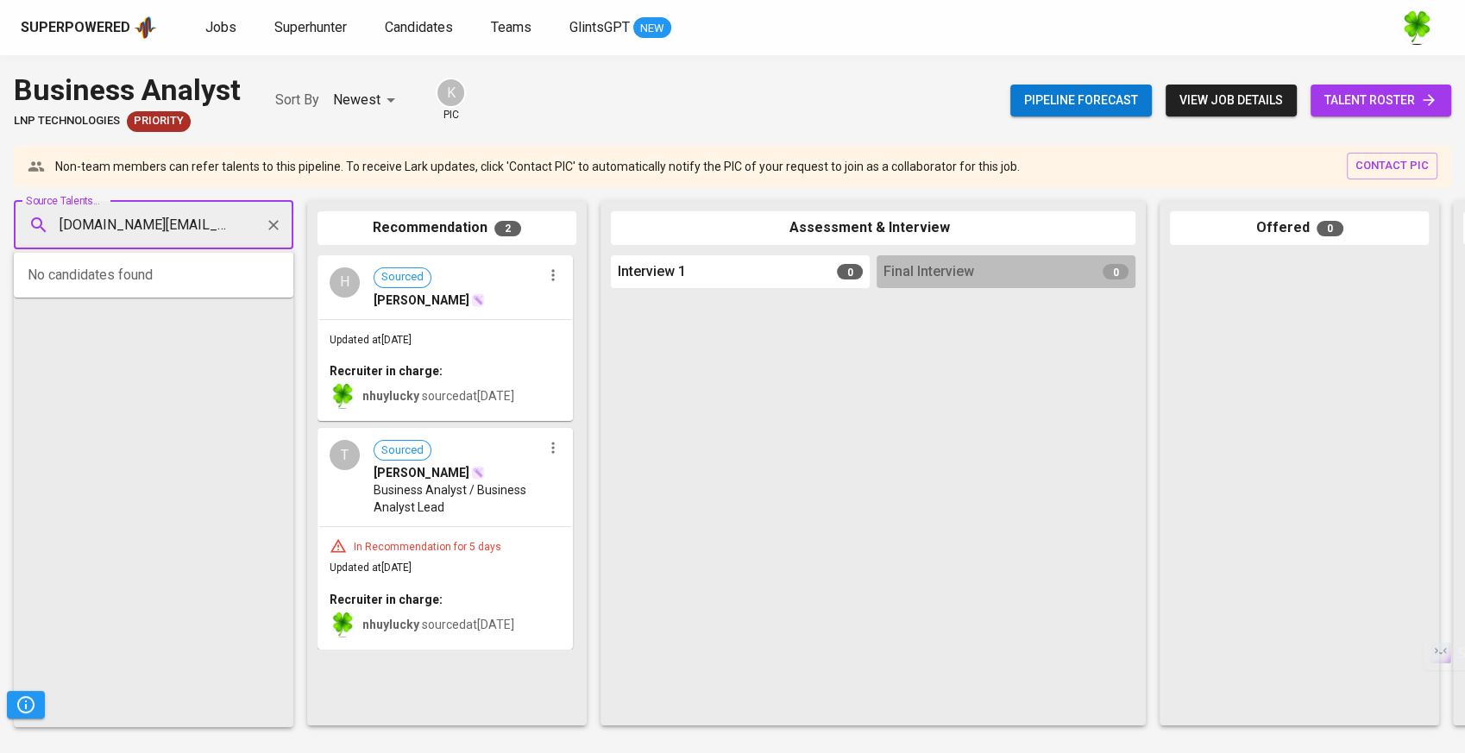
type input "phuthikimchi.jp@gmail.com"
click at [182, 286] on span "Communicator and Junior Bridge System Engineer" at bounding box center [193, 290] width 242 height 17
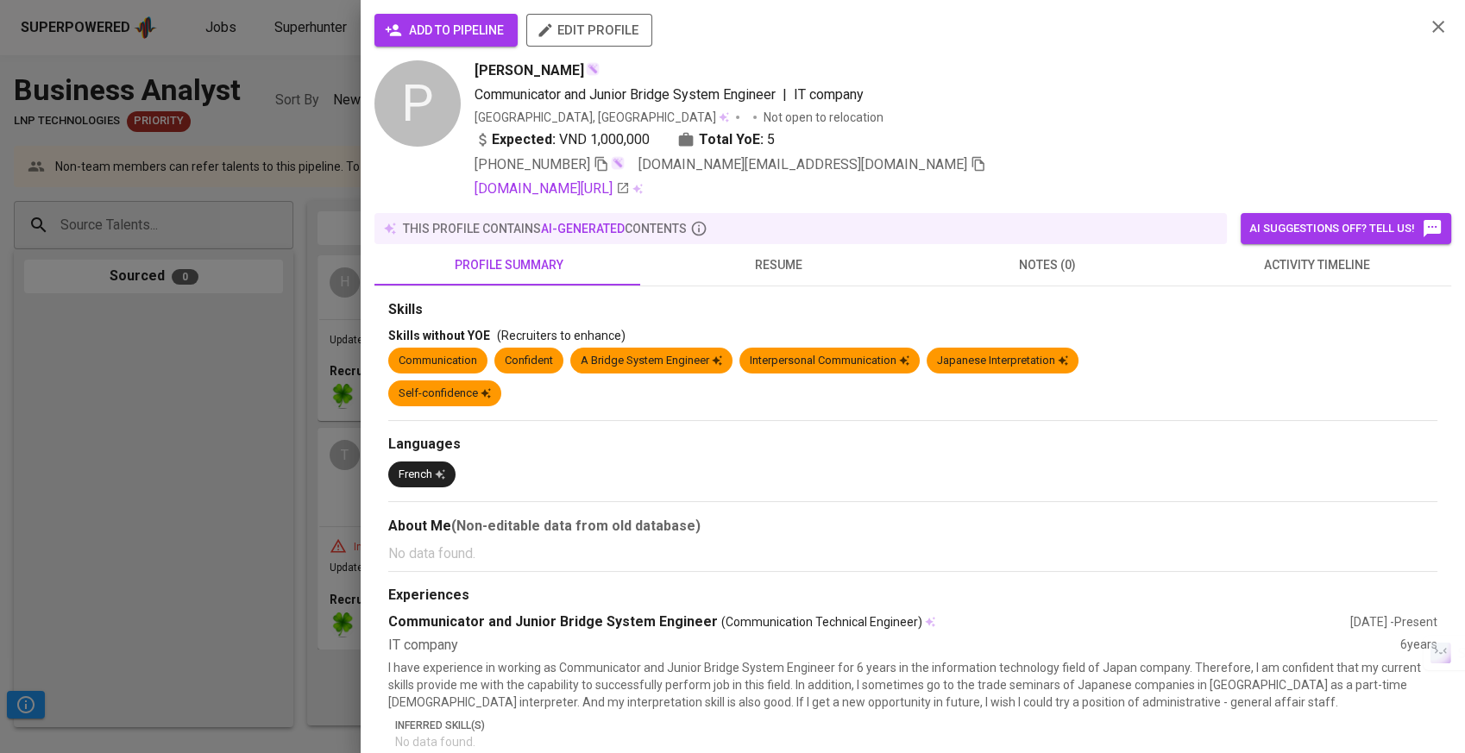
click at [469, 32] on span "add to pipeline" at bounding box center [446, 31] width 116 height 22
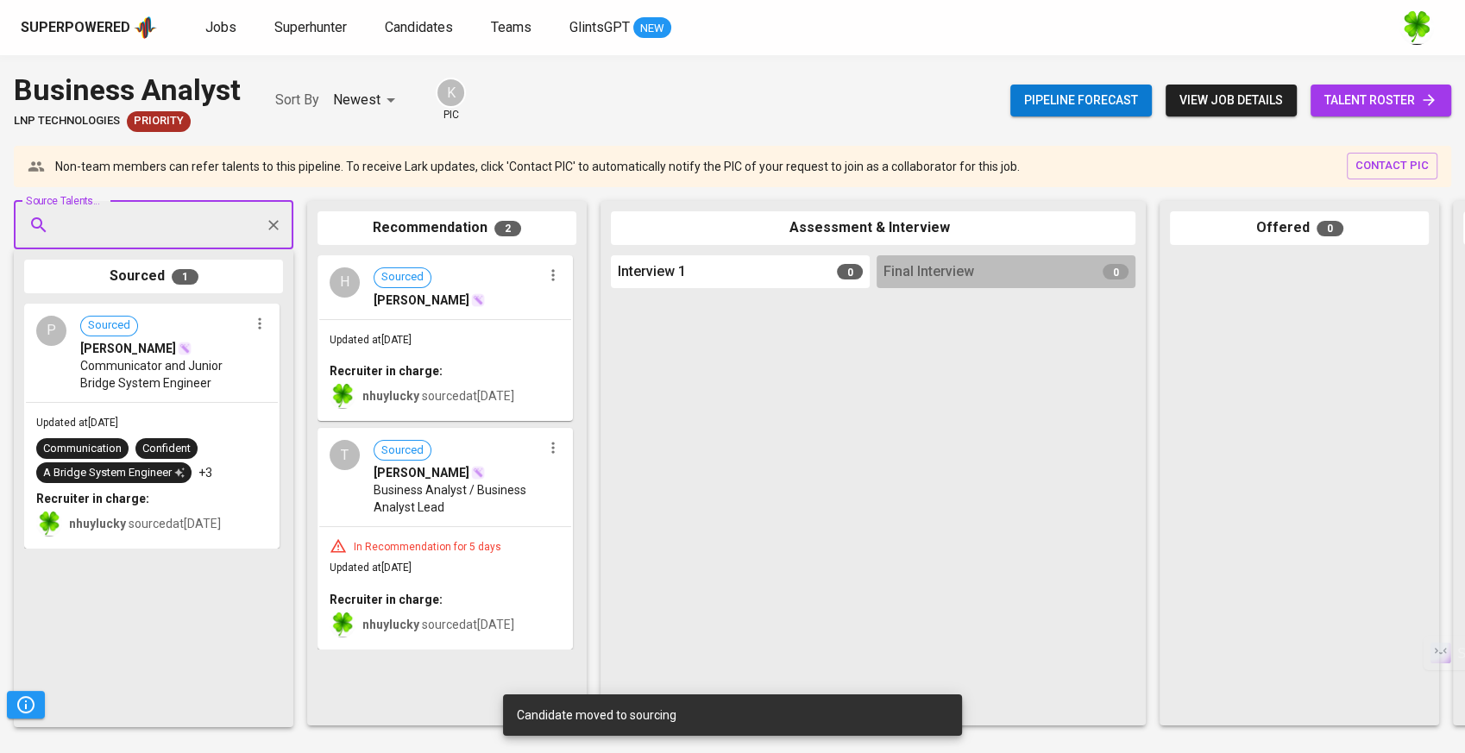
click at [235, 342] on div "phù thị kim chi" at bounding box center [164, 348] width 168 height 17
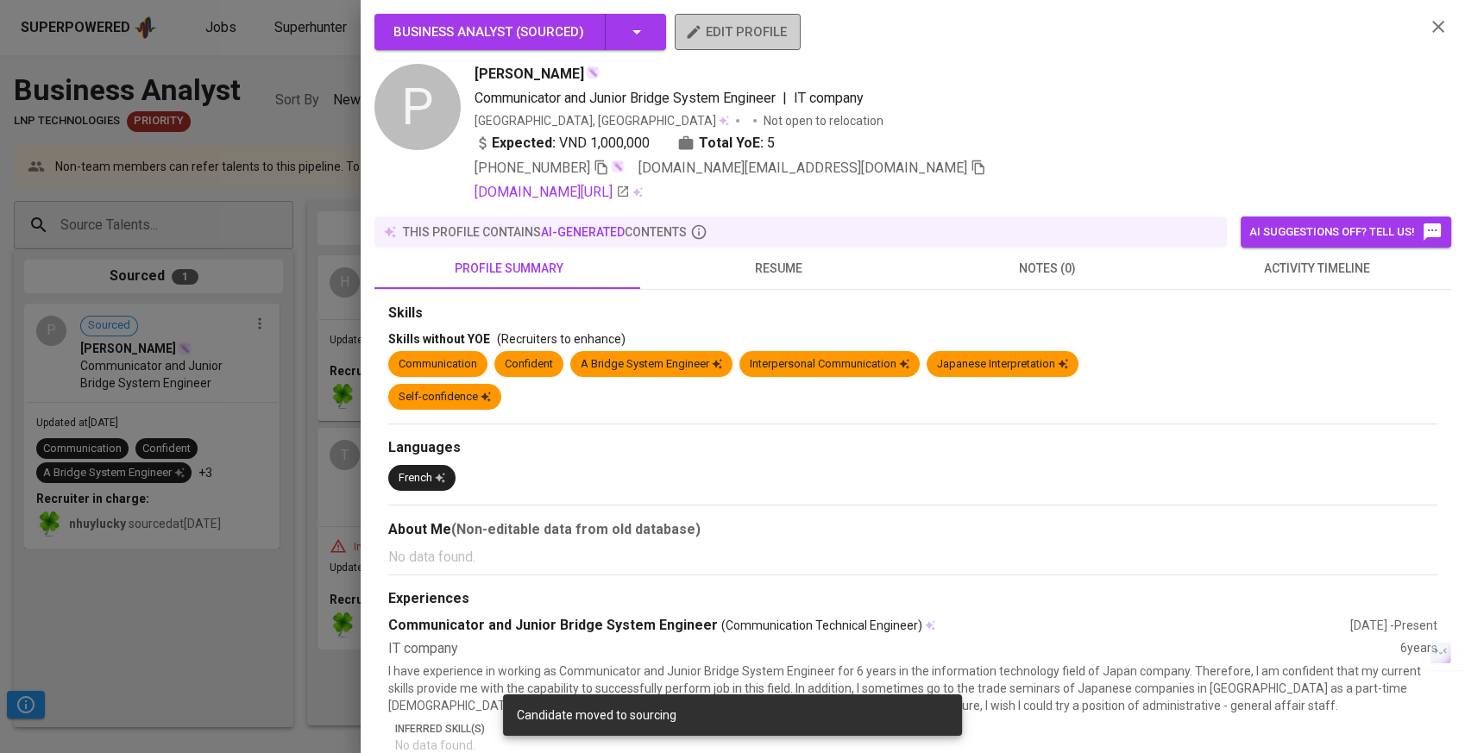
click at [754, 35] on span "edit profile" at bounding box center [737, 32] width 98 height 22
click at [174, 317] on div at bounding box center [732, 376] width 1465 height 753
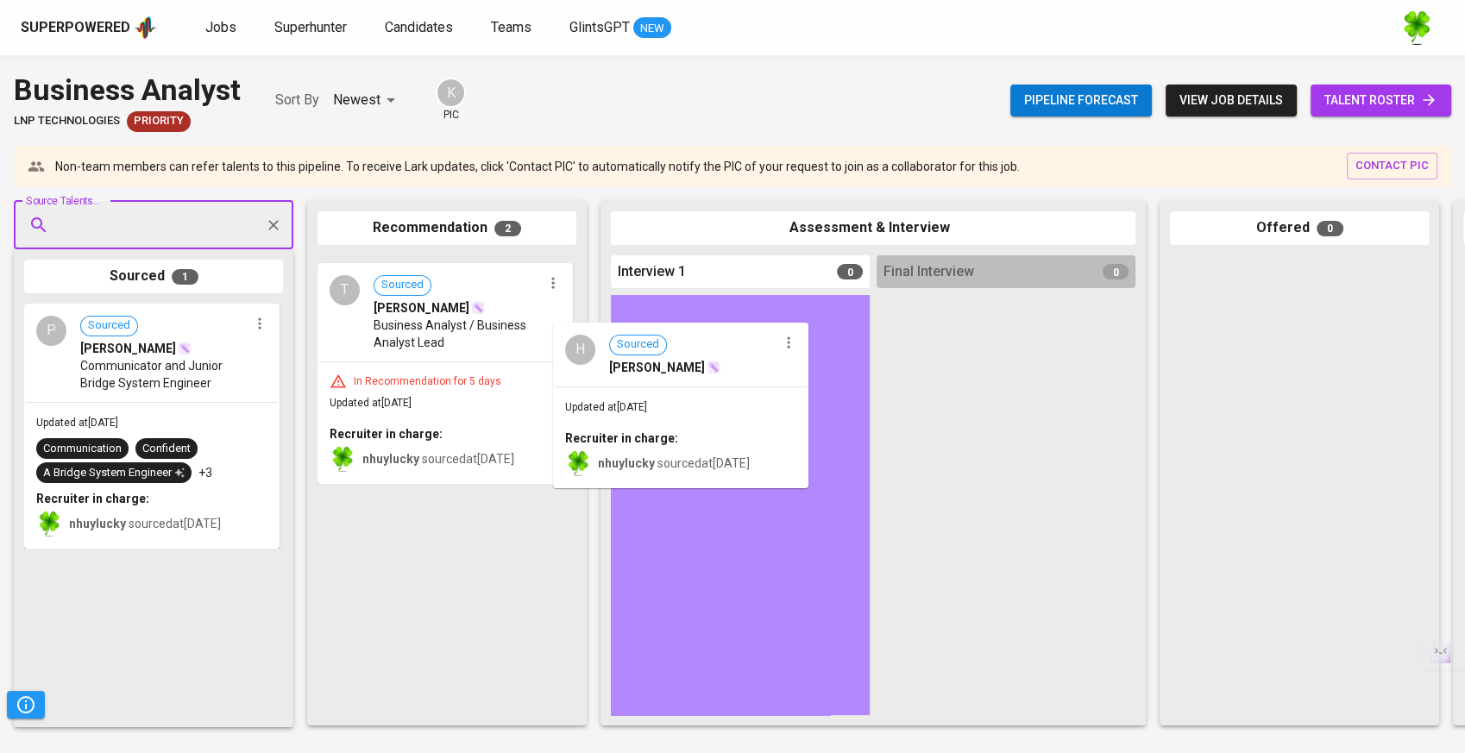
drag, startPoint x: 492, startPoint y: 340, endPoint x: 732, endPoint y: 409, distance: 250.4
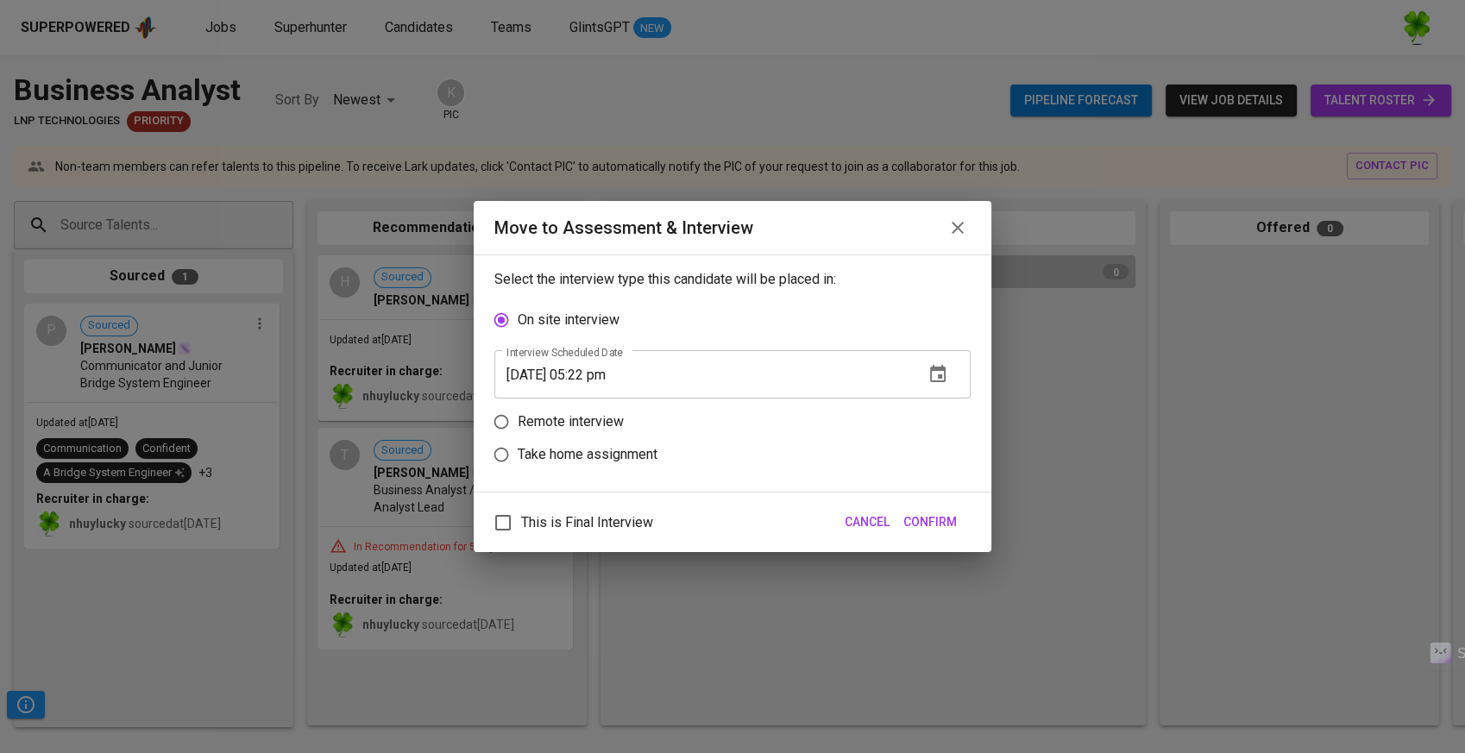
click at [593, 428] on p "Remote interview" at bounding box center [571, 421] width 106 height 21
click at [518, 428] on input "Remote interview" at bounding box center [501, 421] width 33 height 33
radio input "true"
click at [931, 404] on icon "button" at bounding box center [938, 406] width 16 height 17
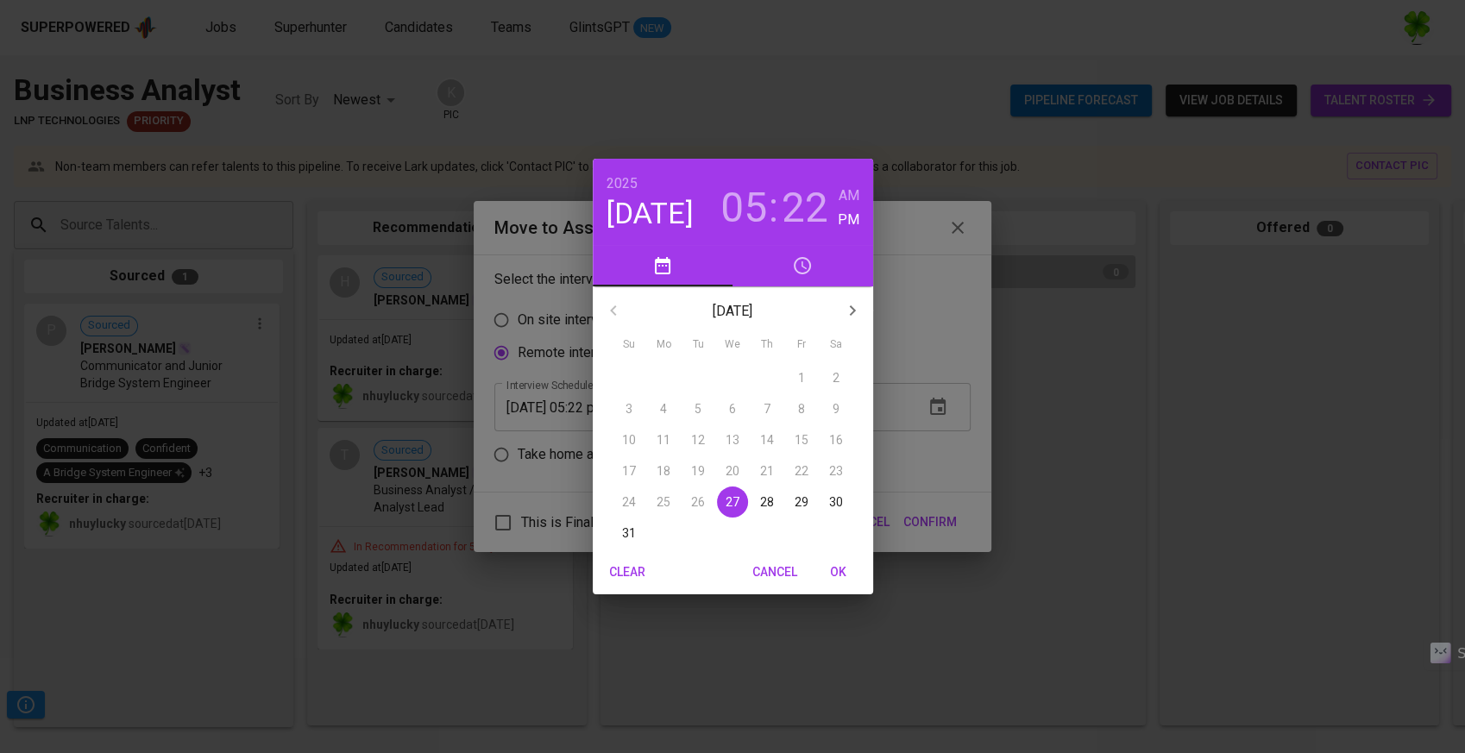
click at [773, 497] on p "28" at bounding box center [767, 501] width 14 height 17
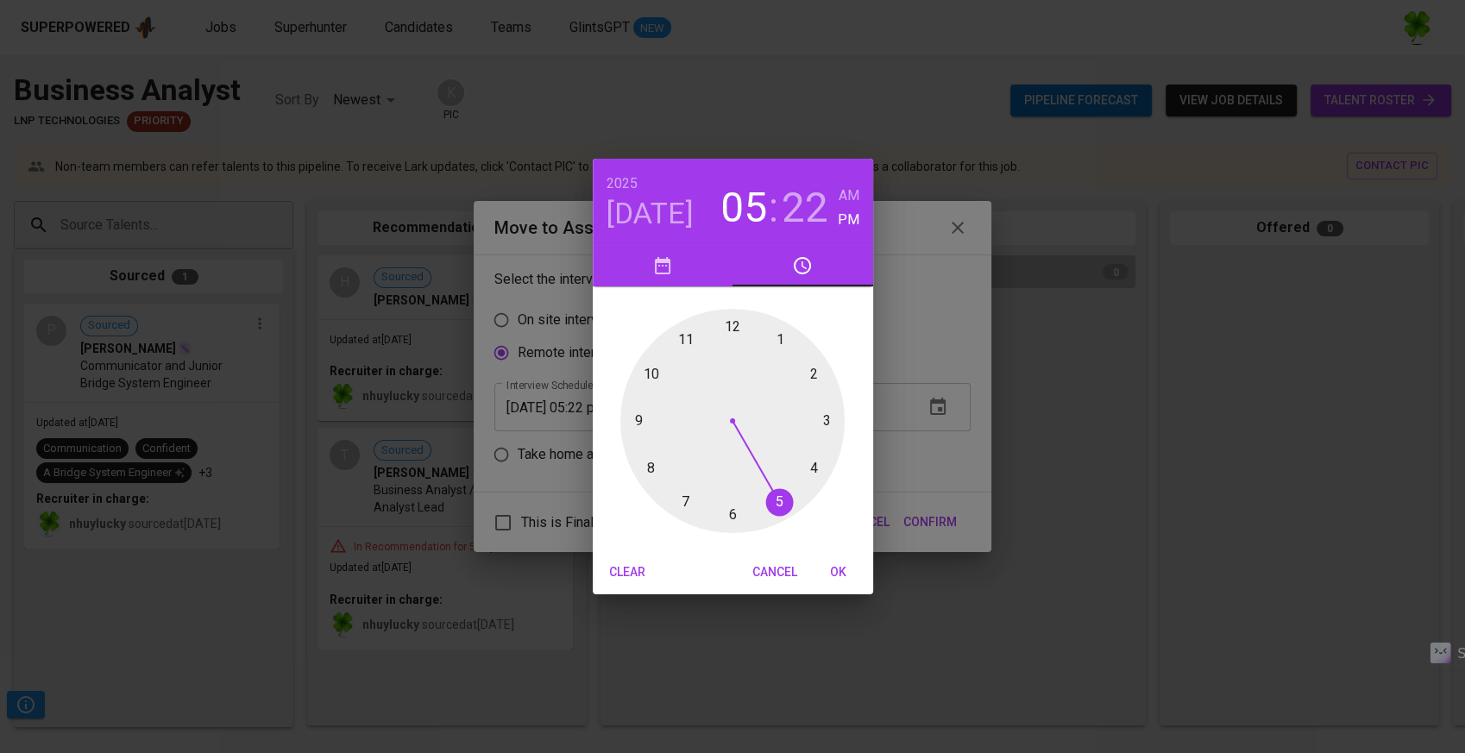
click at [823, 573] on span "OK" at bounding box center [838, 573] width 41 height 22
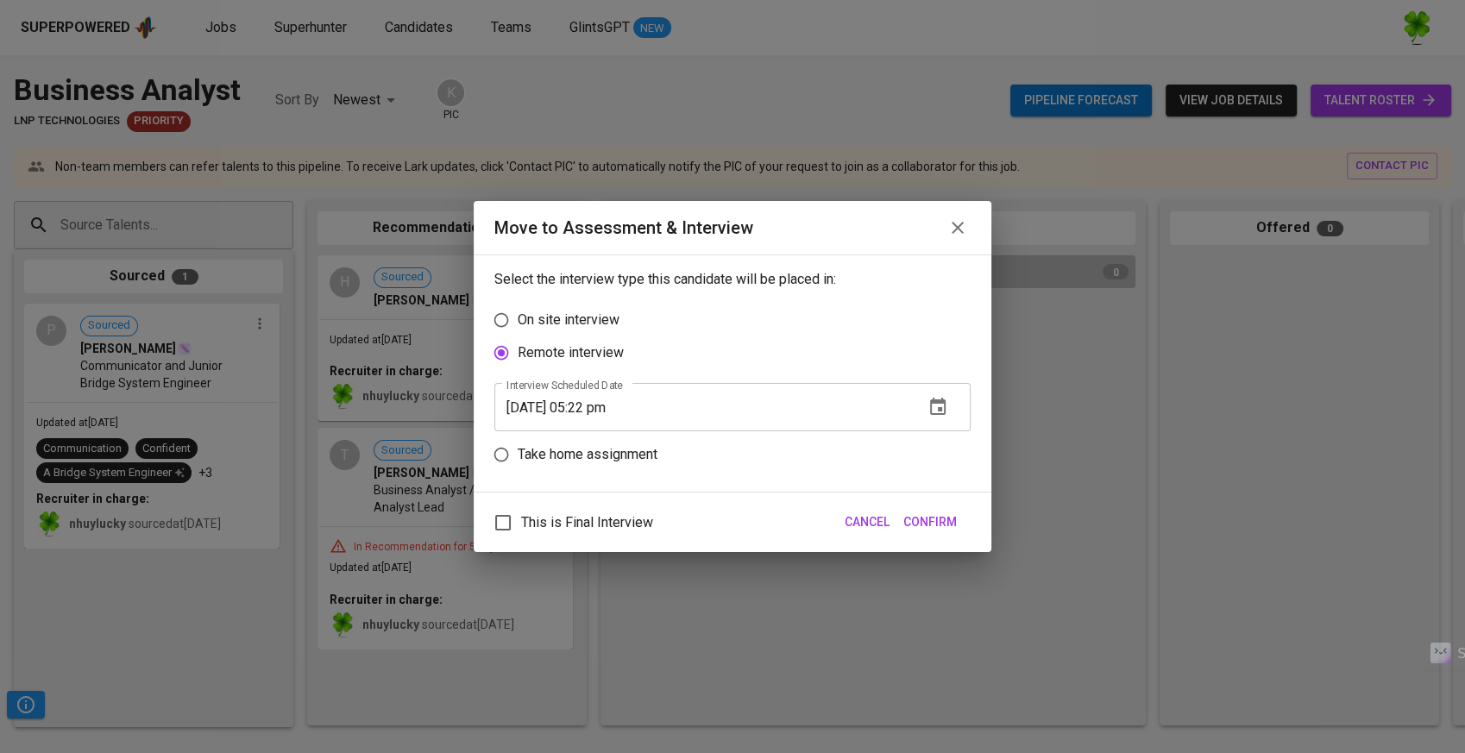
click at [600, 408] on input "08/28/2025 05:22 pm" at bounding box center [702, 407] width 416 height 48
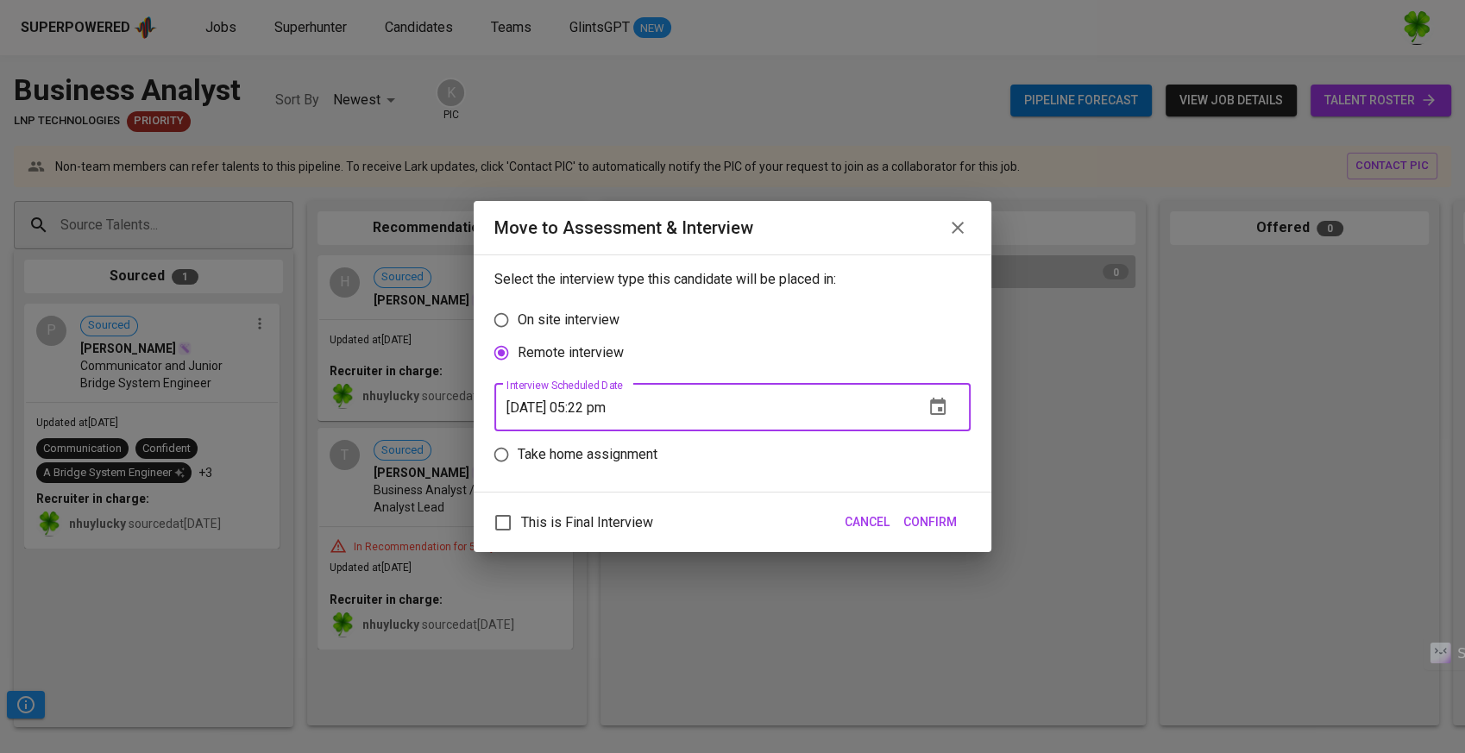
click at [592, 406] on input "08/28/2025 05:22 pm" at bounding box center [702, 407] width 416 height 48
click at [593, 408] on input "08/28/2025 05:22 pm" at bounding box center [702, 407] width 416 height 48
drag, startPoint x: 617, startPoint y: 404, endPoint x: 585, endPoint y: 408, distance: 32.2
click at [585, 408] on input "08/28/2025 12:22 pm" at bounding box center [702, 407] width 416 height 48
drag, startPoint x: 659, startPoint y: 410, endPoint x: 586, endPoint y: 409, distance: 73.3
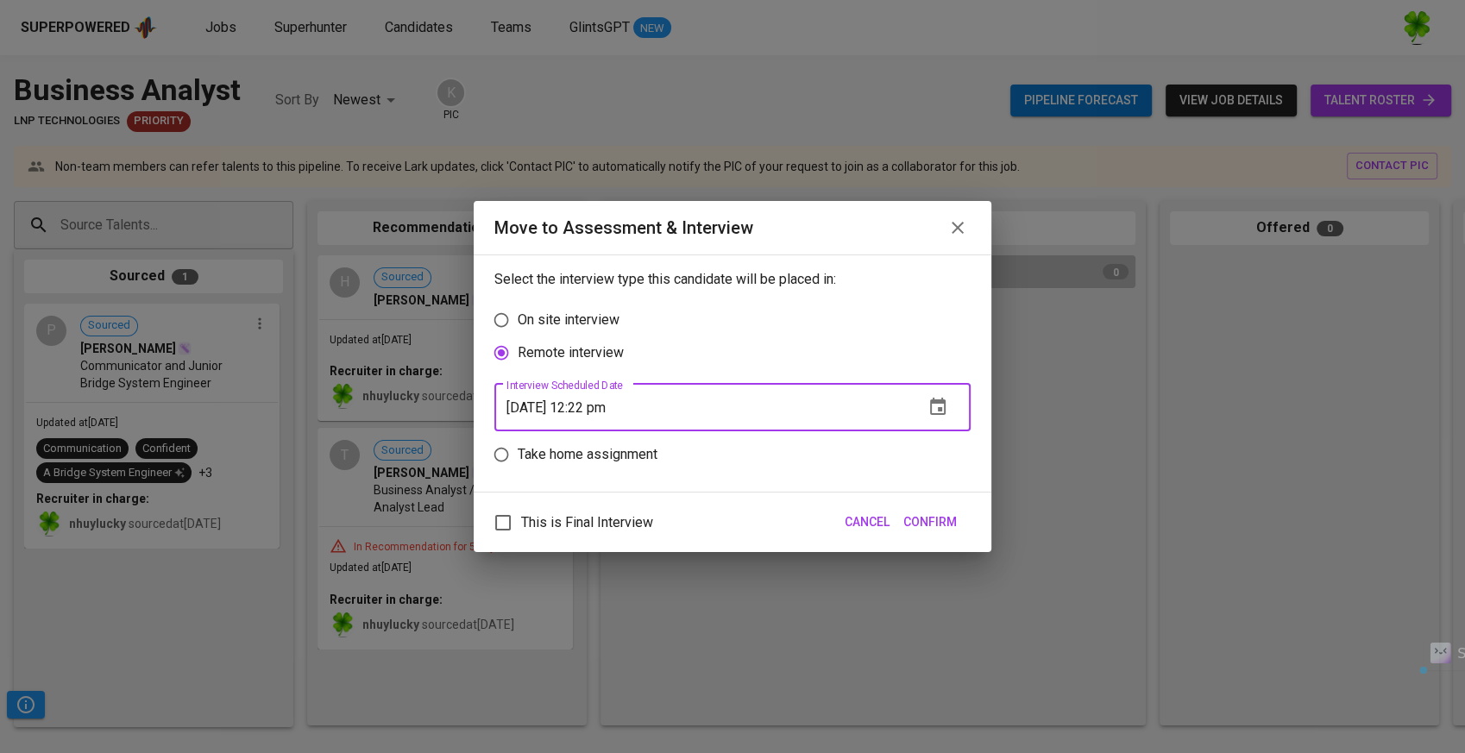
click at [586, 409] on input "08/28/2025 12:22 pm" at bounding box center [702, 407] width 416 height 48
type input "08/28/2025 08:30 am"
click at [938, 521] on span "Confirm" at bounding box center [929, 523] width 53 height 22
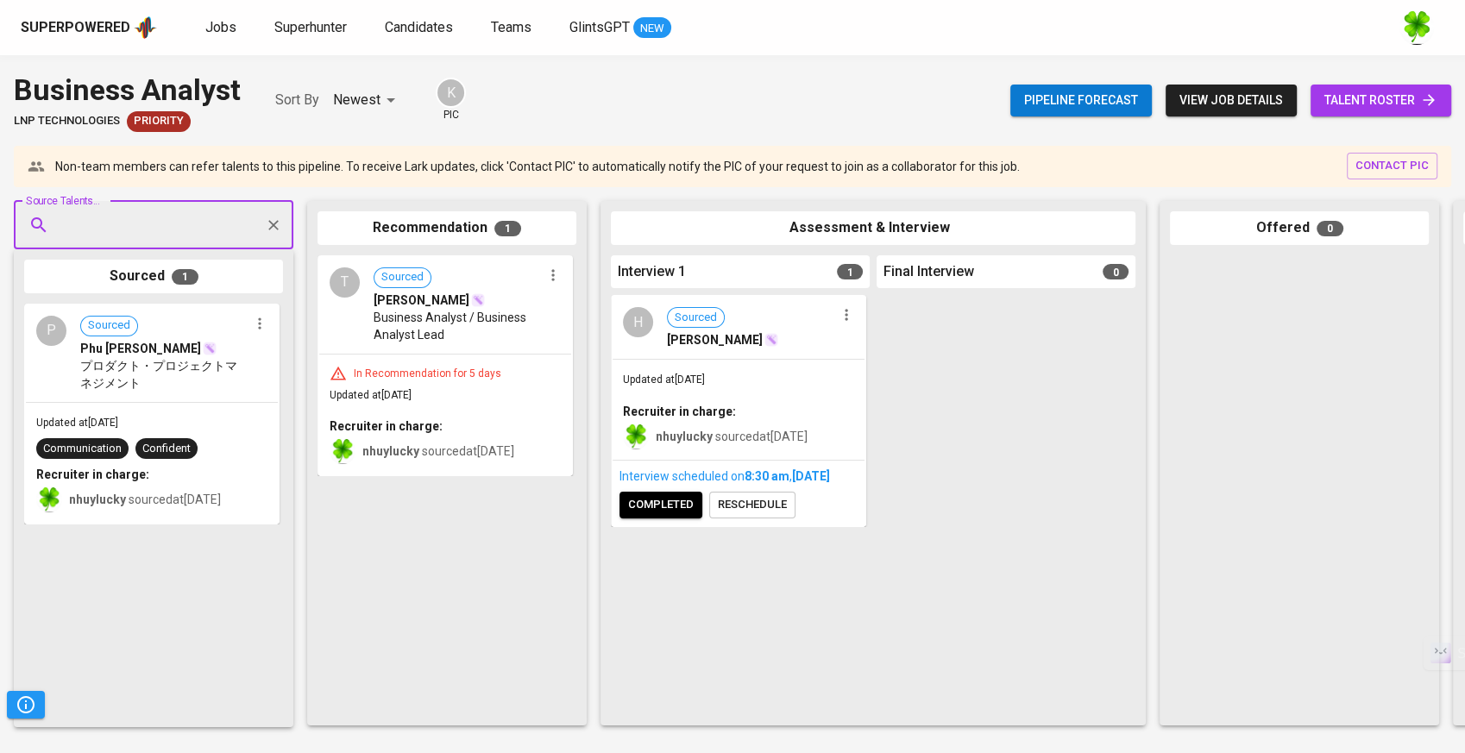
click at [769, 383] on div "Updated at Aug 27, 2025 Recruiter in charge: nhuylucky sourced at Aug 22, 2025" at bounding box center [738, 410] width 252 height 100
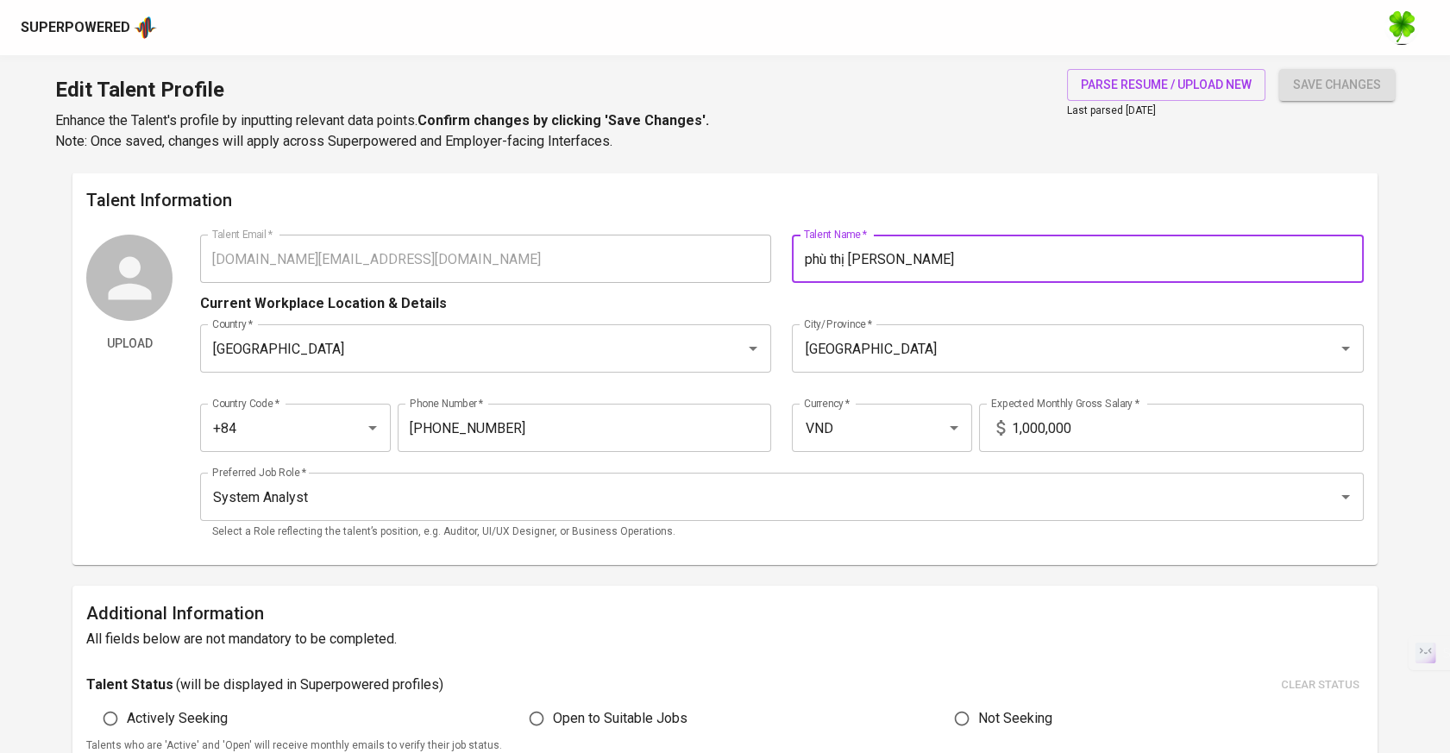
click at [705, 259] on div "Talent Email   * phuthikimchi.jp@gmail.com Talent Email * Talent Name   * phù t…" at bounding box center [782, 259] width 1164 height 48
type input "Phu [PERSON_NAME]"
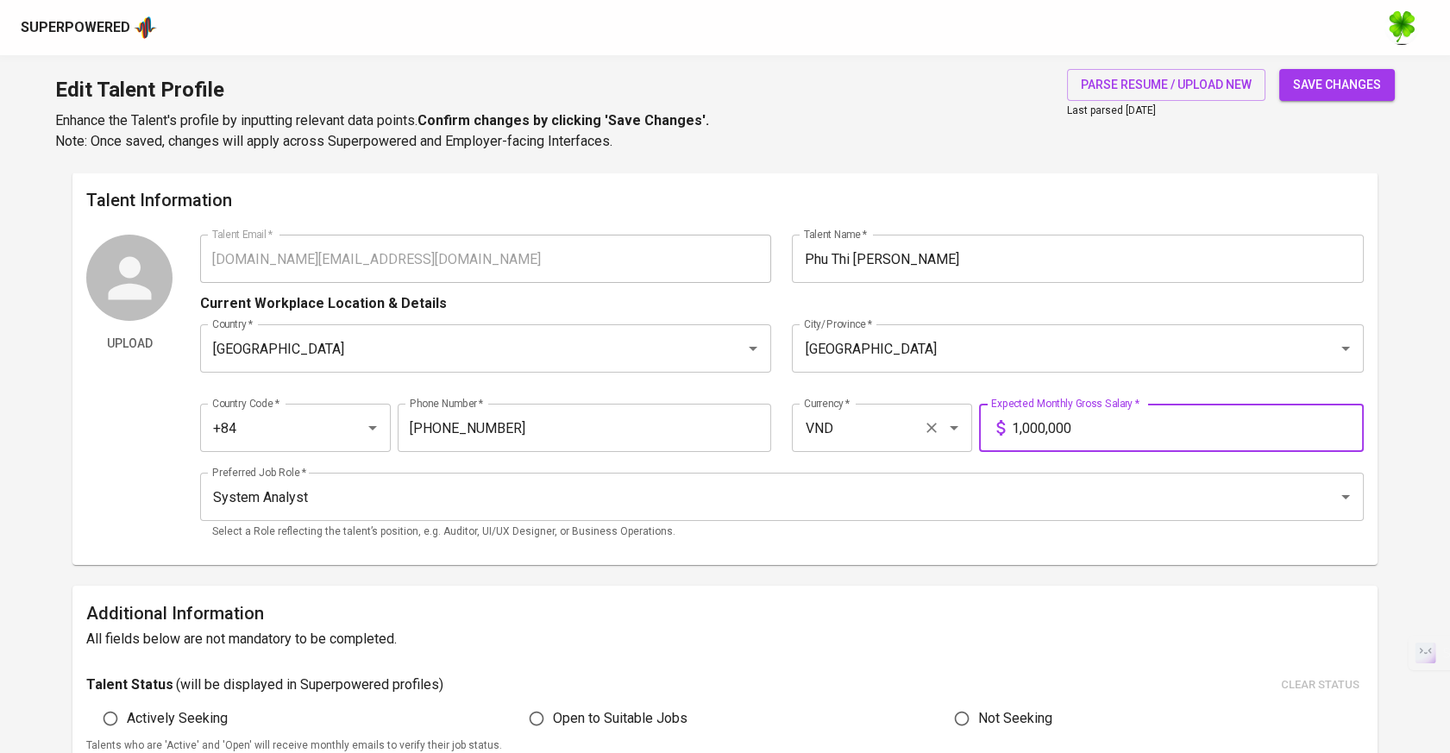
drag, startPoint x: 1139, startPoint y: 430, endPoint x: 929, endPoint y: 428, distance: 209.6
click at [929, 428] on div "Country Code   * +84 Country Code * Phone Number   * 976-689-343 Phone Number *…" at bounding box center [782, 422] width 1164 height 79
type input "56,000,000"
click at [697, 501] on input "System Analyst" at bounding box center [758, 496] width 1100 height 33
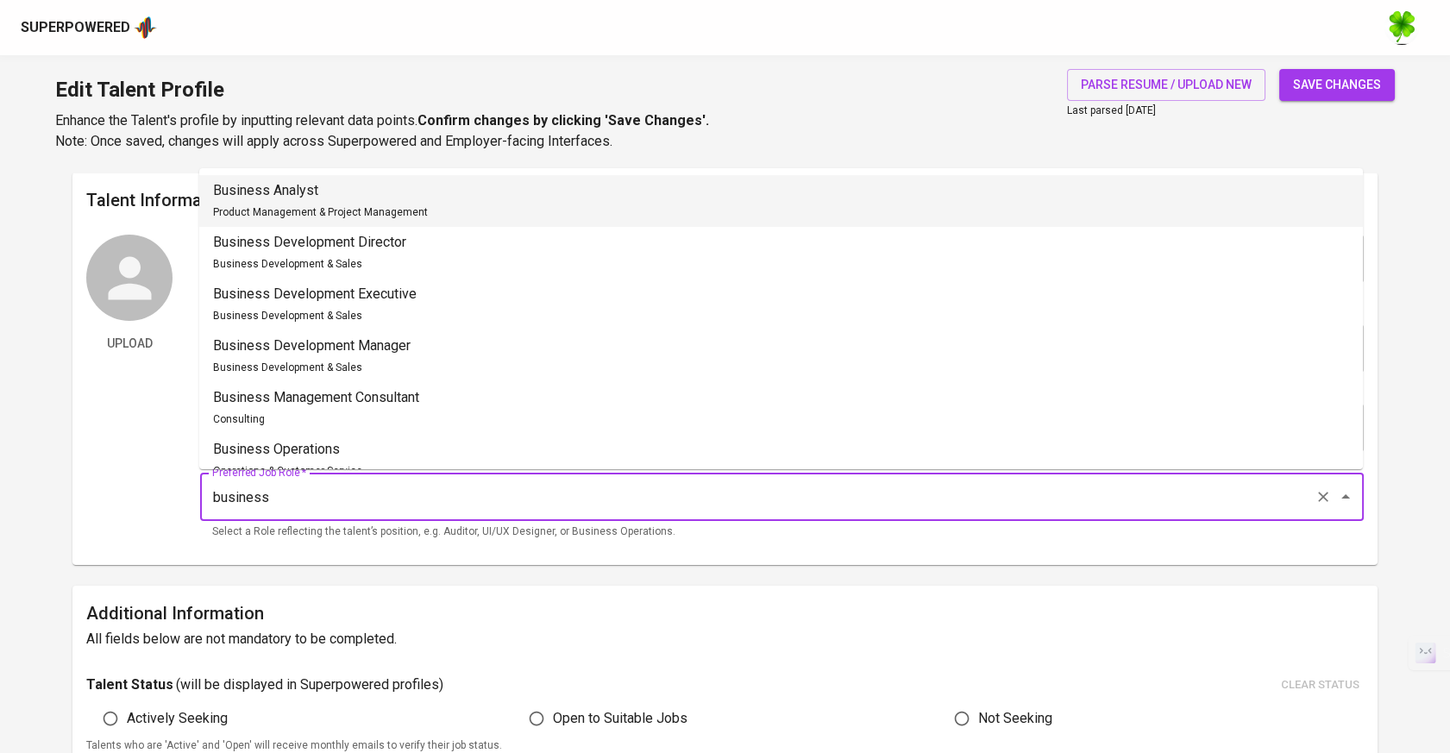
click at [646, 198] on li "Business Analyst Product Management & Project Management" at bounding box center [781, 201] width 1164 height 52
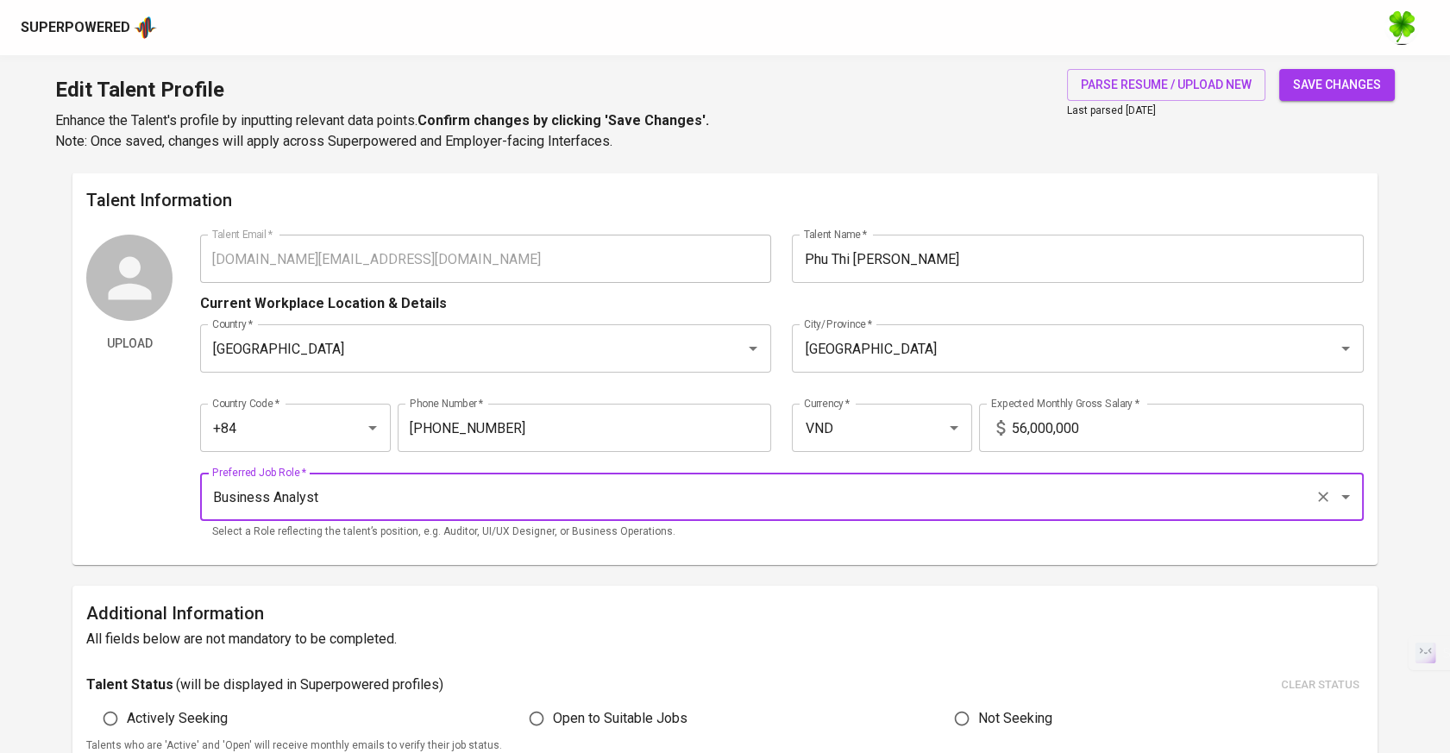
type input "Business Analyst"
click at [1294, 94] on span "save changes" at bounding box center [1337, 85] width 88 height 22
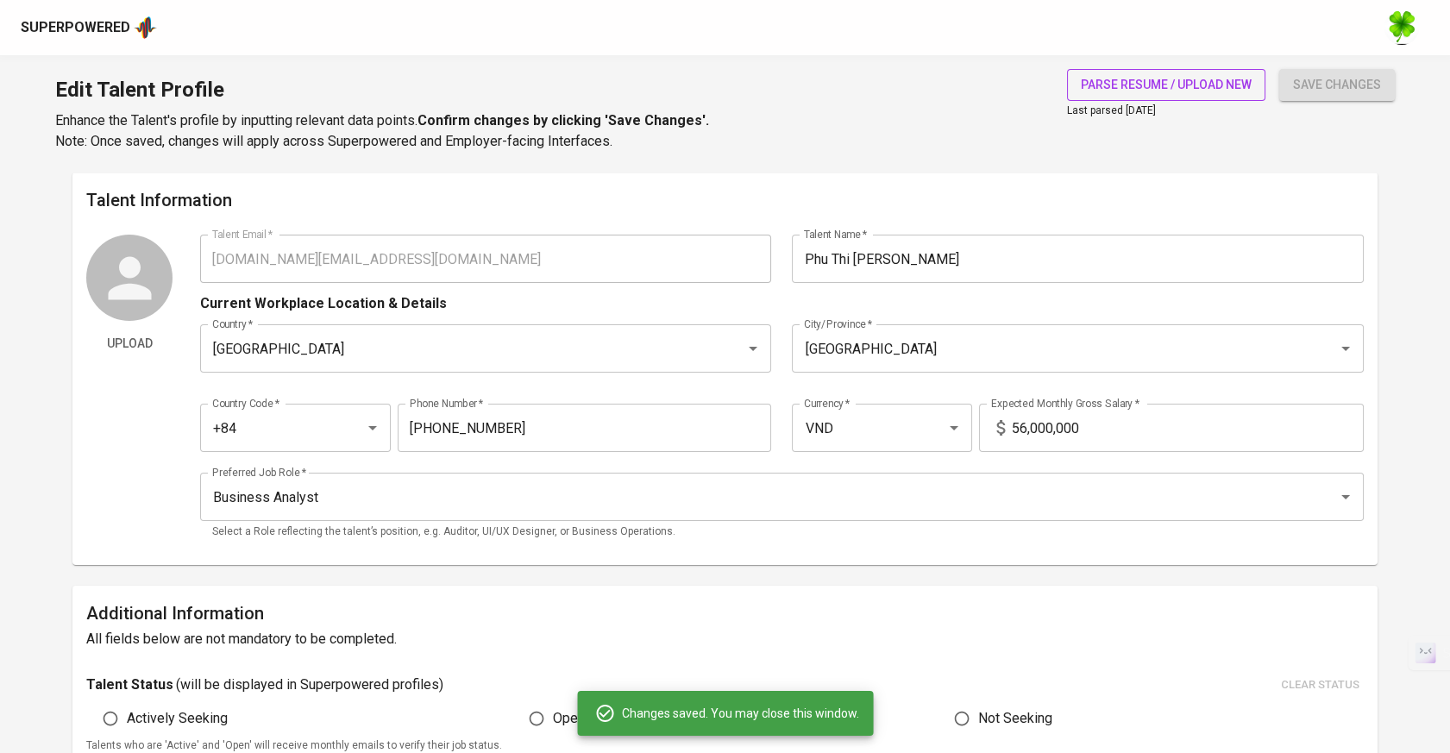
click at [1141, 87] on span "parse resume / upload new" at bounding box center [1166, 85] width 171 height 22
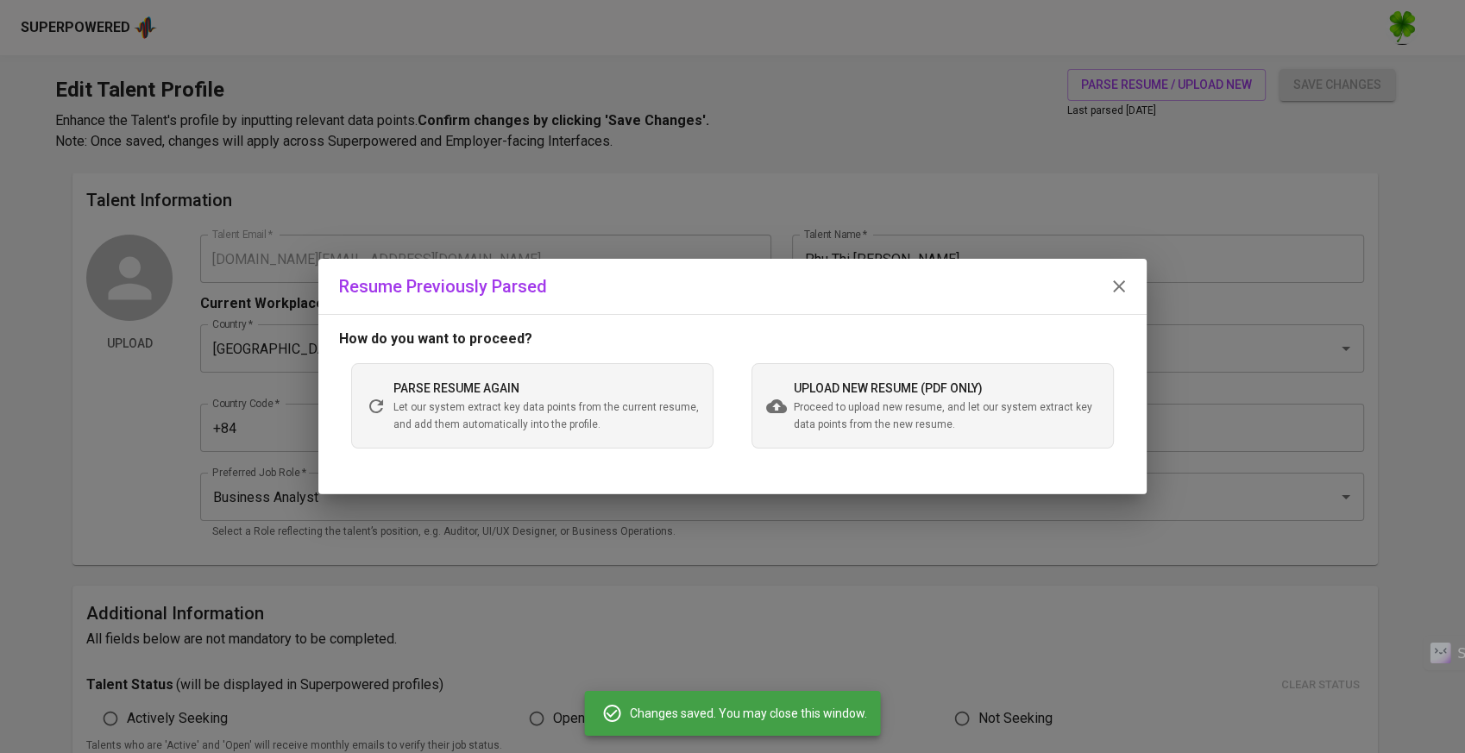
click at [810, 411] on span "Proceed to upload new resume, and let our system extract key data points from t…" at bounding box center [946, 416] width 305 height 35
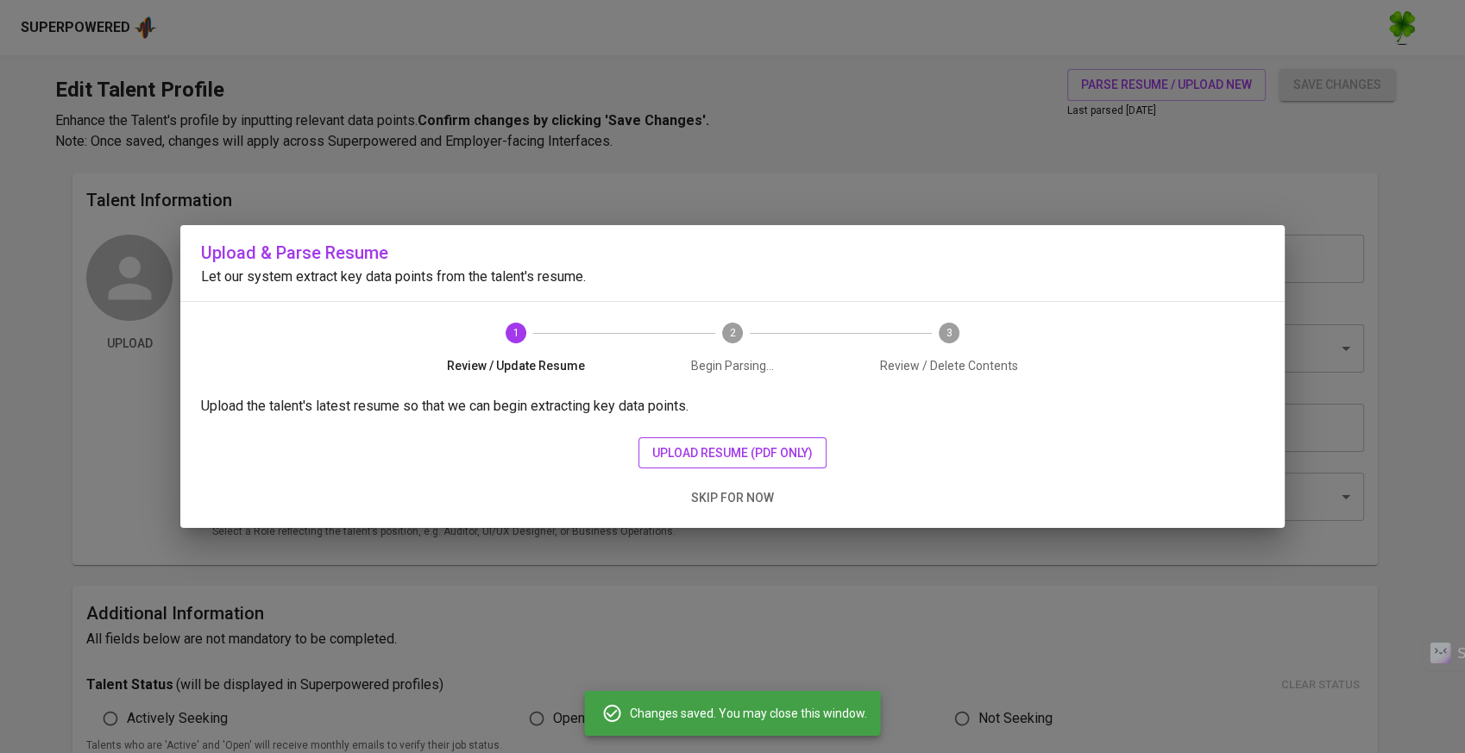
click at [695, 437] on button "upload resume (pdf only)" at bounding box center [732, 453] width 188 height 32
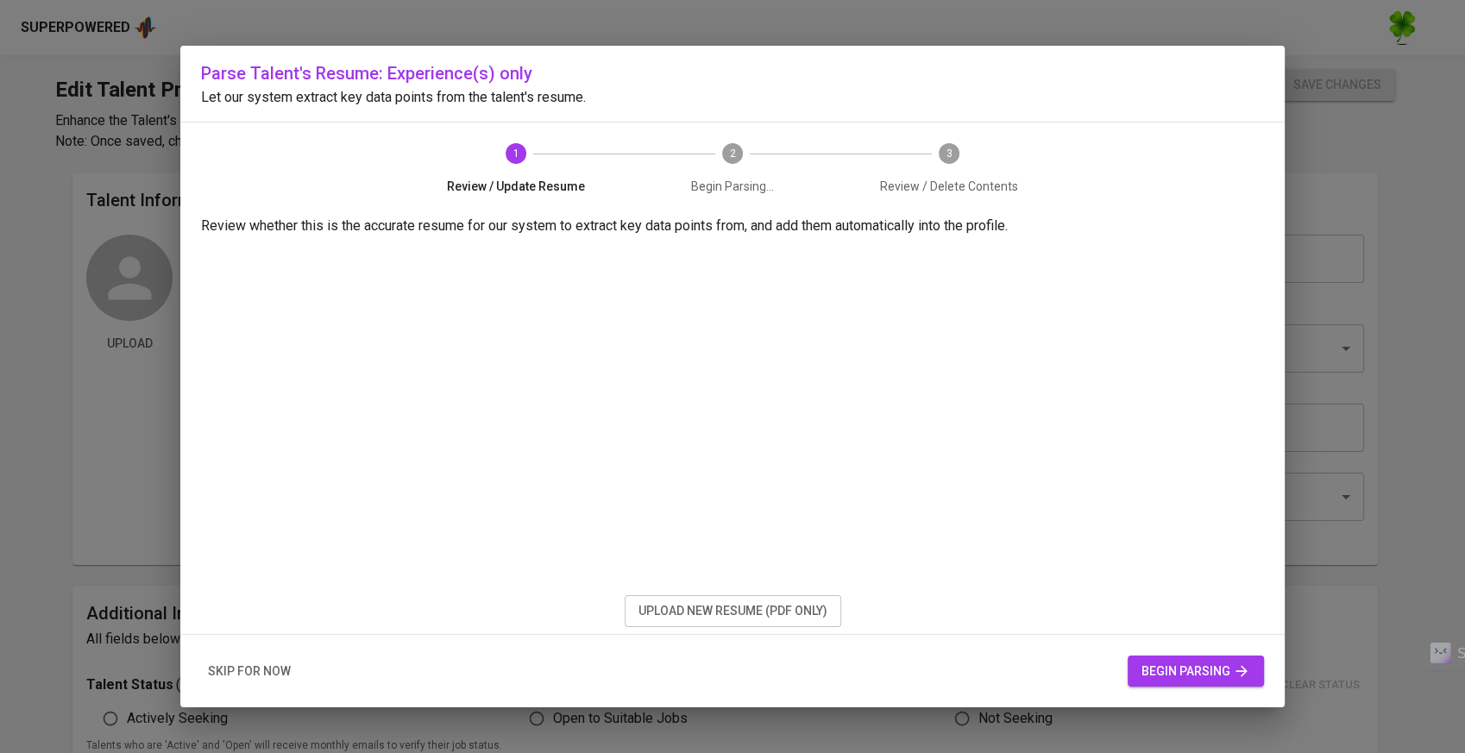
click at [1210, 658] on button "begin parsing" at bounding box center [1195, 672] width 136 height 32
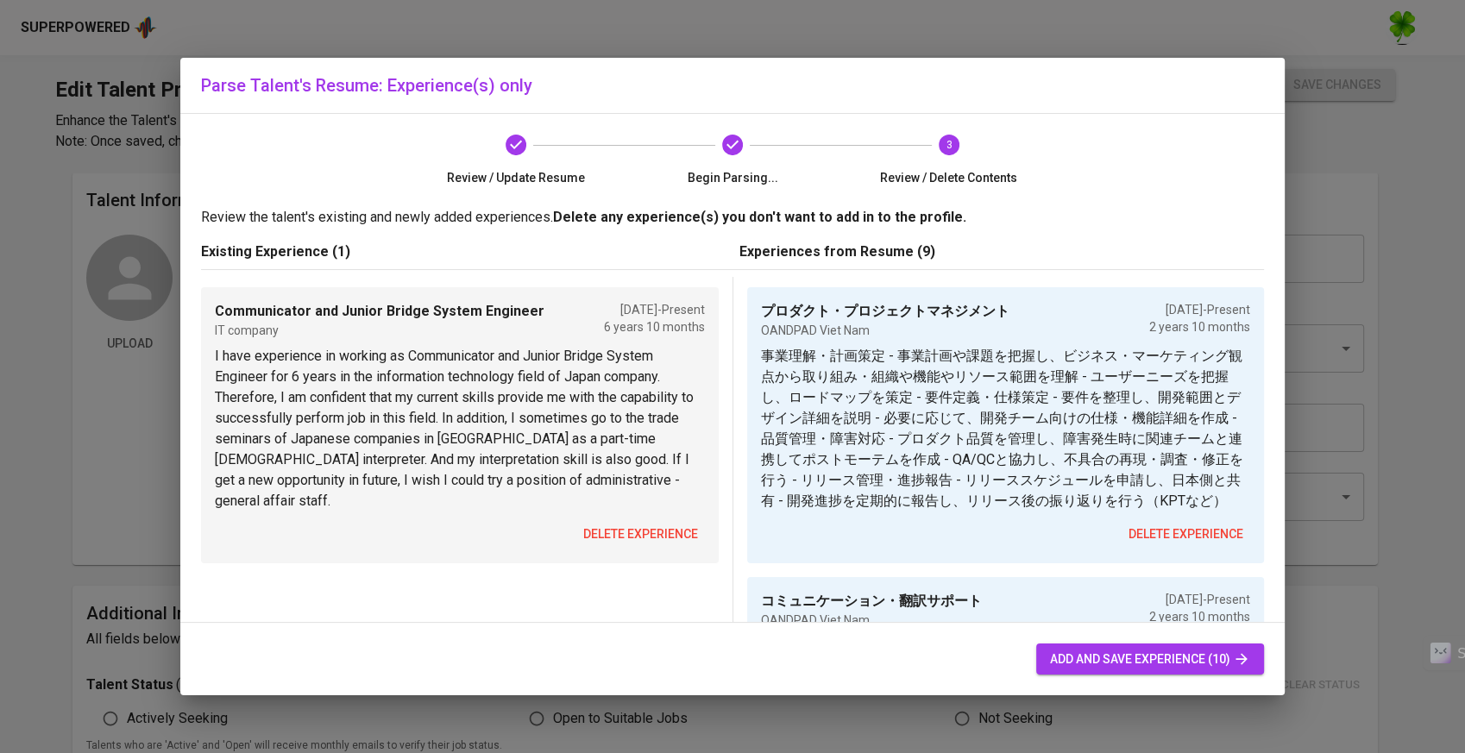
click at [665, 524] on span "delete experience" at bounding box center [640, 535] width 115 height 22
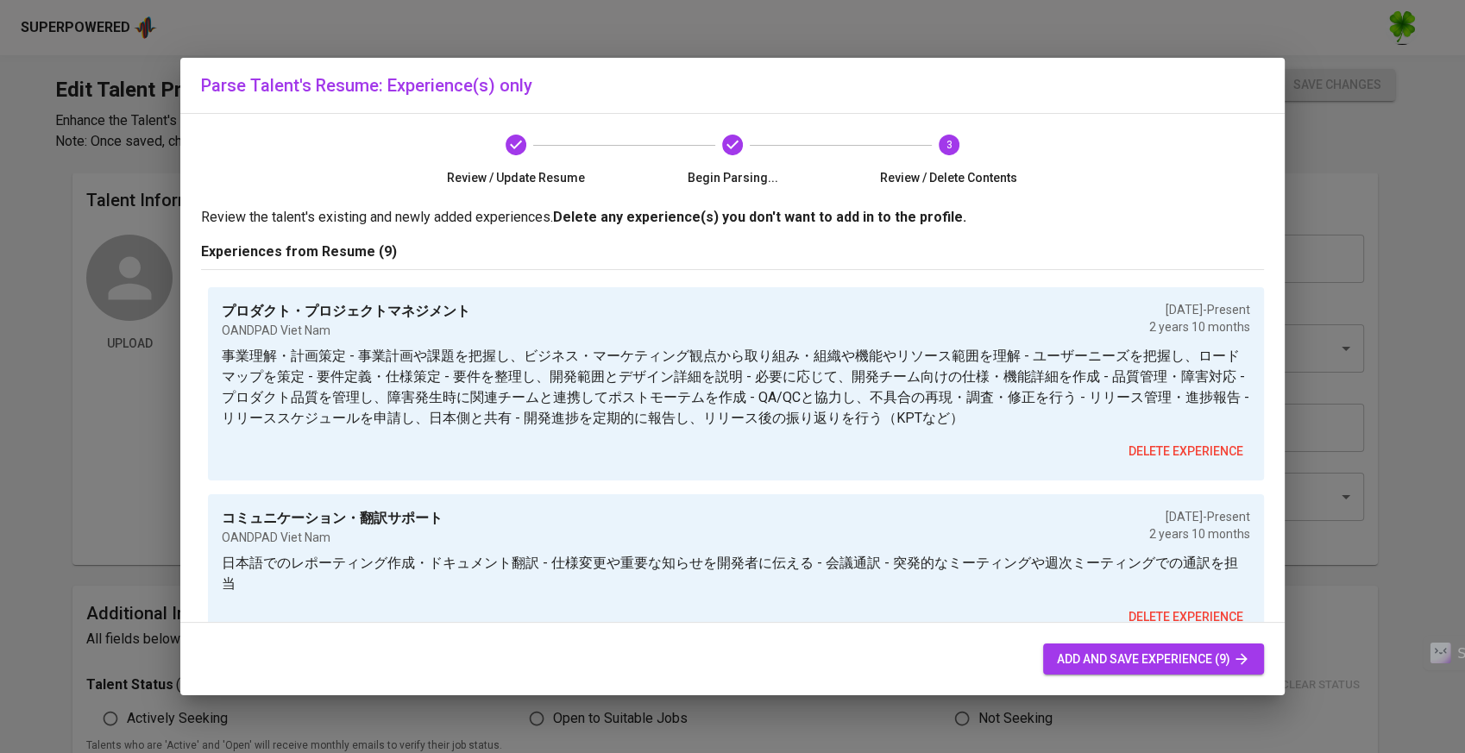
click at [1139, 650] on span "add and save experience (9)" at bounding box center [1153, 660] width 193 height 22
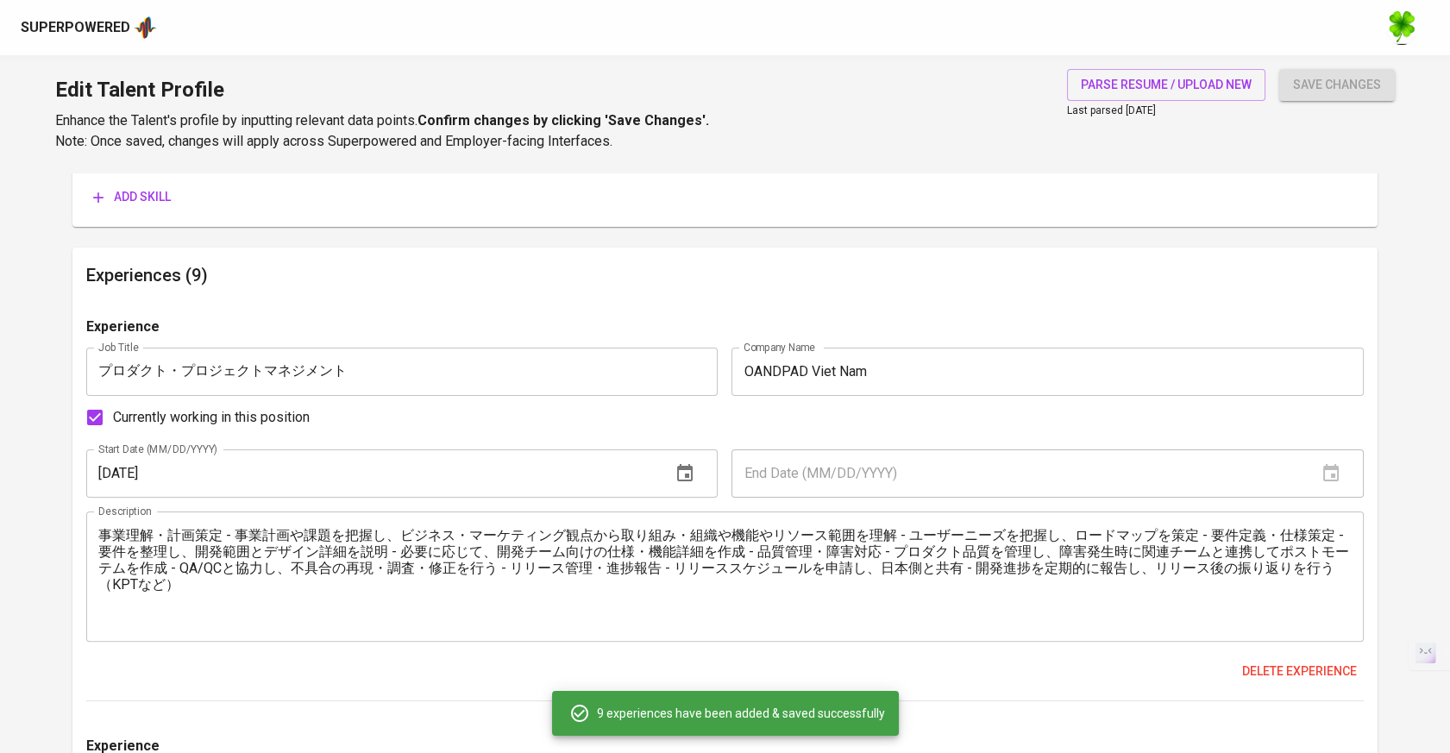
scroll to position [1158, 0]
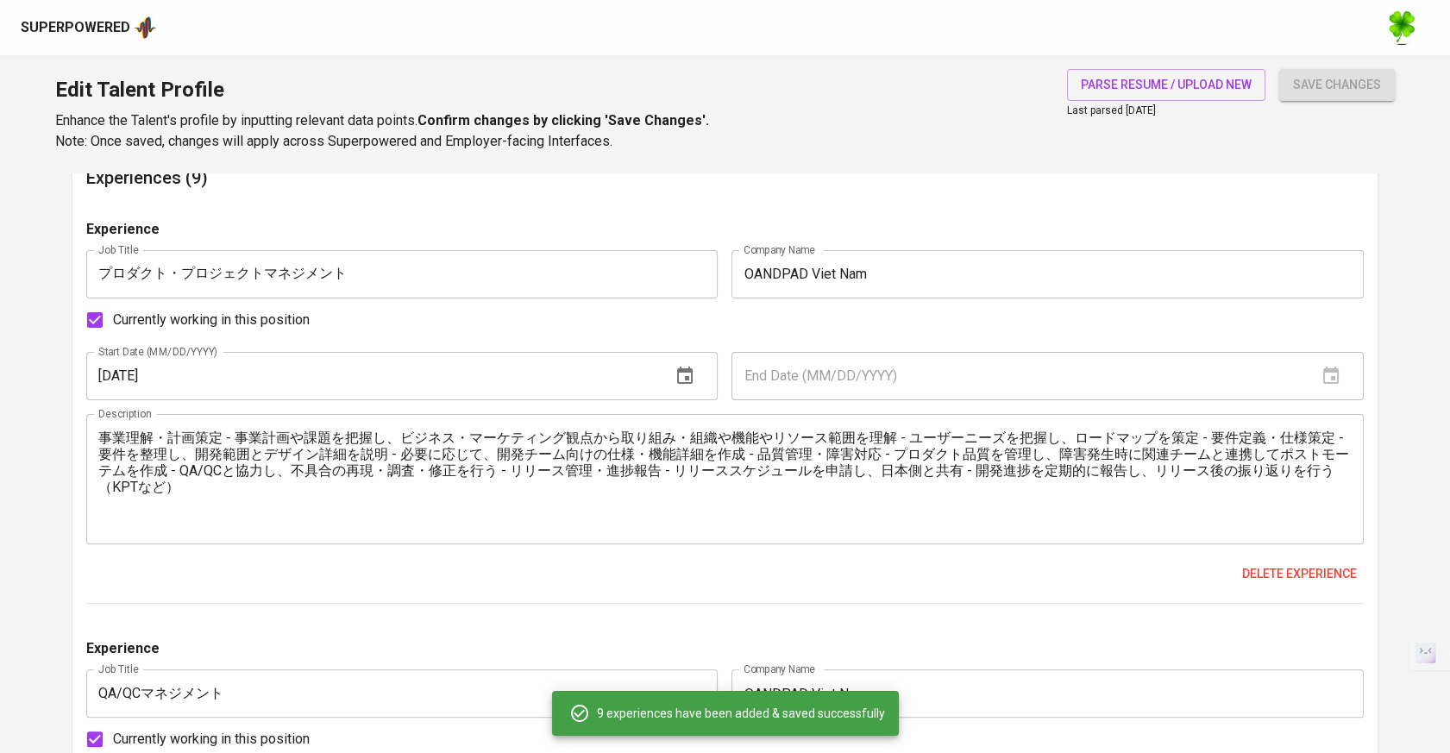
click at [1311, 86] on span "save changes" at bounding box center [1337, 85] width 88 height 22
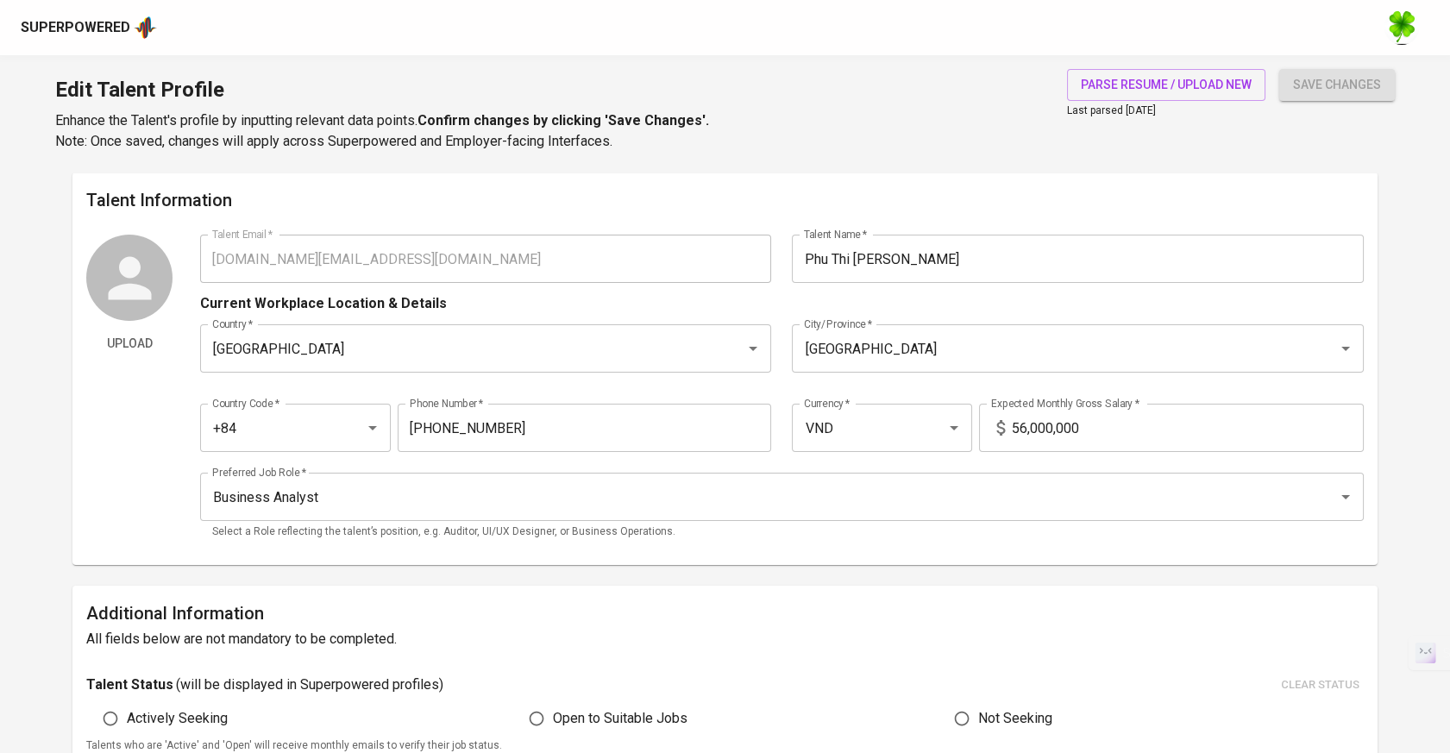
scroll to position [96, 0]
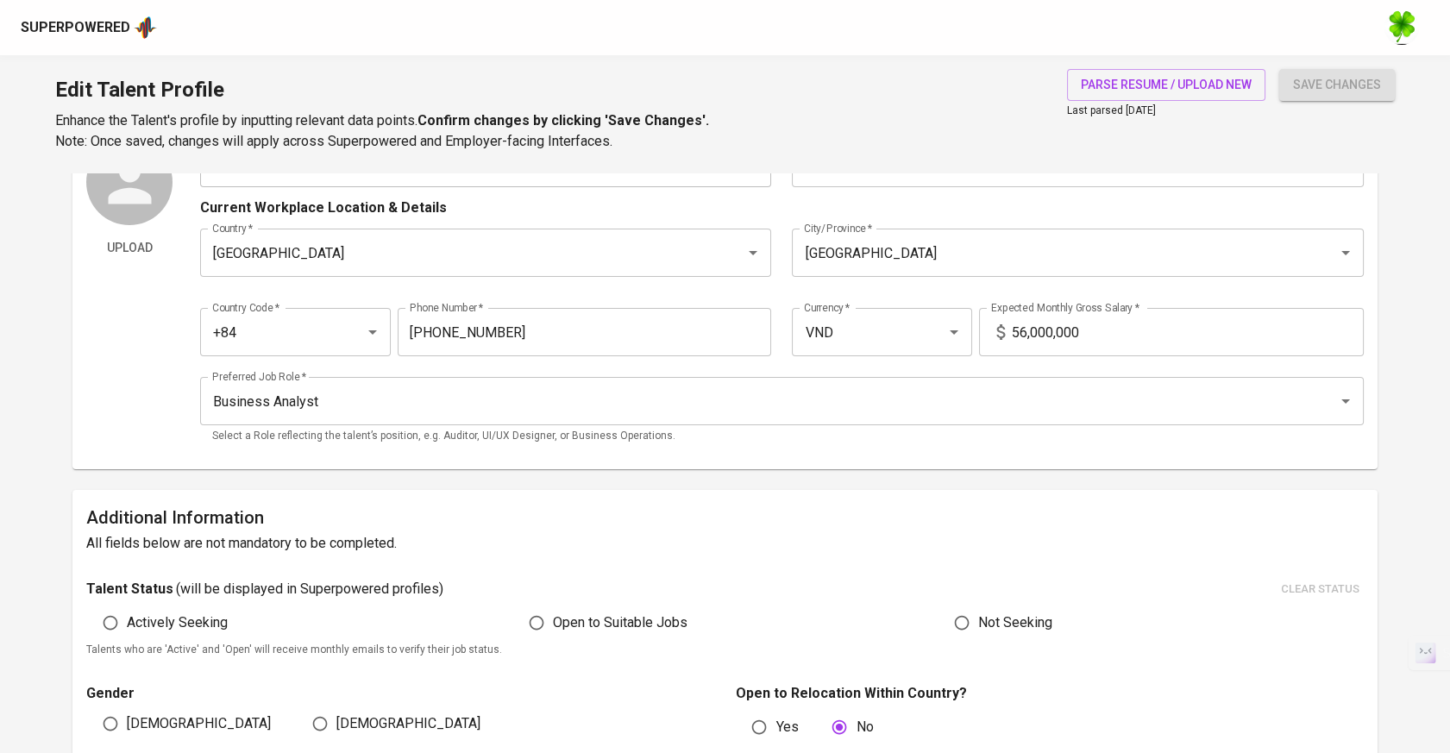
click at [642, 617] on span "Open to Suitable Jobs" at bounding box center [620, 622] width 135 height 21
click at [553, 617] on input "Open to Suitable Jobs" at bounding box center [536, 622] width 33 height 33
radio input "true"
click at [1357, 79] on span "save changes" at bounding box center [1337, 85] width 88 height 22
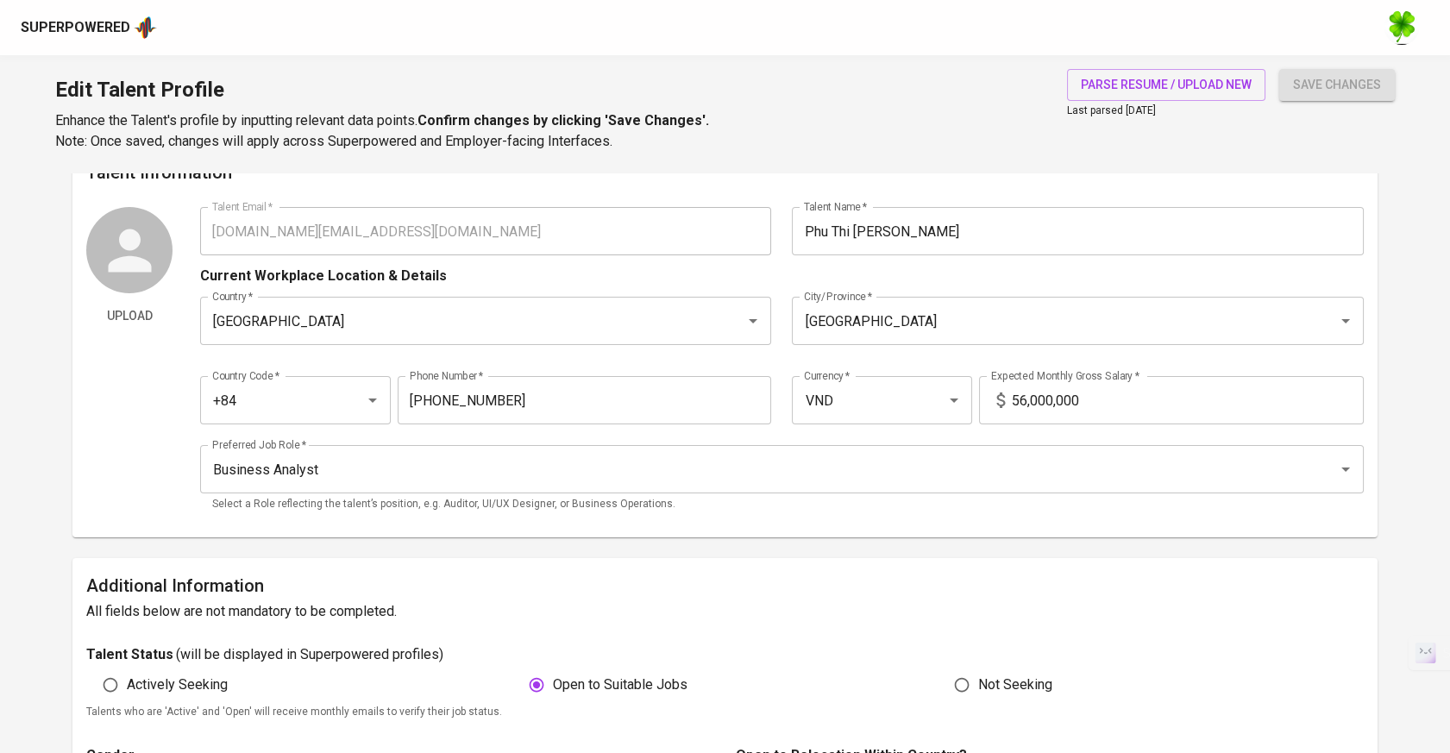
scroll to position [0, 0]
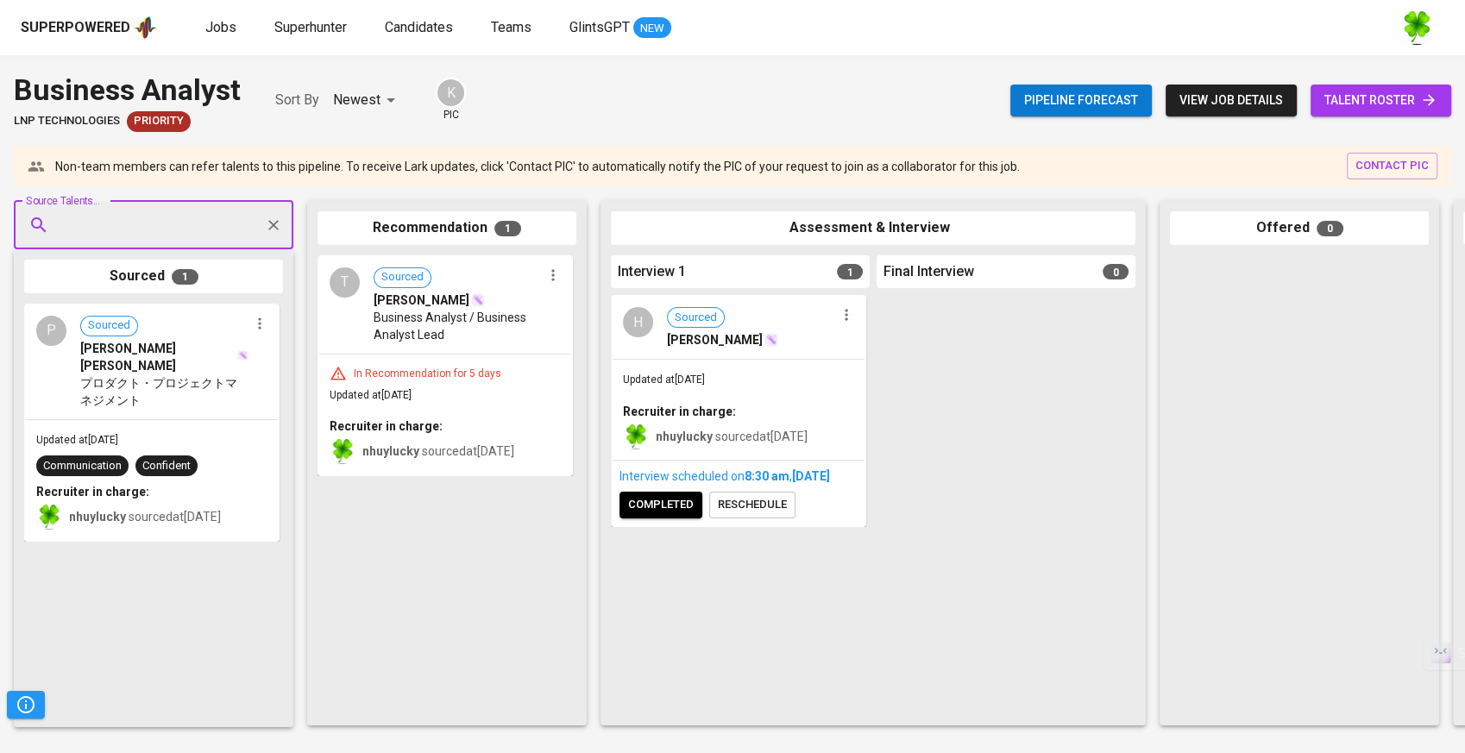
click at [741, 515] on span "reschedule" at bounding box center [752, 505] width 69 height 20
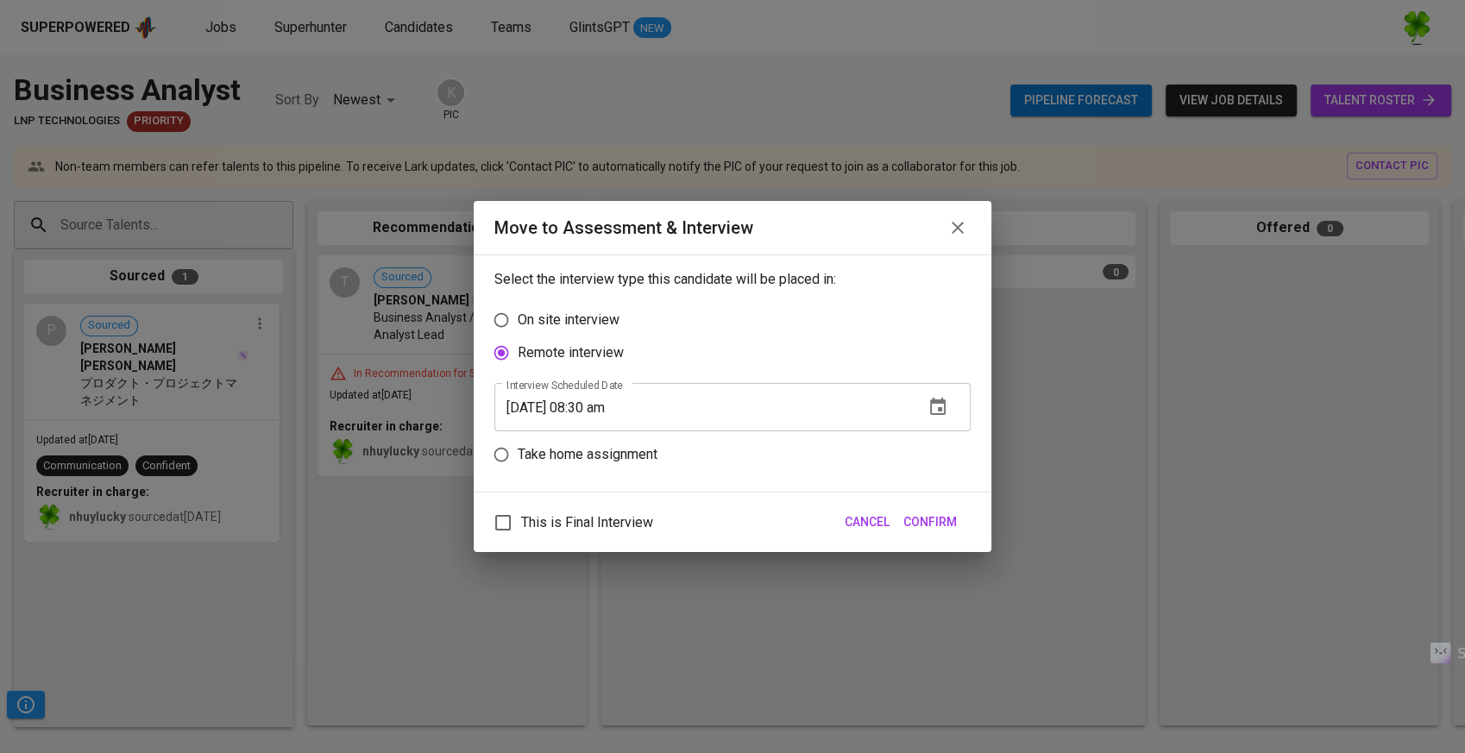
click at [593, 414] on input "08/28/2025 08:30 am" at bounding box center [702, 407] width 416 height 48
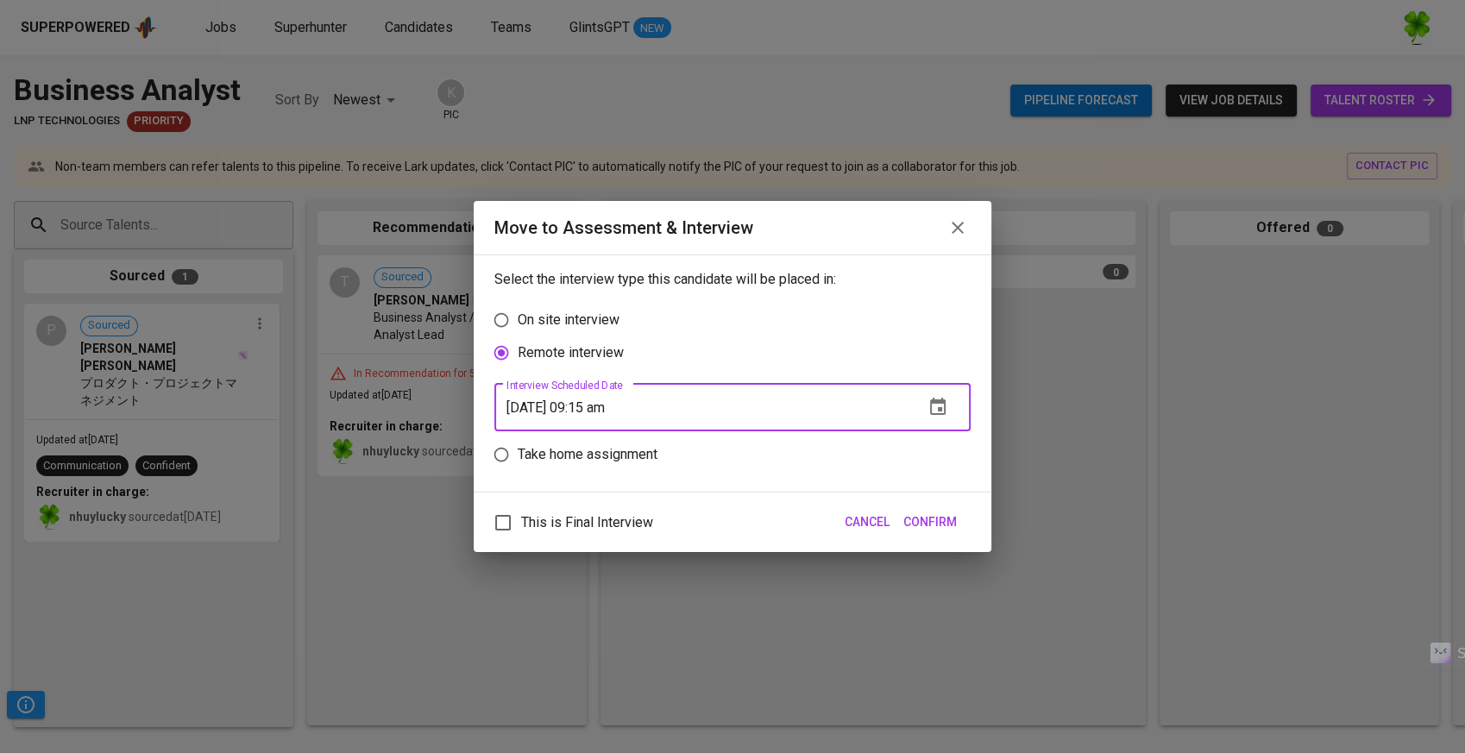
type input "08/28/2025 09:15 am"
click at [934, 520] on span "Confirm" at bounding box center [929, 523] width 53 height 22
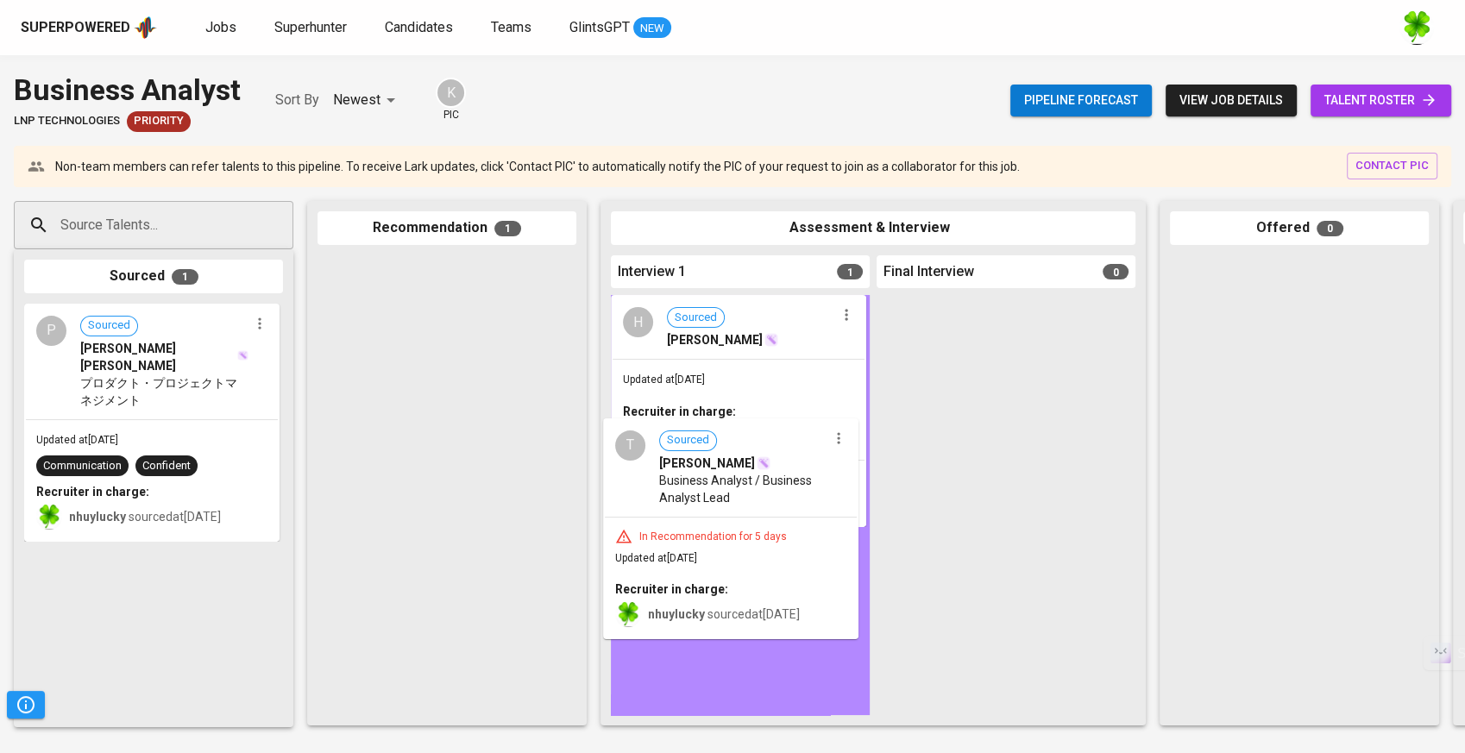
drag, startPoint x: 470, startPoint y: 333, endPoint x: 763, endPoint y: 500, distance: 336.9
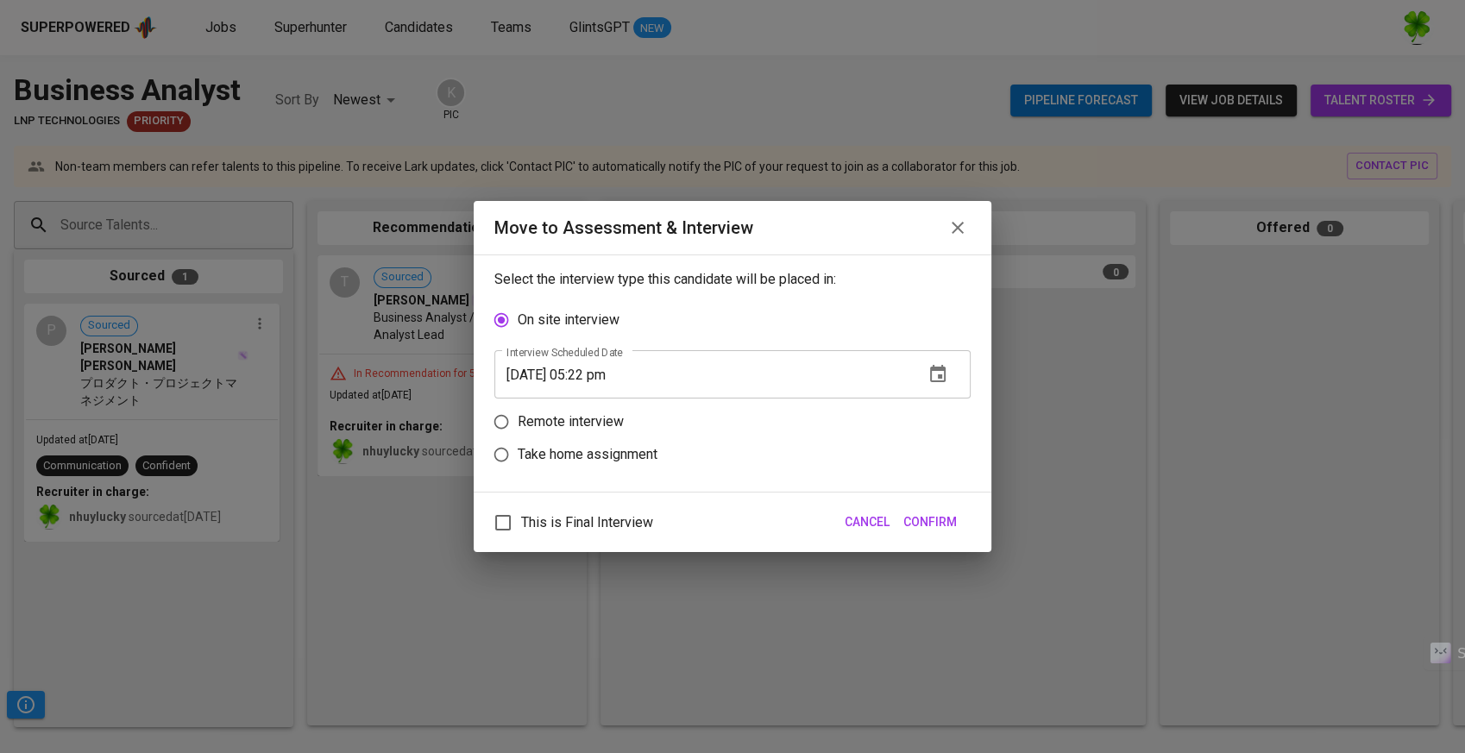
click at [618, 414] on p "Remote interview" at bounding box center [571, 421] width 106 height 21
click at [518, 414] on input "Remote interview" at bounding box center [501, 421] width 33 height 33
radio input "true"
click at [591, 405] on input "[DATE] 05:22 pm" at bounding box center [702, 407] width 416 height 48
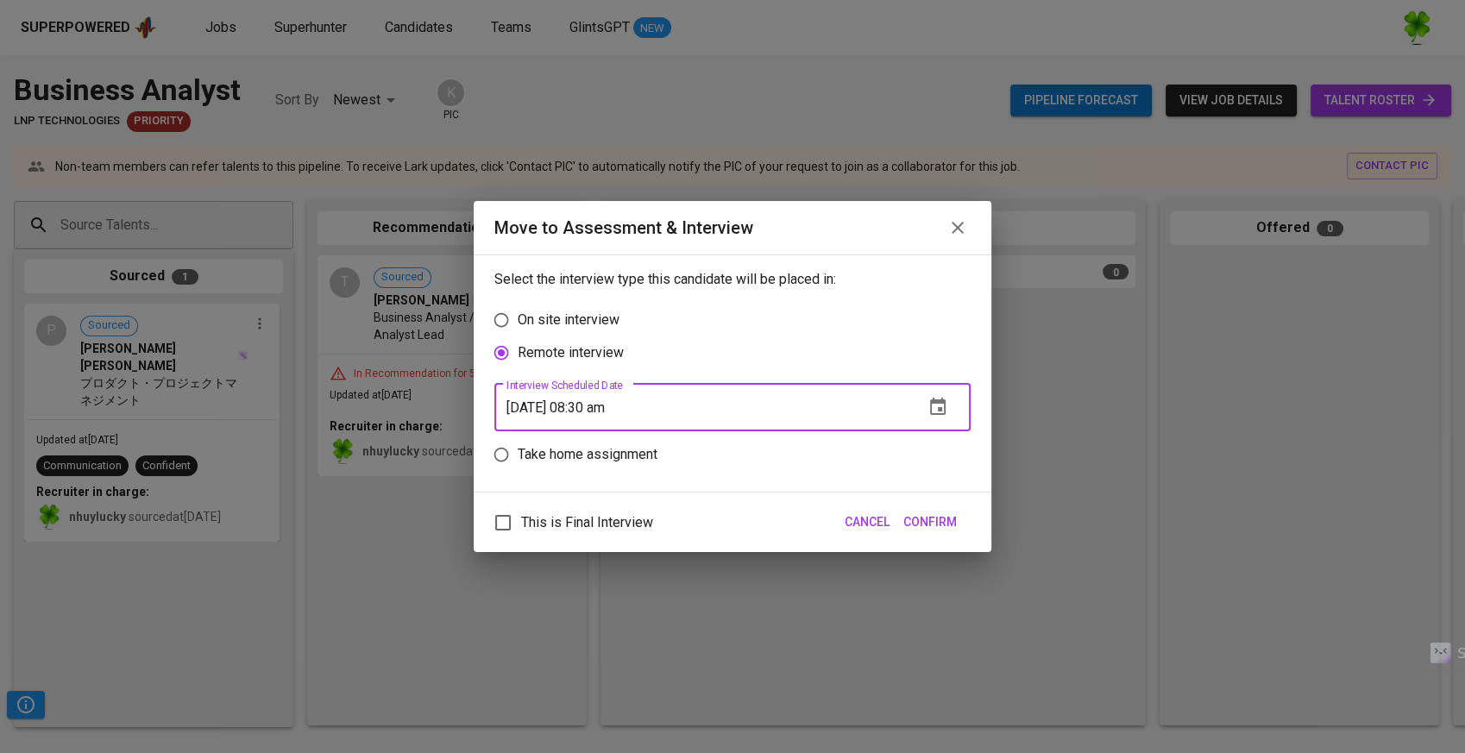
click at [940, 519] on span "Confirm" at bounding box center [929, 523] width 53 height 22
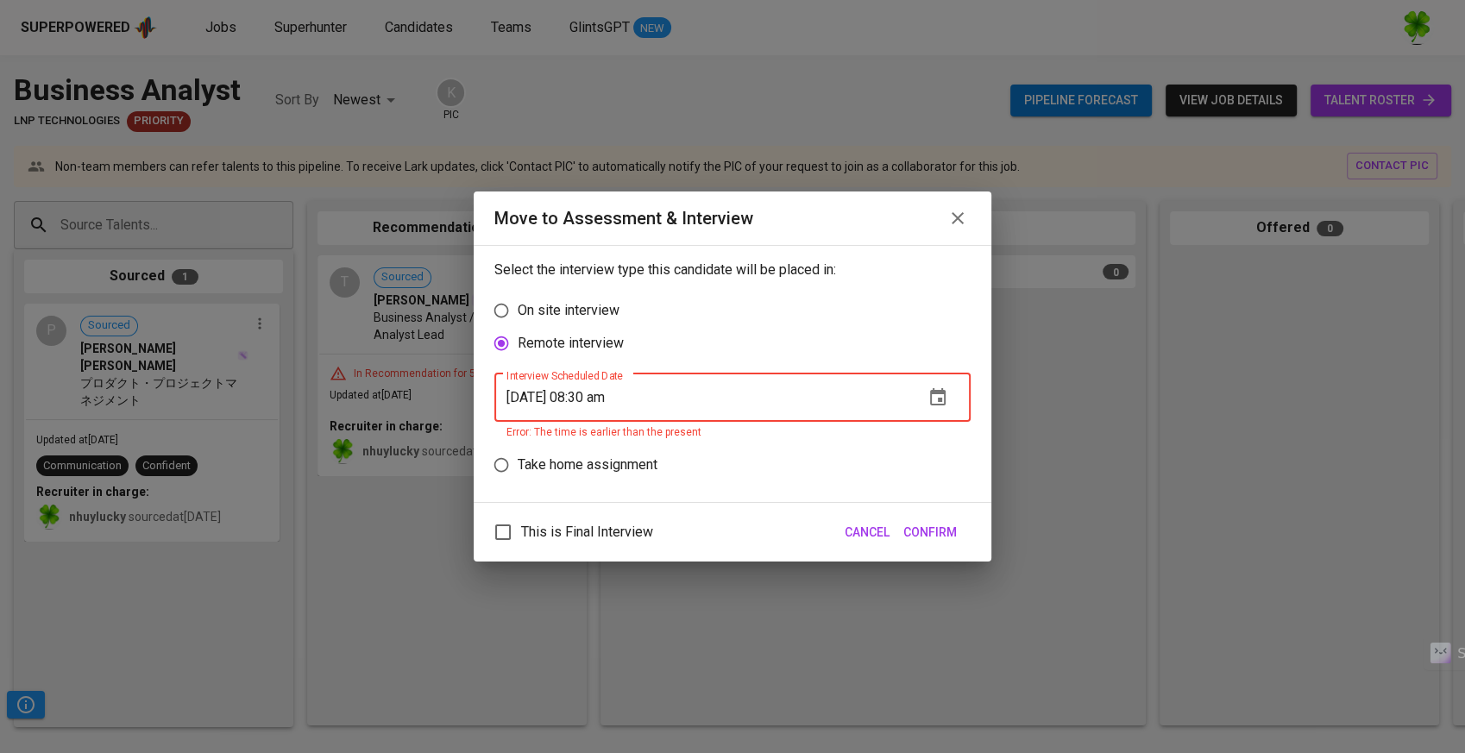
click at [693, 388] on input "08/27/2025 08:30 am" at bounding box center [702, 397] width 416 height 48
click at [938, 393] on icon "button" at bounding box center [938, 396] width 16 height 17
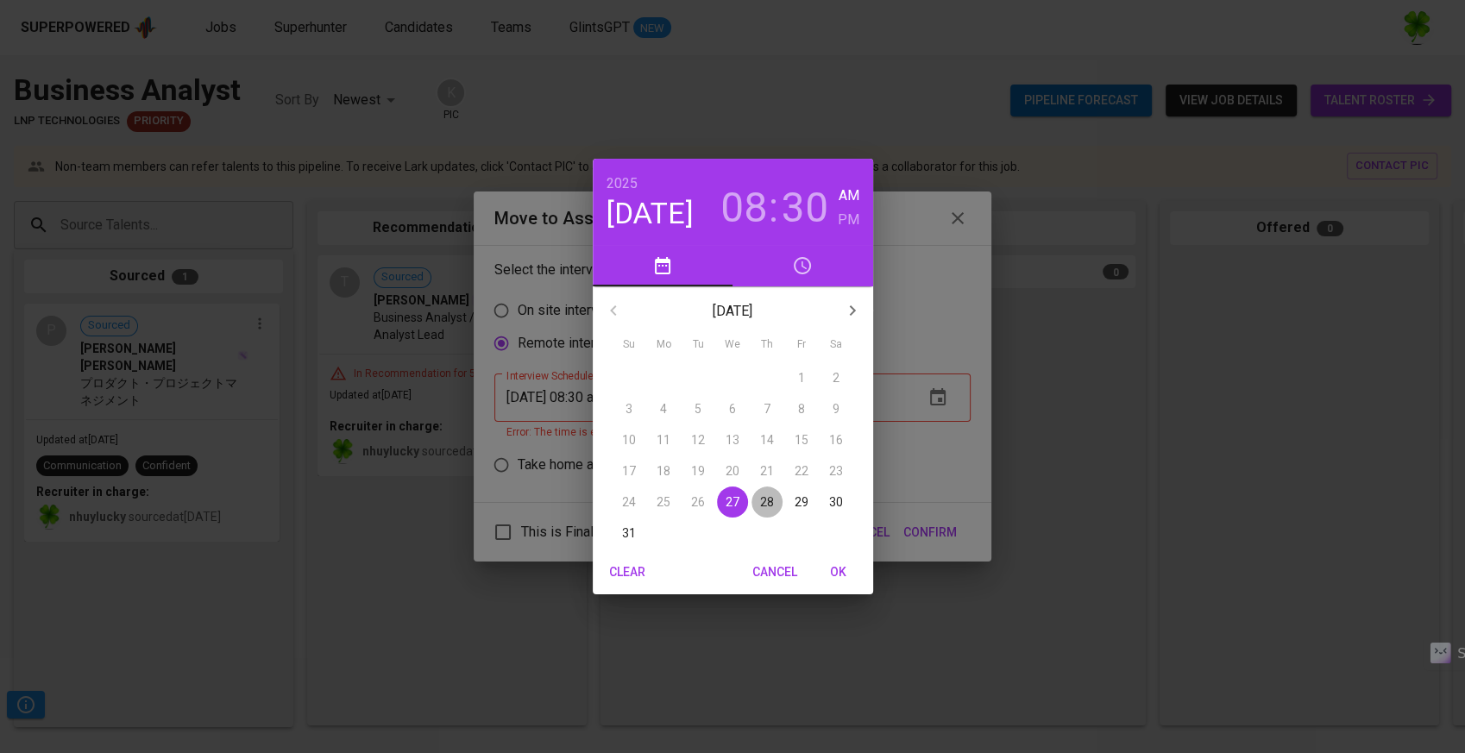
click at [763, 500] on p "28" at bounding box center [767, 501] width 14 height 17
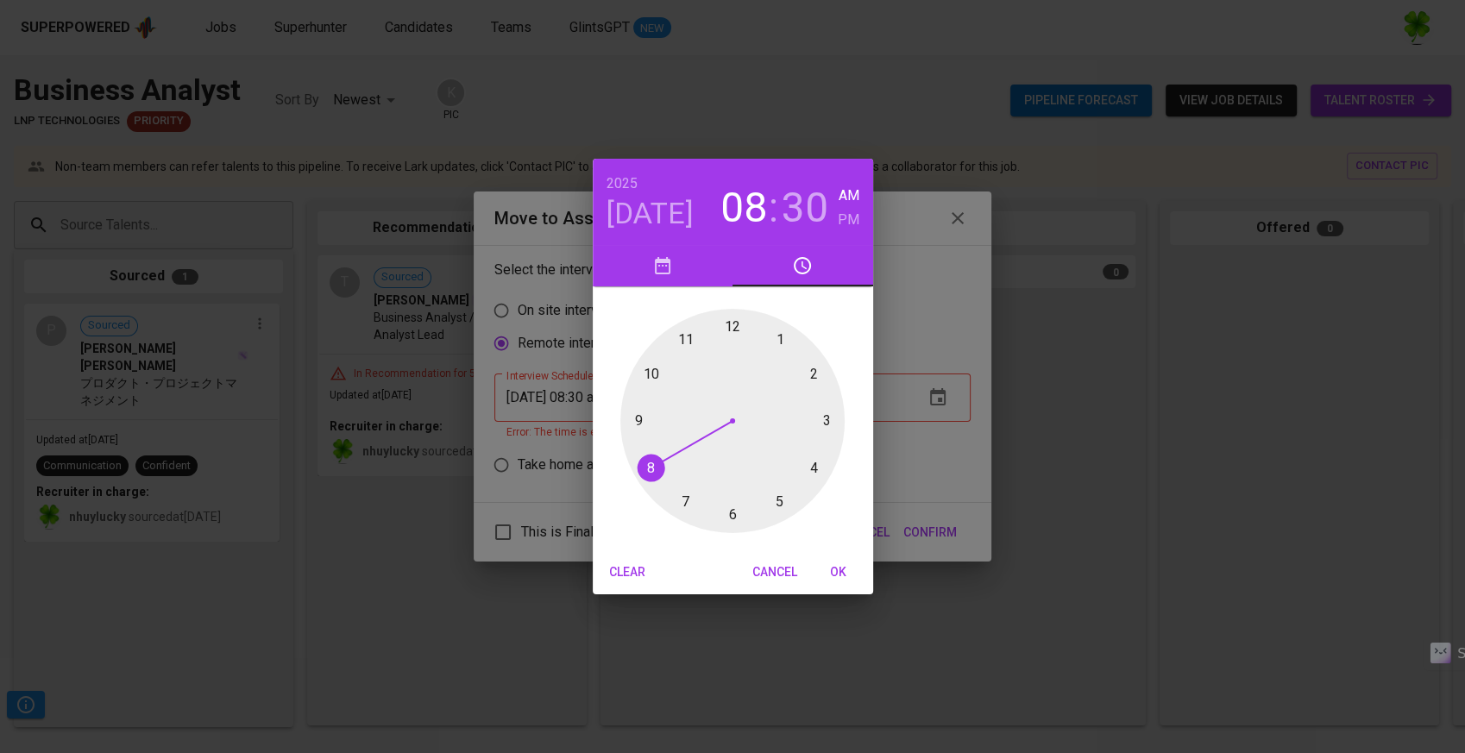
click at [931, 529] on div "2025 Aug 28 08 : 30 AM PM 1 2 3 4 5 6 7 8 9 10 11 12 Clear Cancel OK" at bounding box center [732, 376] width 1465 height 753
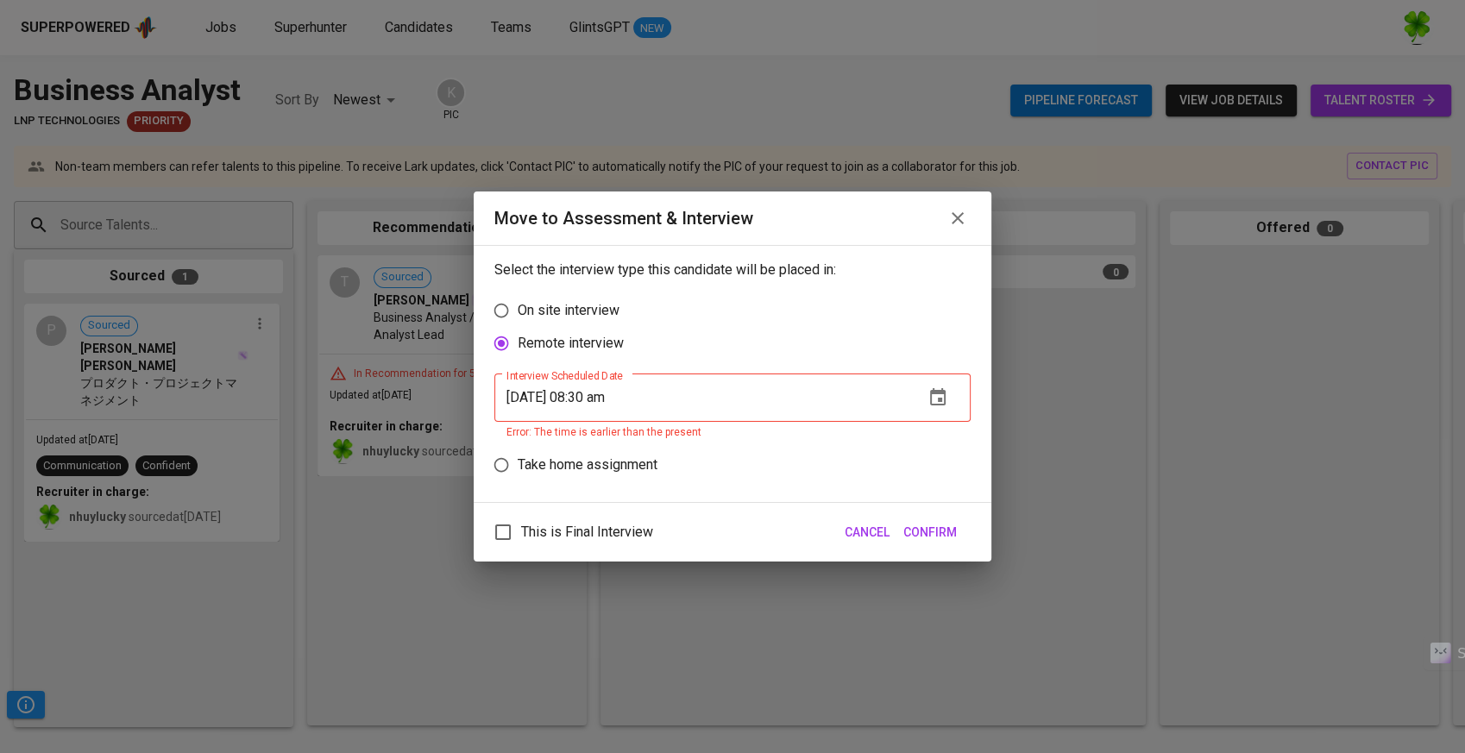
click at [931, 529] on span "Confirm" at bounding box center [929, 533] width 53 height 22
click at [918, 527] on span "Confirm" at bounding box center [929, 533] width 53 height 22
click at [918, 528] on span "Confirm" at bounding box center [929, 533] width 53 height 22
click at [537, 394] on input "08/27/2025 08:30 am" at bounding box center [702, 397] width 416 height 48
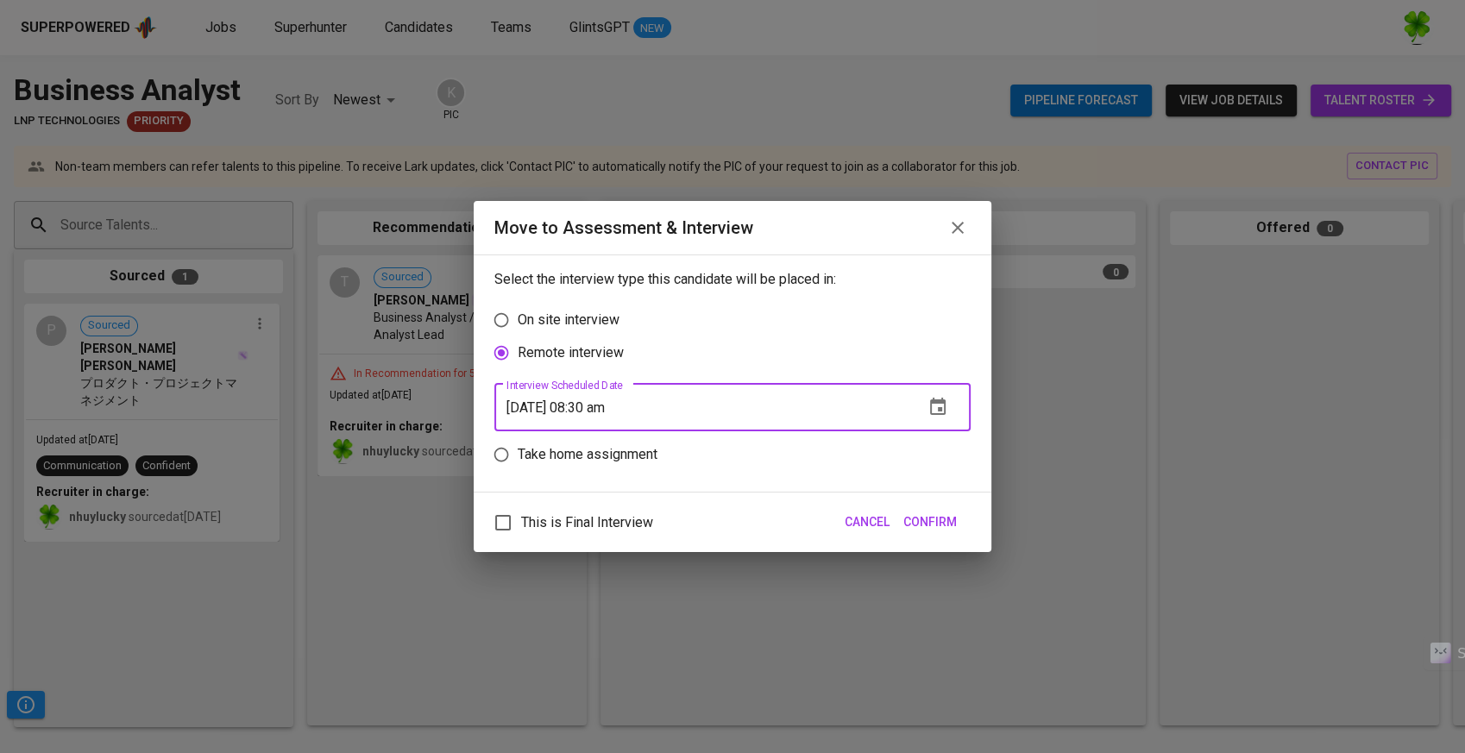
type input "[DATE] 08:30 am"
click at [924, 507] on button "Confirm" at bounding box center [929, 522] width 67 height 32
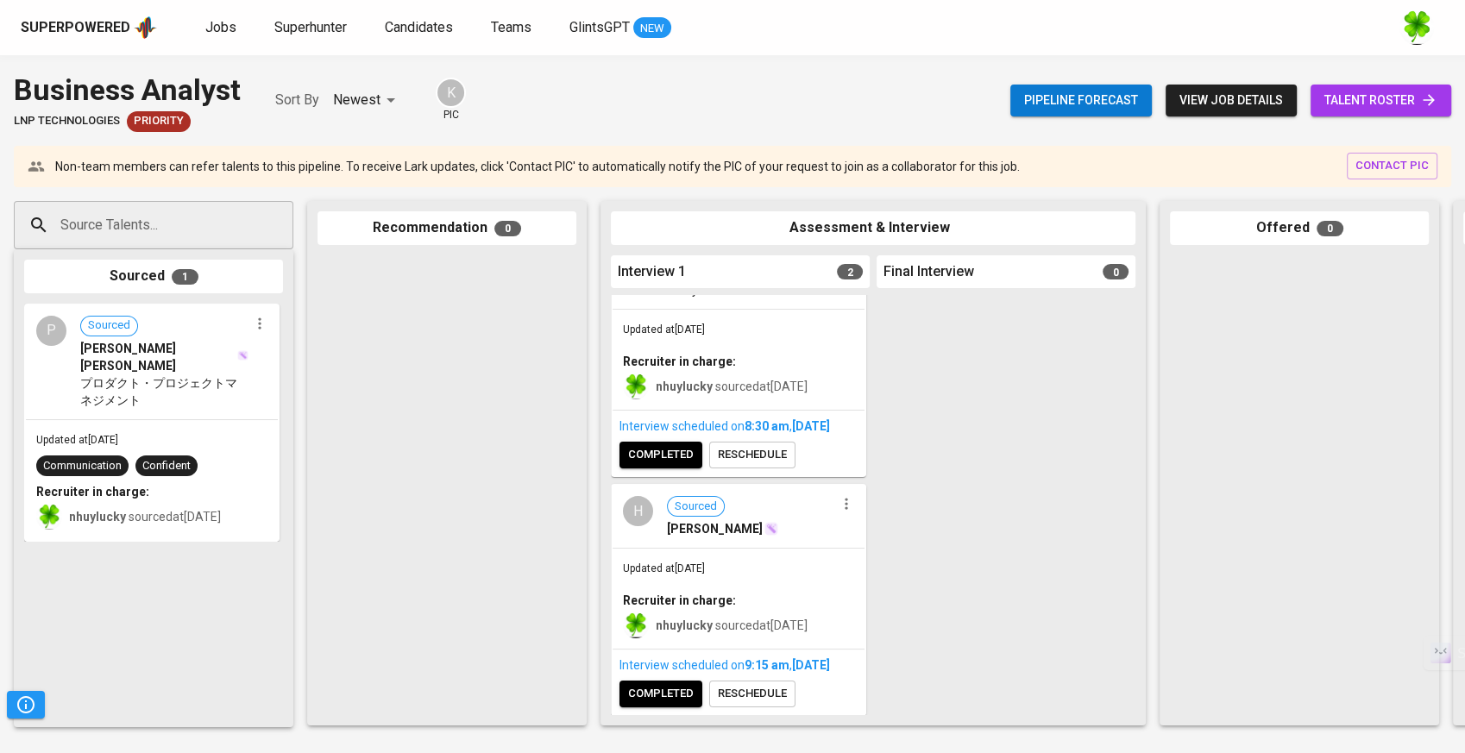
scroll to position [130, 0]
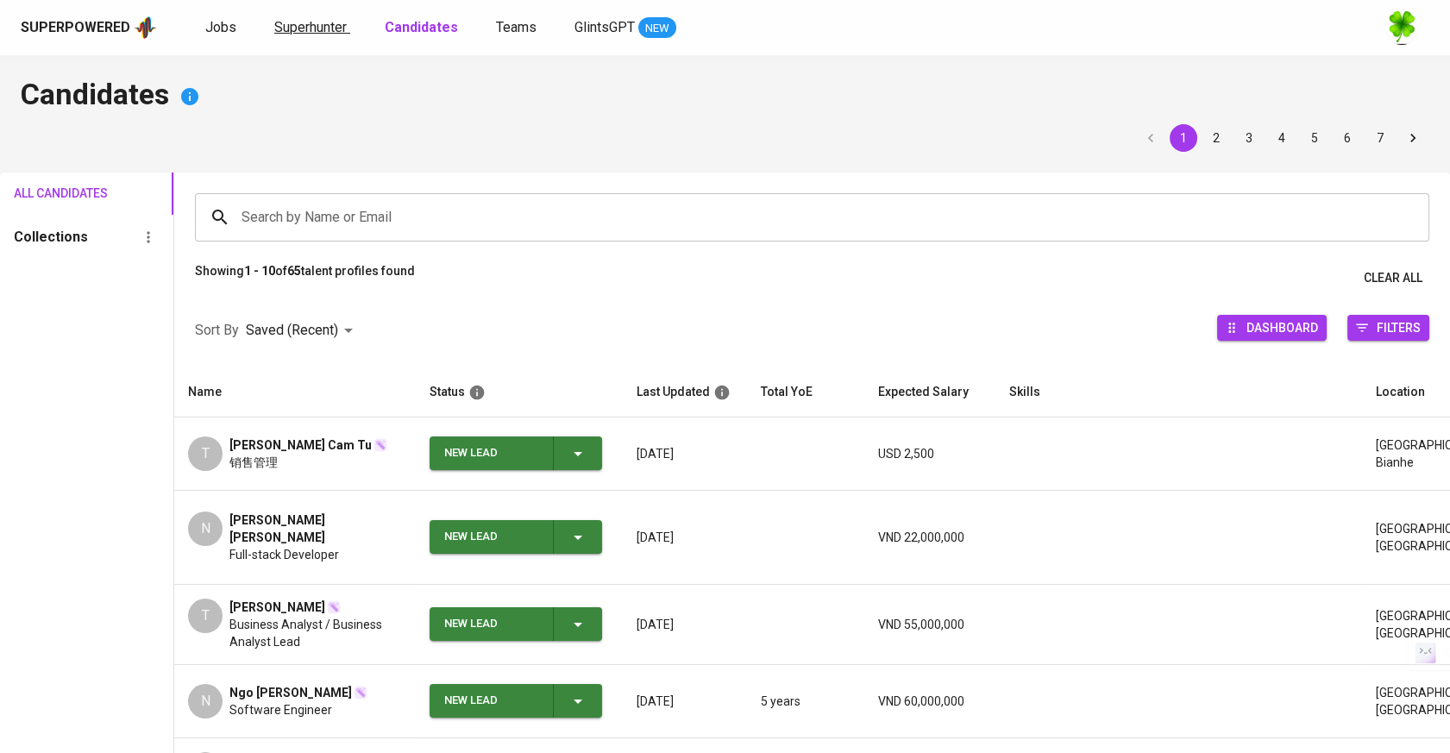
click at [318, 28] on span "Superhunter" at bounding box center [310, 27] width 72 height 16
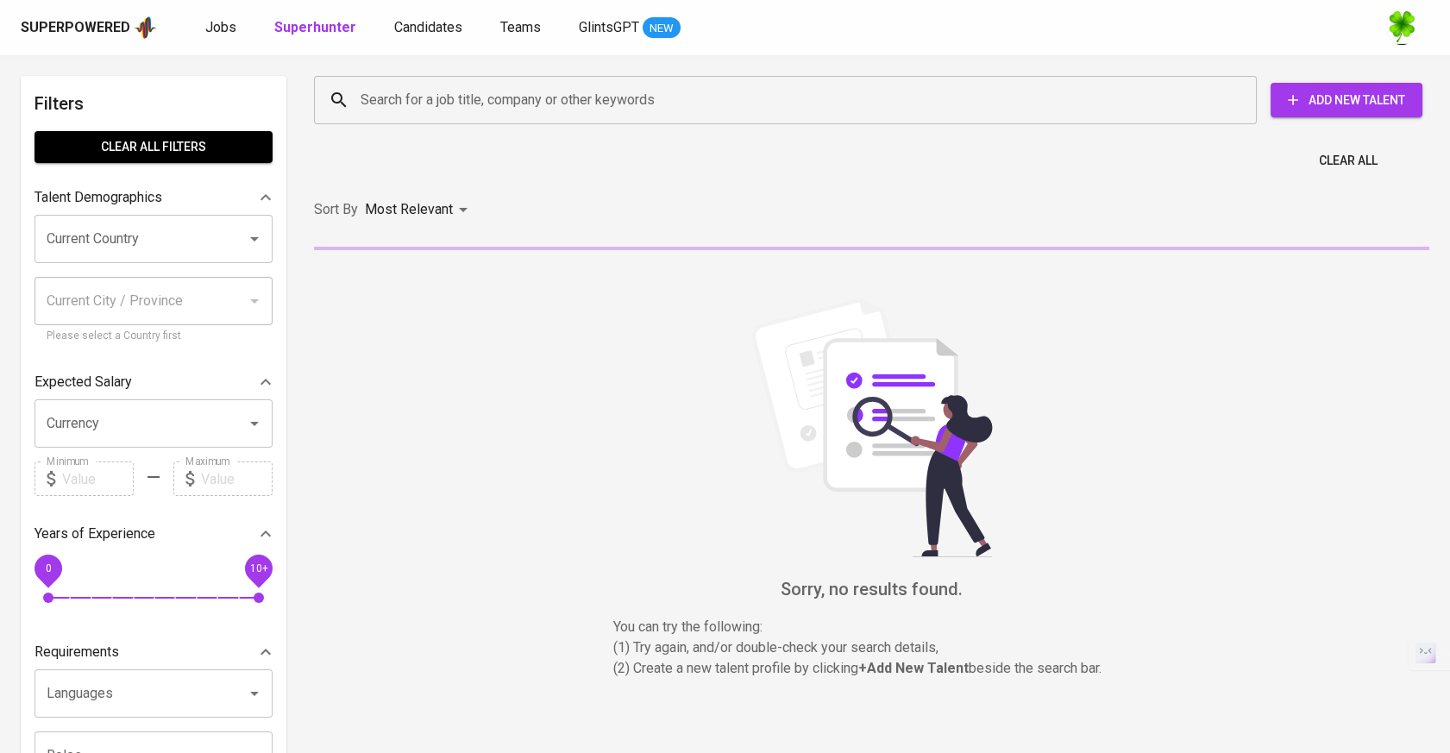
click at [492, 91] on input "Search for a job title, company or other keywords" at bounding box center [789, 100] width 867 height 33
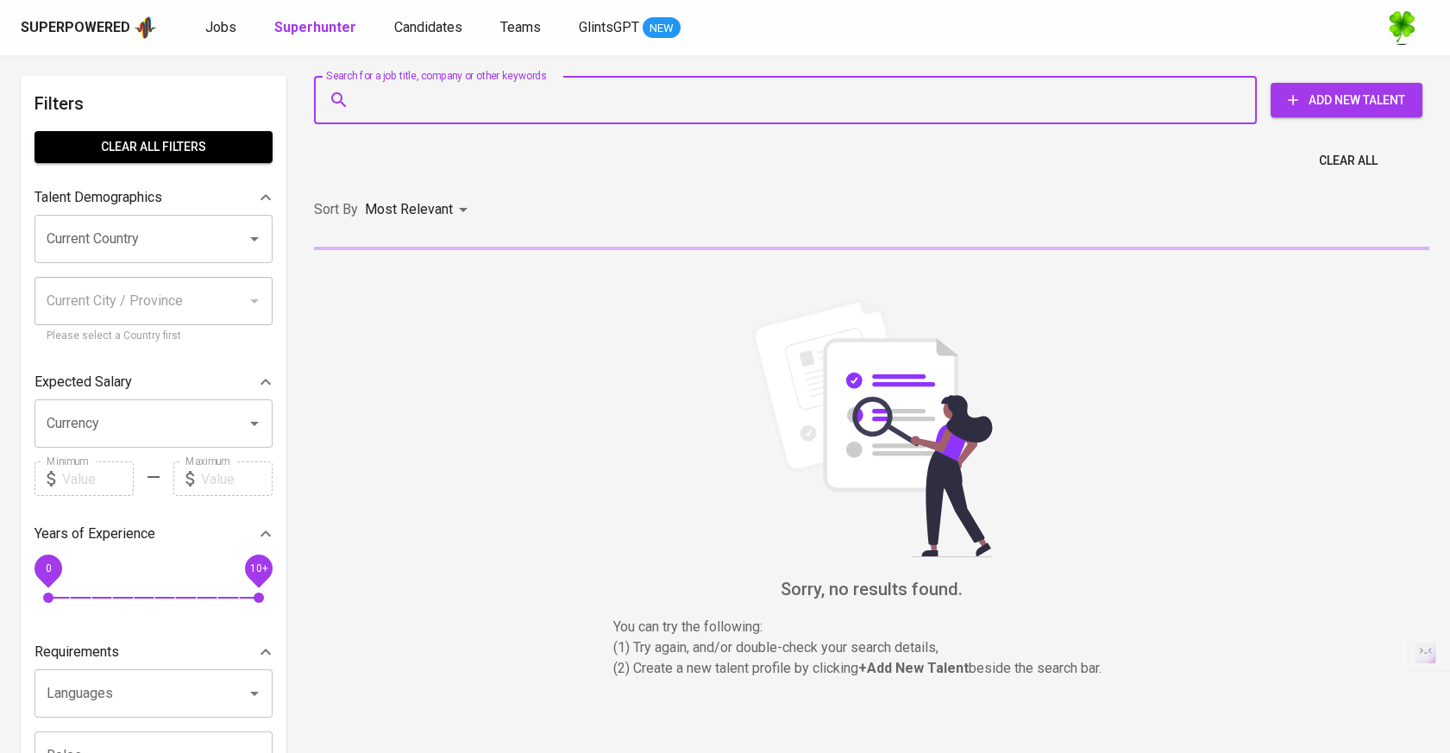
paste input "vinh.de.engineer@gmail.com"
type input "vinh.de.engineer@gmail.com"
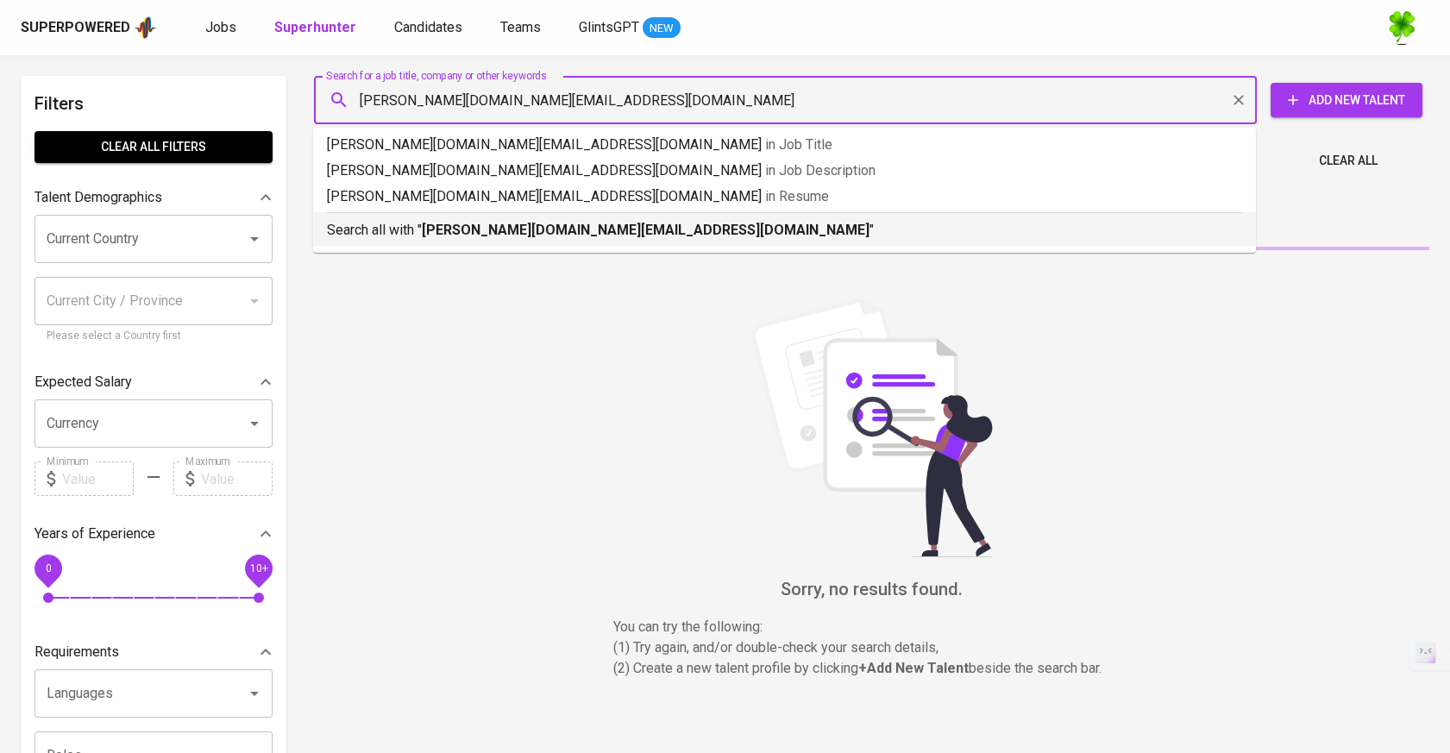
click at [547, 228] on b "vinh.de.engineer@gmail.com" at bounding box center [646, 230] width 448 height 16
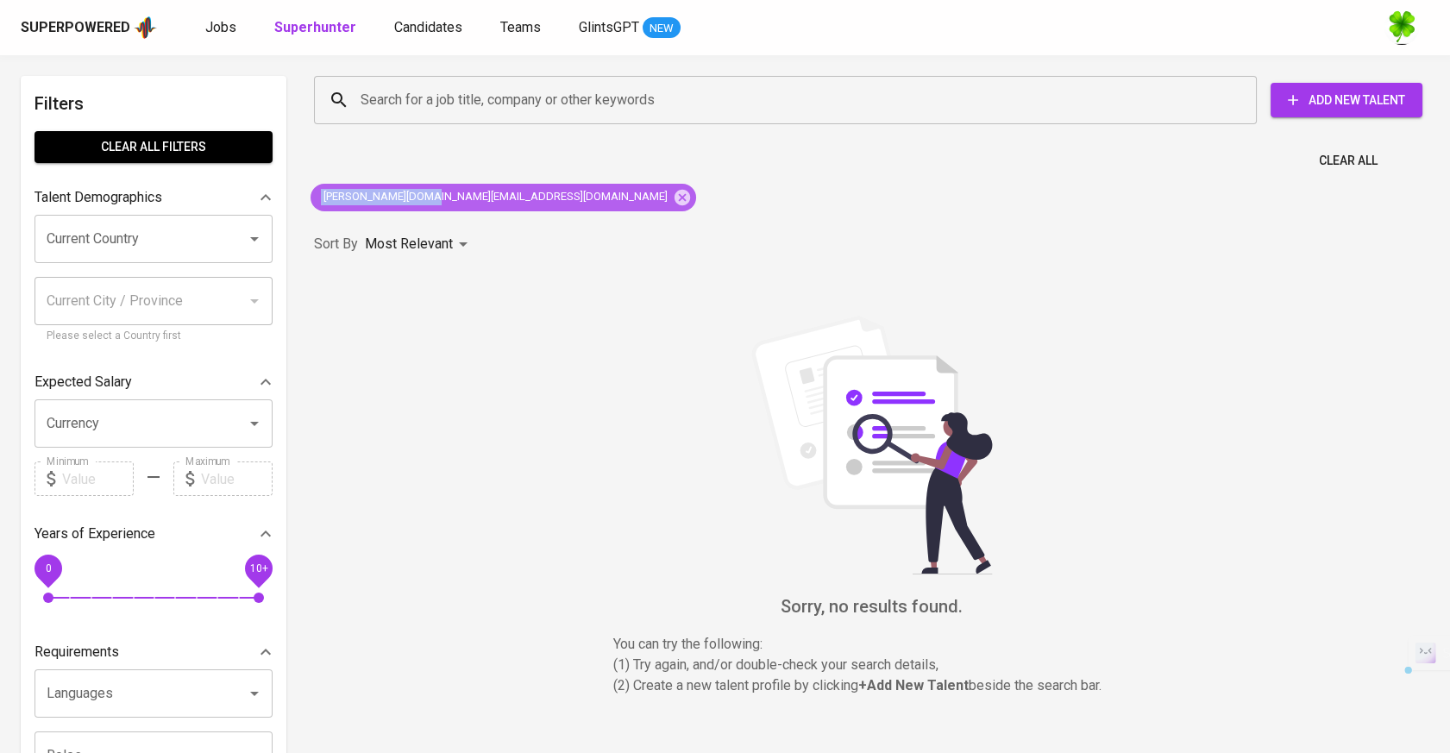
drag, startPoint x: 313, startPoint y: 196, endPoint x: 426, endPoint y: 196, distance: 113.0
click at [426, 196] on span "vinh.de.engineer@gmail.com" at bounding box center [494, 197] width 367 height 16
drag, startPoint x: 426, startPoint y: 196, endPoint x: 377, endPoint y: 154, distance: 64.3
click at [340, 200] on span "vinh.de.engineer@gmail.com" at bounding box center [494, 197] width 367 height 16
click at [424, 97] on input "Search for a job title, company or other keywords" at bounding box center [789, 100] width 867 height 33
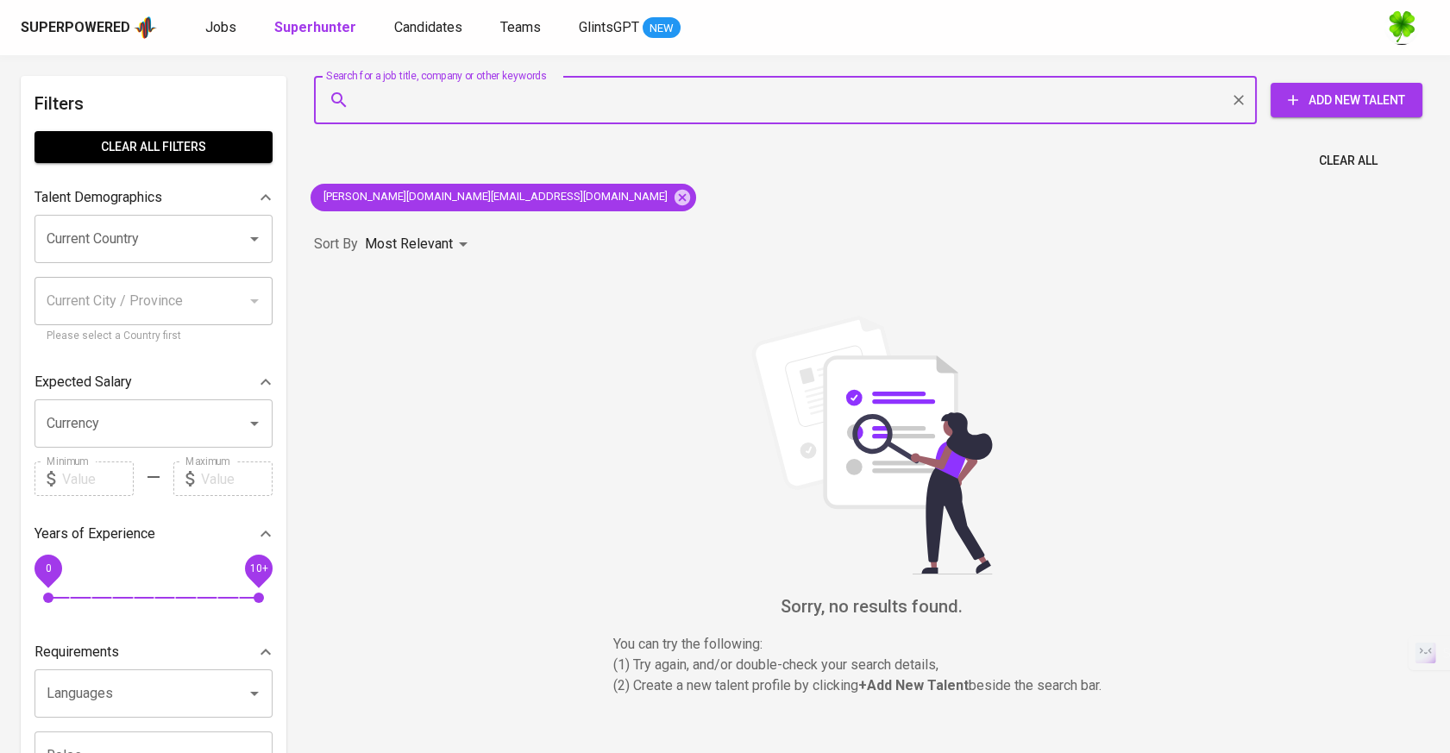
paste input "vinh.de.engineer@gmail.com"
type input "vinh.de.engineer@gmail.com"
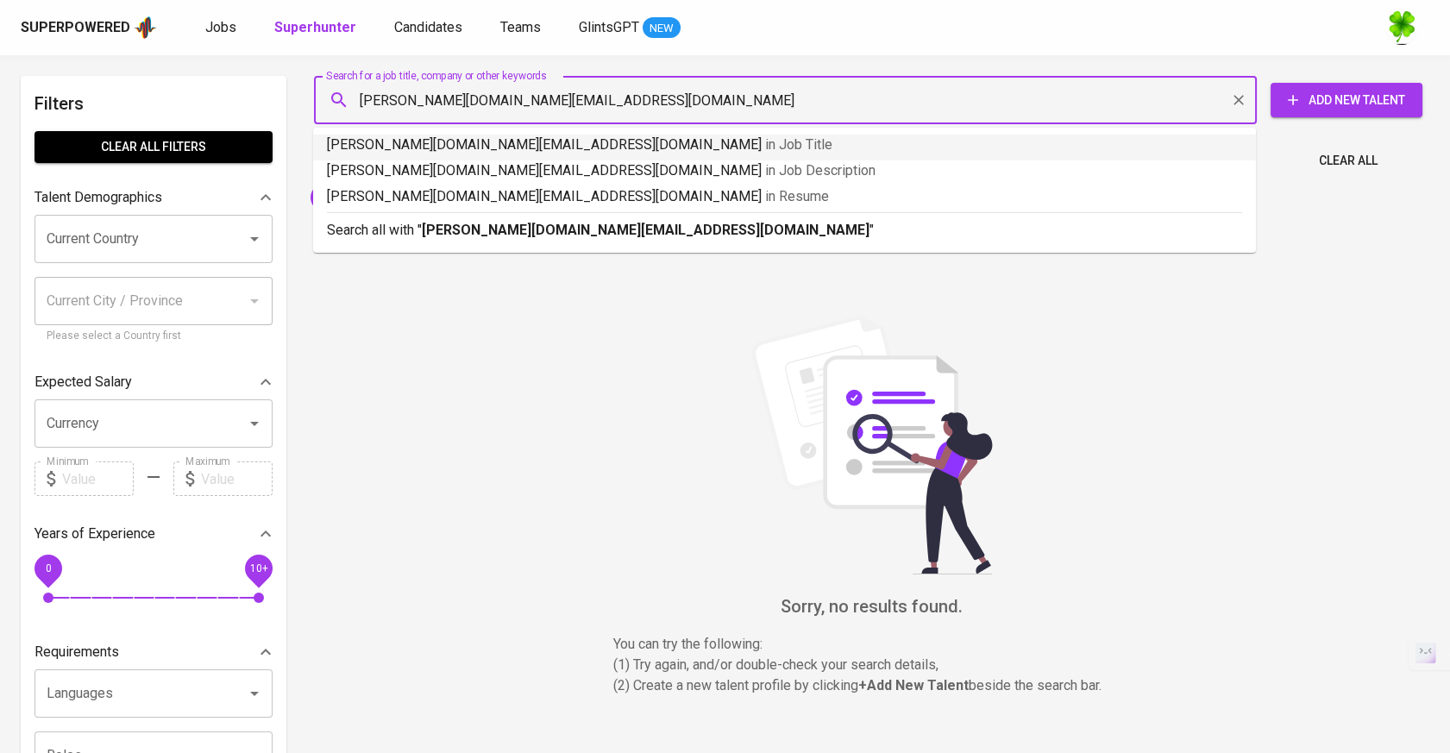
drag, startPoint x: 359, startPoint y: 100, endPoint x: 330, endPoint y: 100, distance: 29.3
click at [330, 100] on div "vinh.de.engineer@gmail.com Search for a job title, company or other keywords" at bounding box center [785, 100] width 943 height 48
click at [534, 98] on input "vinh.de.engineer@gmail.com" at bounding box center [789, 100] width 867 height 33
click at [562, 99] on input "vinh.de.engineer@gmail.com" at bounding box center [789, 100] width 867 height 33
click at [549, 212] on hr at bounding box center [784, 212] width 915 height 1
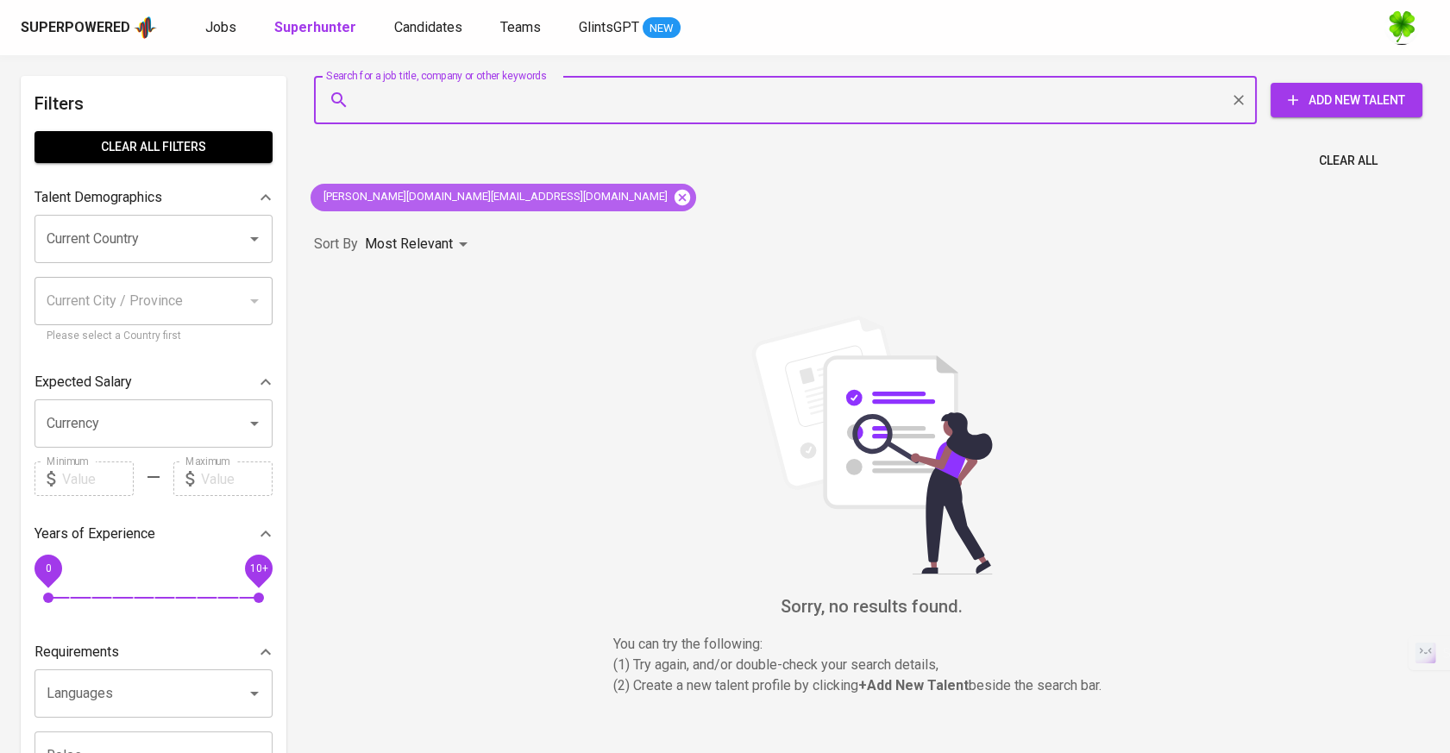
click at [675, 200] on icon at bounding box center [683, 197] width 16 height 16
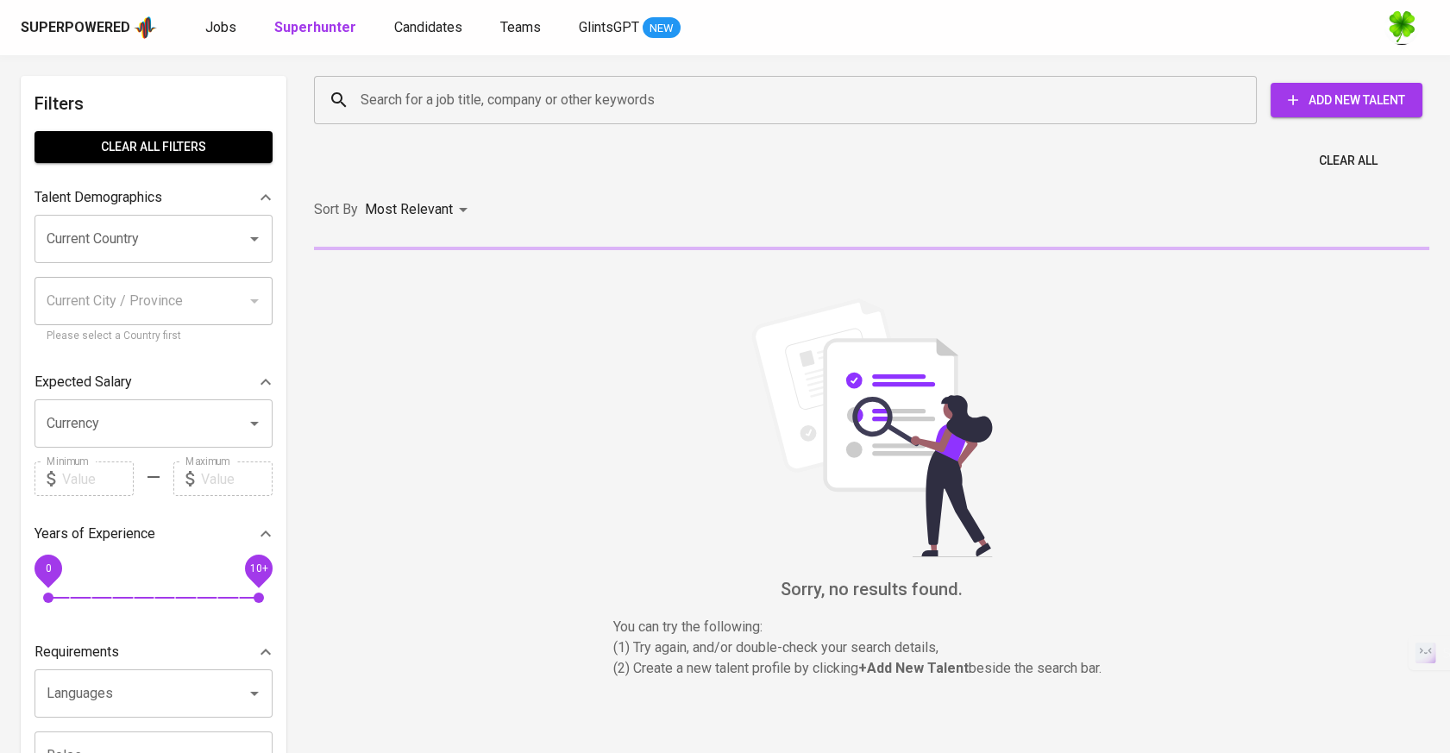
click at [516, 92] on input "Search for a job title, company or other keywords" at bounding box center [789, 100] width 867 height 33
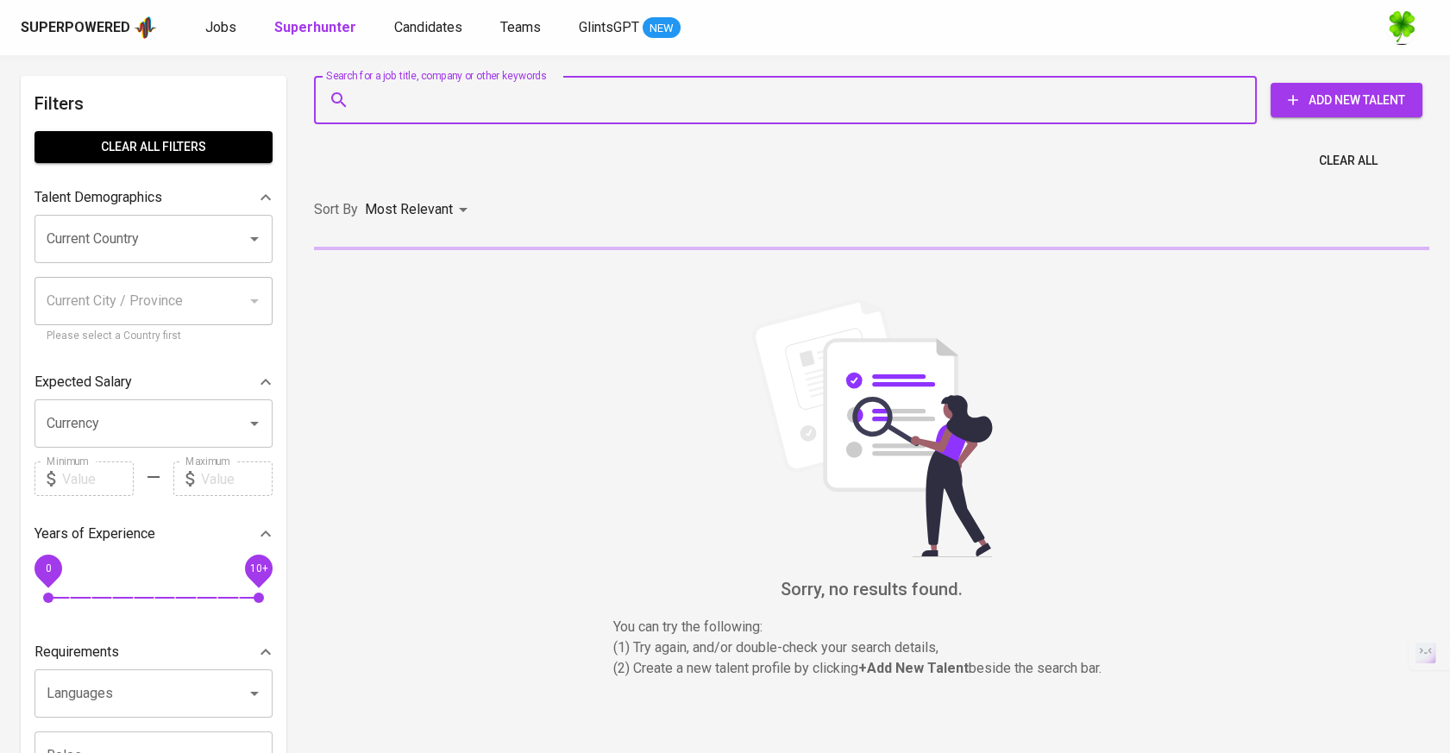
paste input "vinh.de.engineer@gmail.com"
type input "vinh.de.engineer@gmail.com"
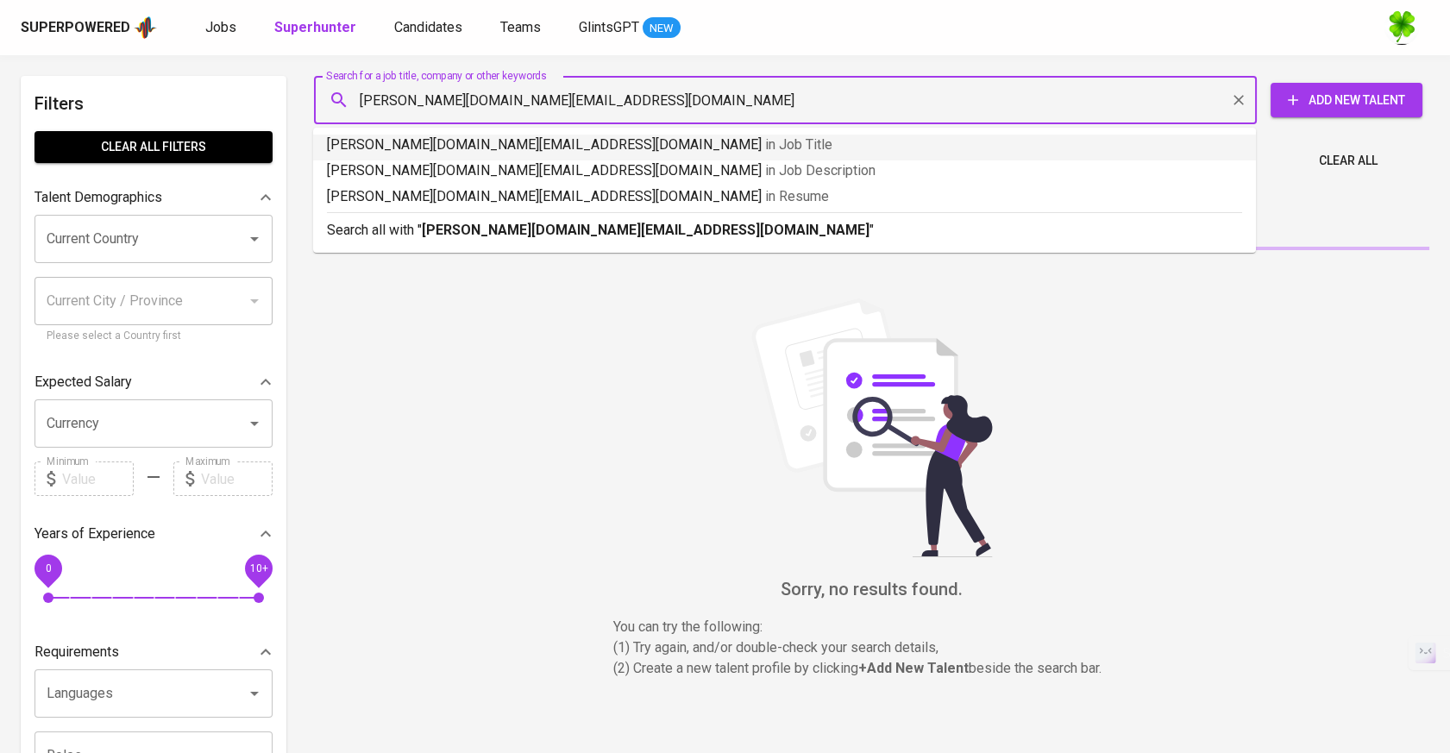
drag, startPoint x: 359, startPoint y: 86, endPoint x: 338, endPoint y: 86, distance: 20.7
click at [338, 86] on div "vinh.de.engineer@gmail.com Search for a job title, company or other keywords" at bounding box center [785, 100] width 943 height 48
click at [480, 232] on b "vinh.de.engineer@gmail.com" at bounding box center [646, 230] width 448 height 16
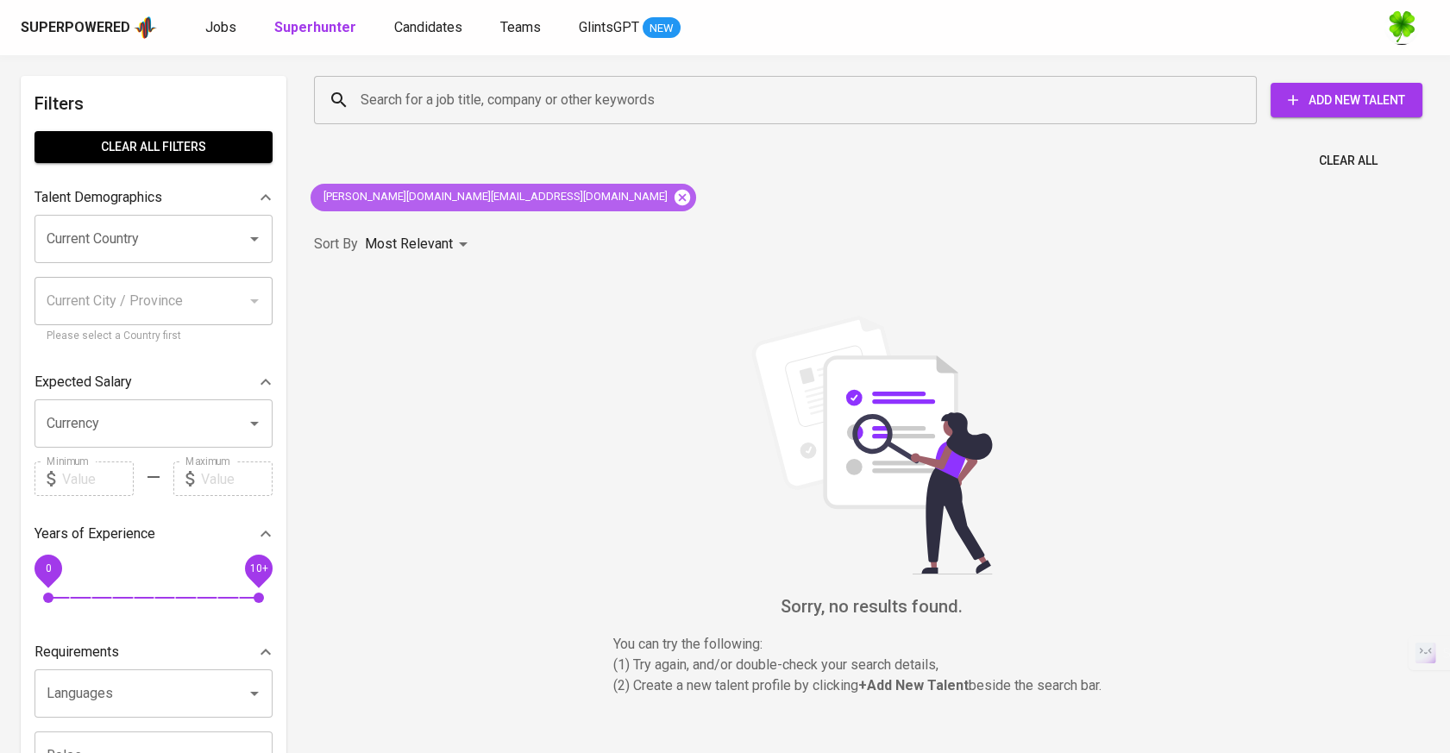
click at [675, 198] on icon at bounding box center [683, 197] width 16 height 16
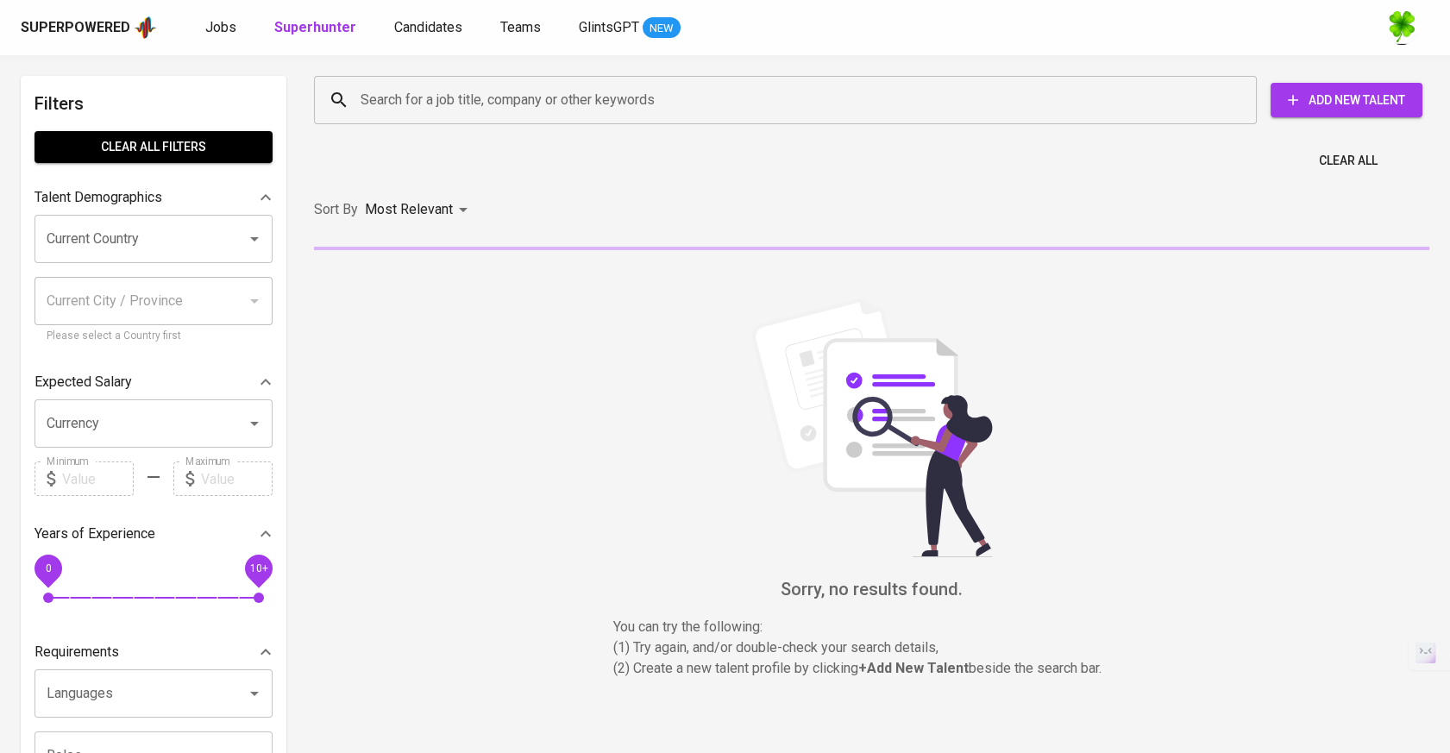
click at [526, 100] on input "Search for a job title, company or other keywords" at bounding box center [789, 100] width 867 height 33
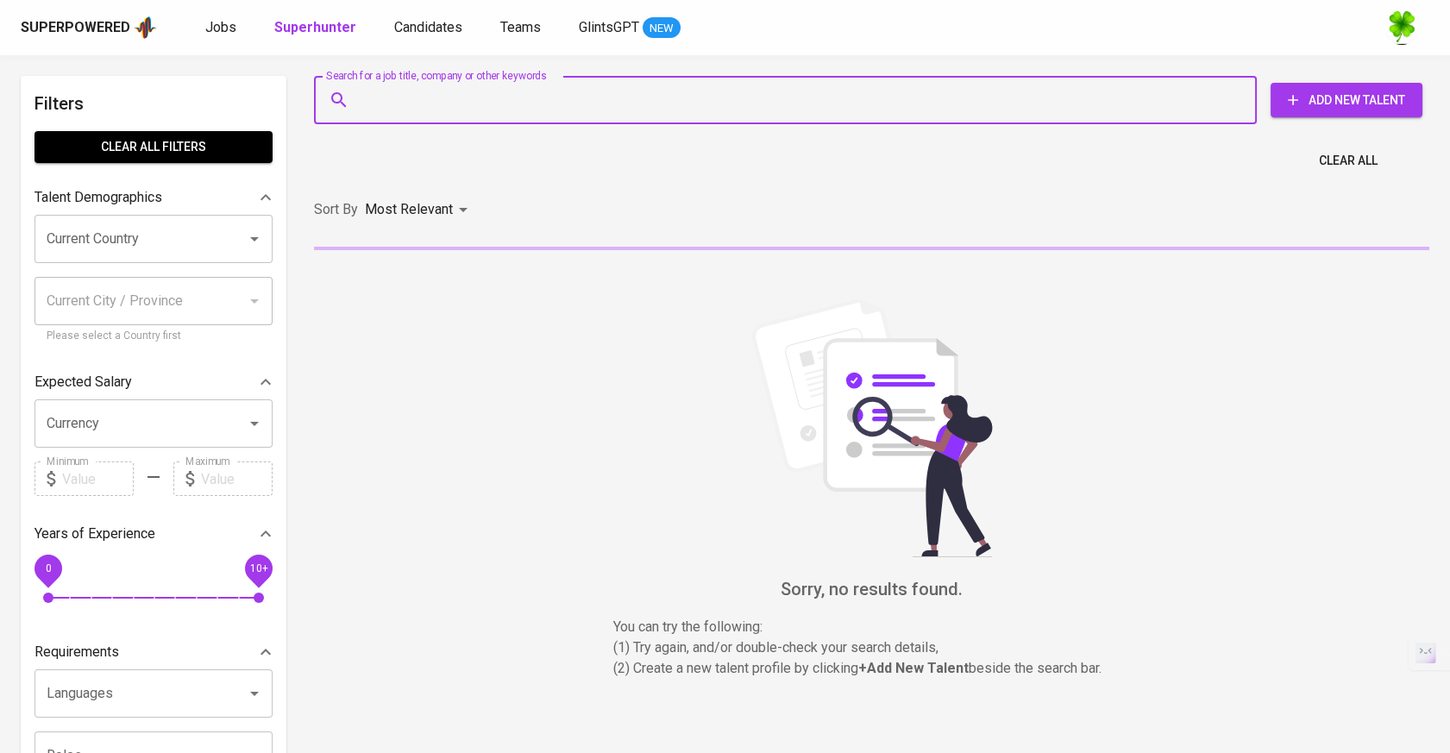
paste input "vinh.de.engineer@gmail.com"
type input "vinh.de.engineer@gmail.com"
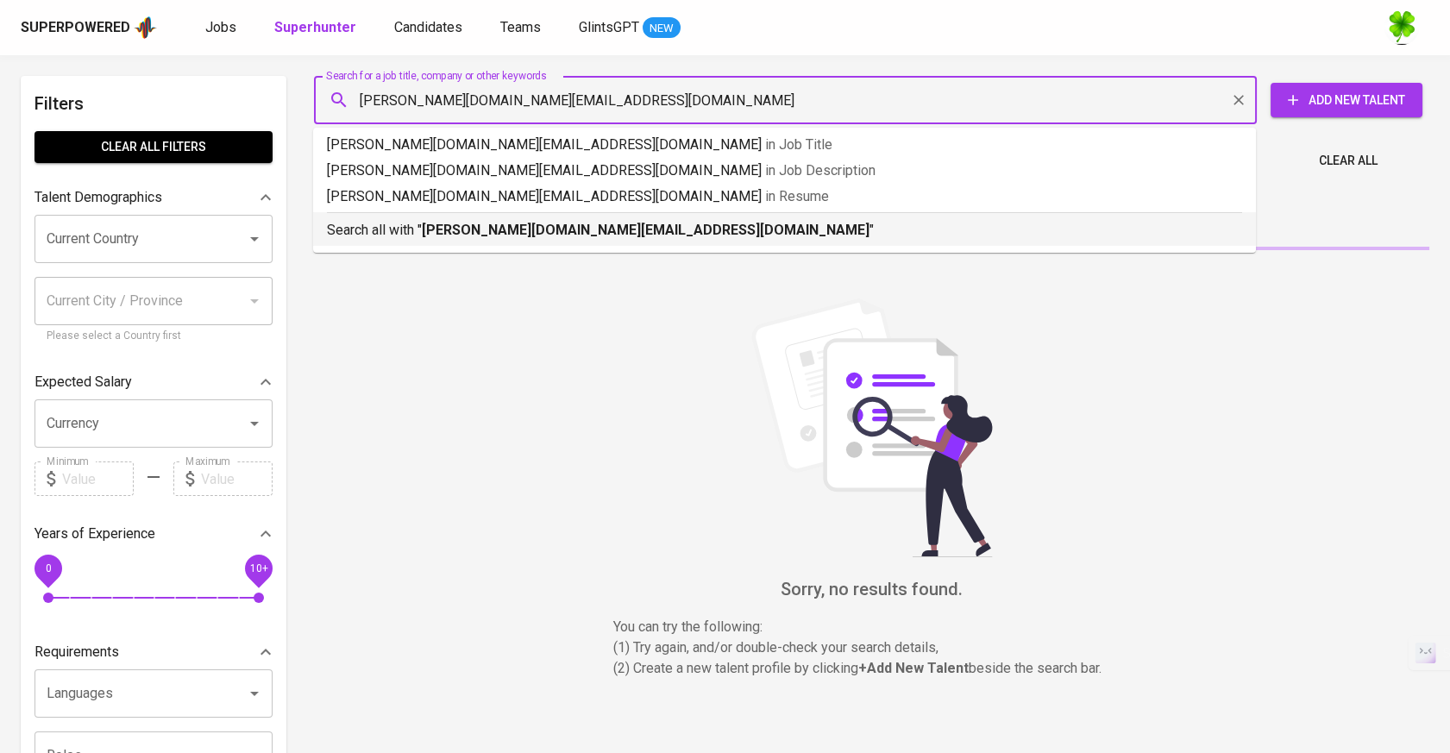
click at [476, 231] on b "vinh.de.engineer@gmail.com" at bounding box center [646, 230] width 448 height 16
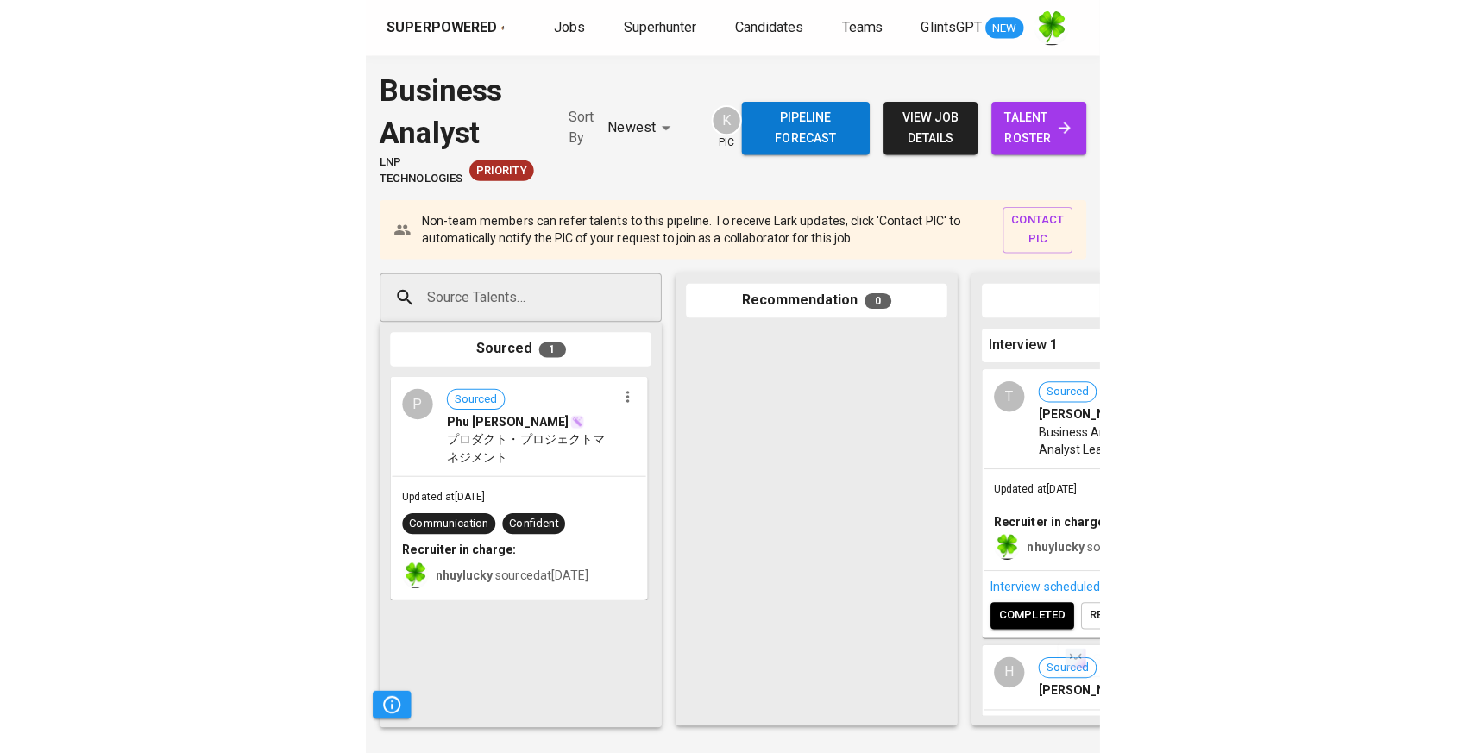
scroll to position [130, 0]
